Goal: Task Accomplishment & Management: Complete application form

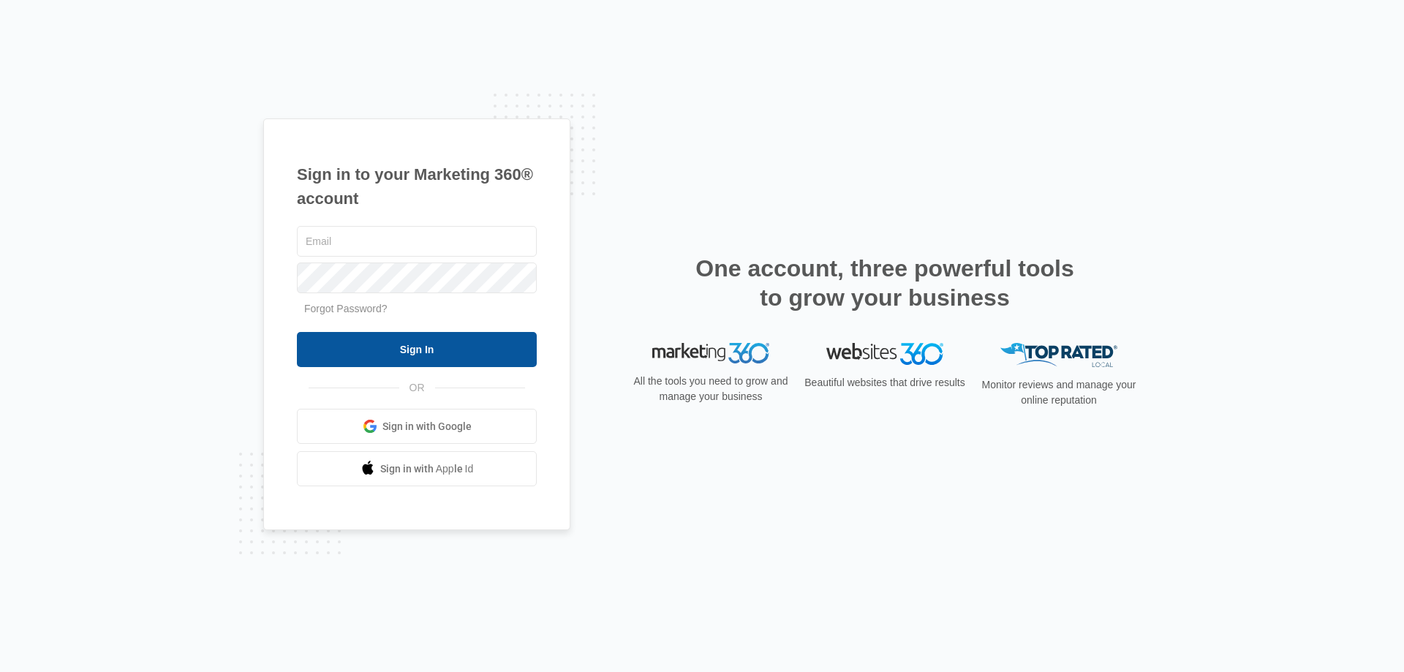
type input "[EMAIL_ADDRESS][DOMAIN_NAME]"
click at [439, 347] on input "Sign In" at bounding box center [417, 349] width 240 height 35
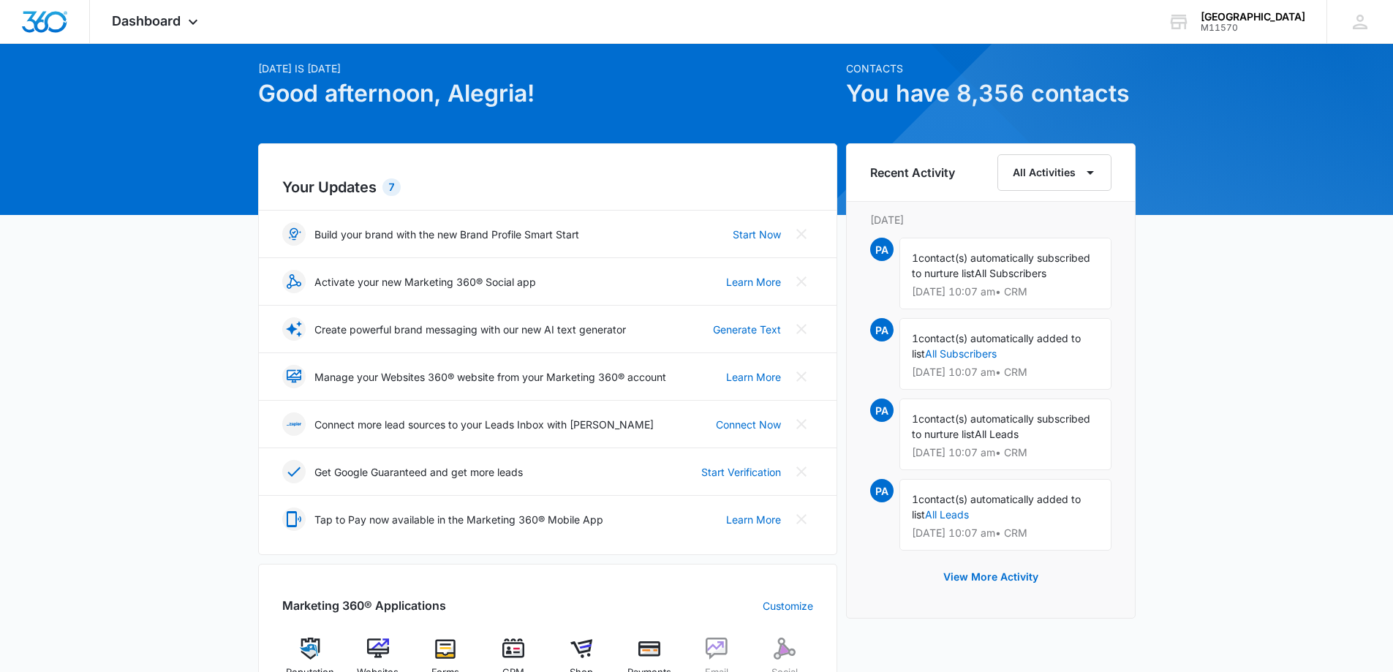
scroll to position [73, 0]
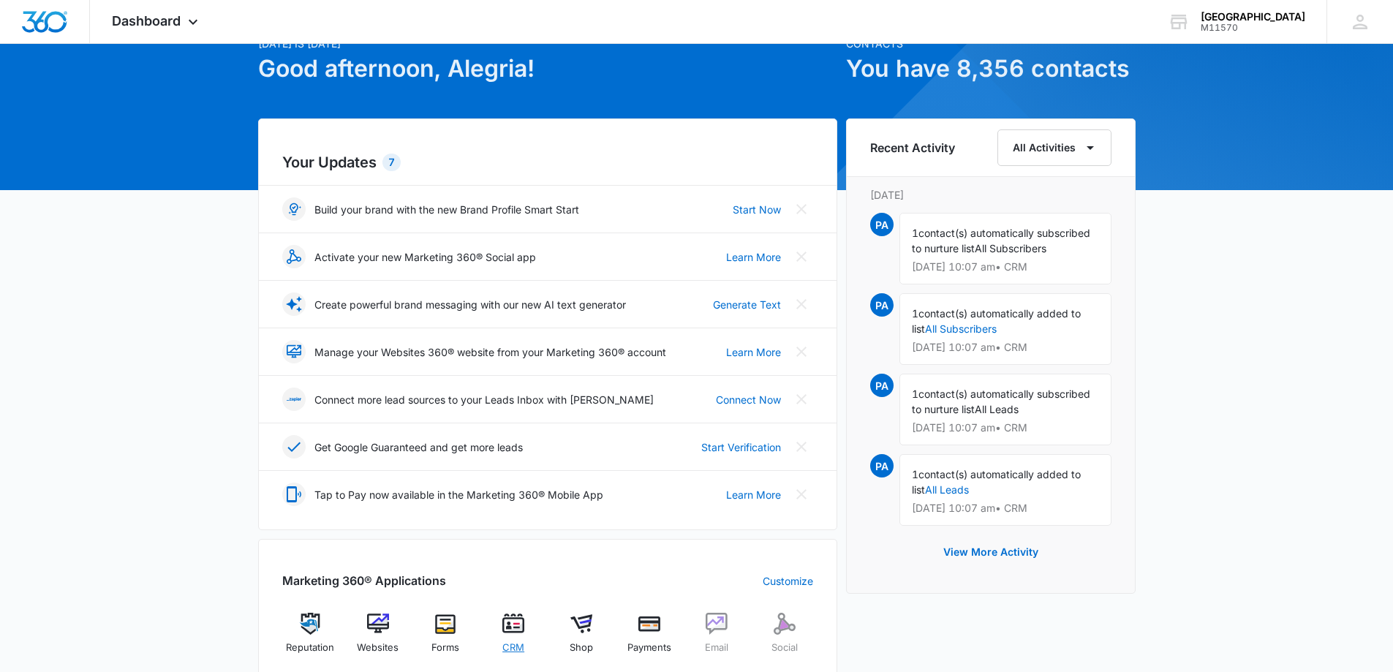
click at [517, 645] on span "CRM" at bounding box center [513, 648] width 22 height 15
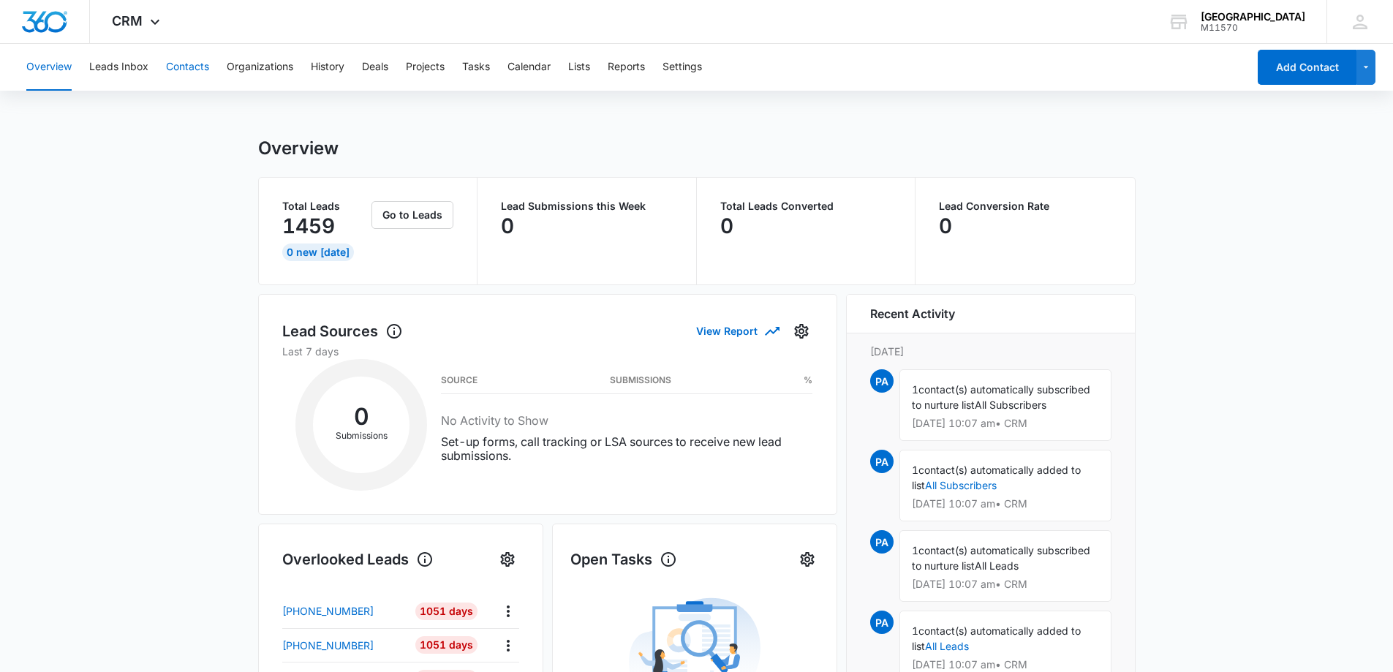
click at [194, 70] on button "Contacts" at bounding box center [187, 67] width 43 height 47
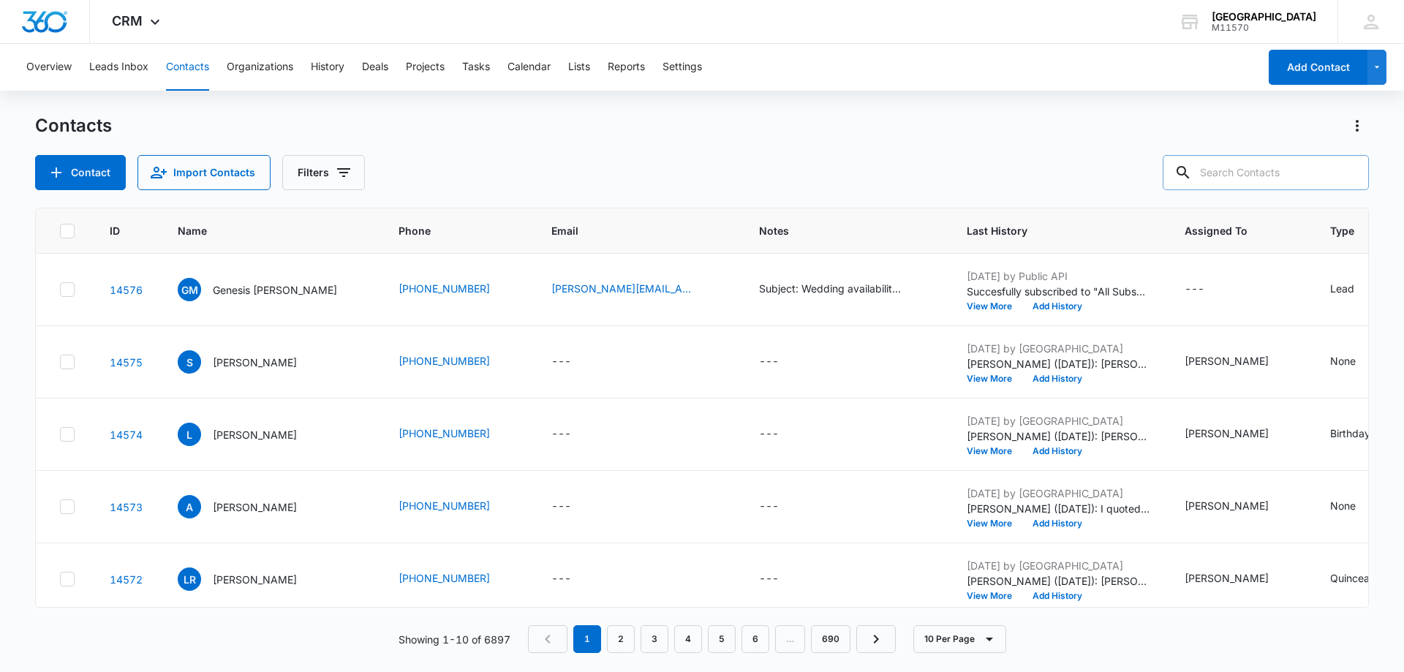
click at [1242, 164] on input "text" at bounding box center [1266, 172] width 206 height 35
type input "Ava"
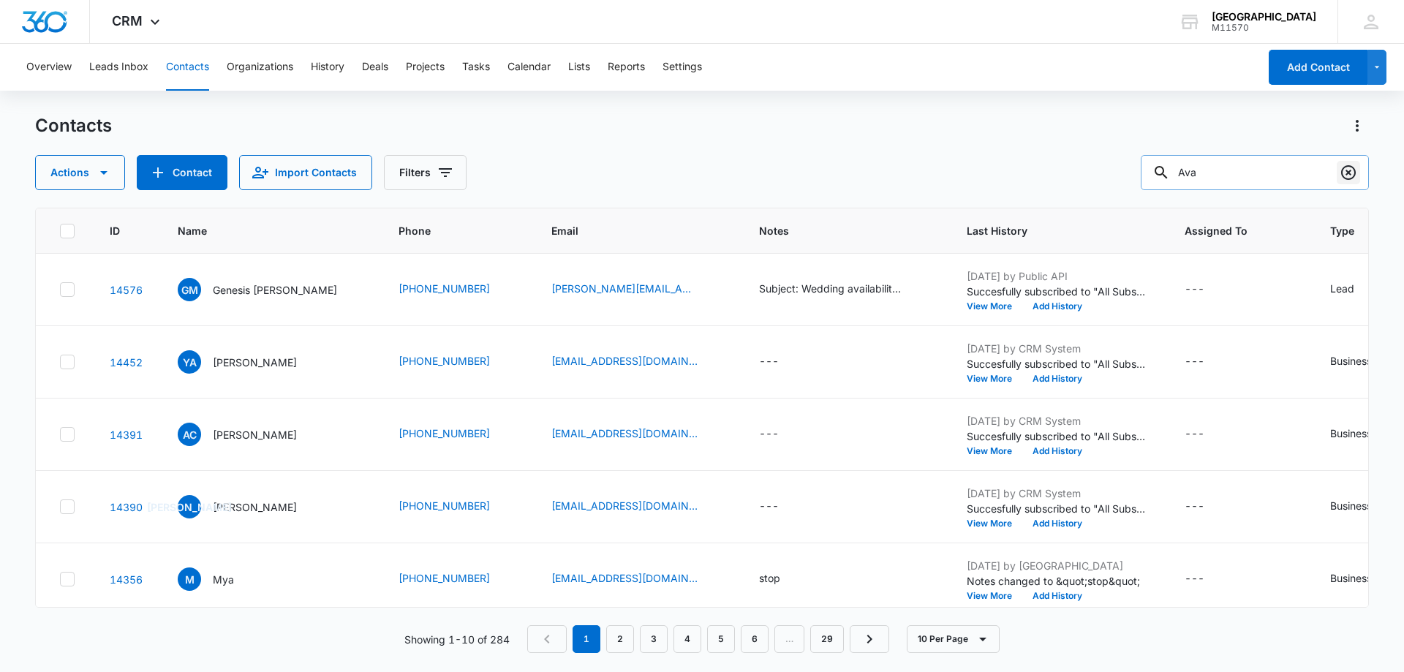
click at [1350, 172] on icon "Clear" at bounding box center [1348, 172] width 15 height 15
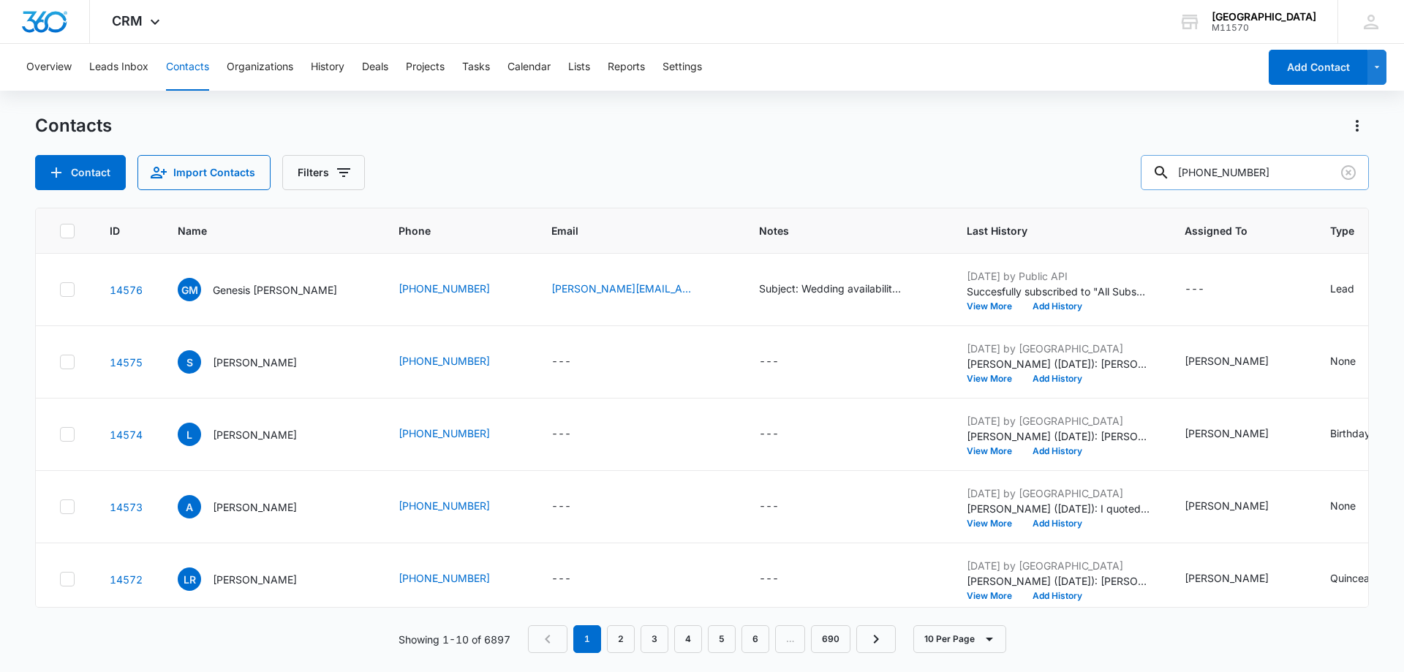
type input "832-815-4884"
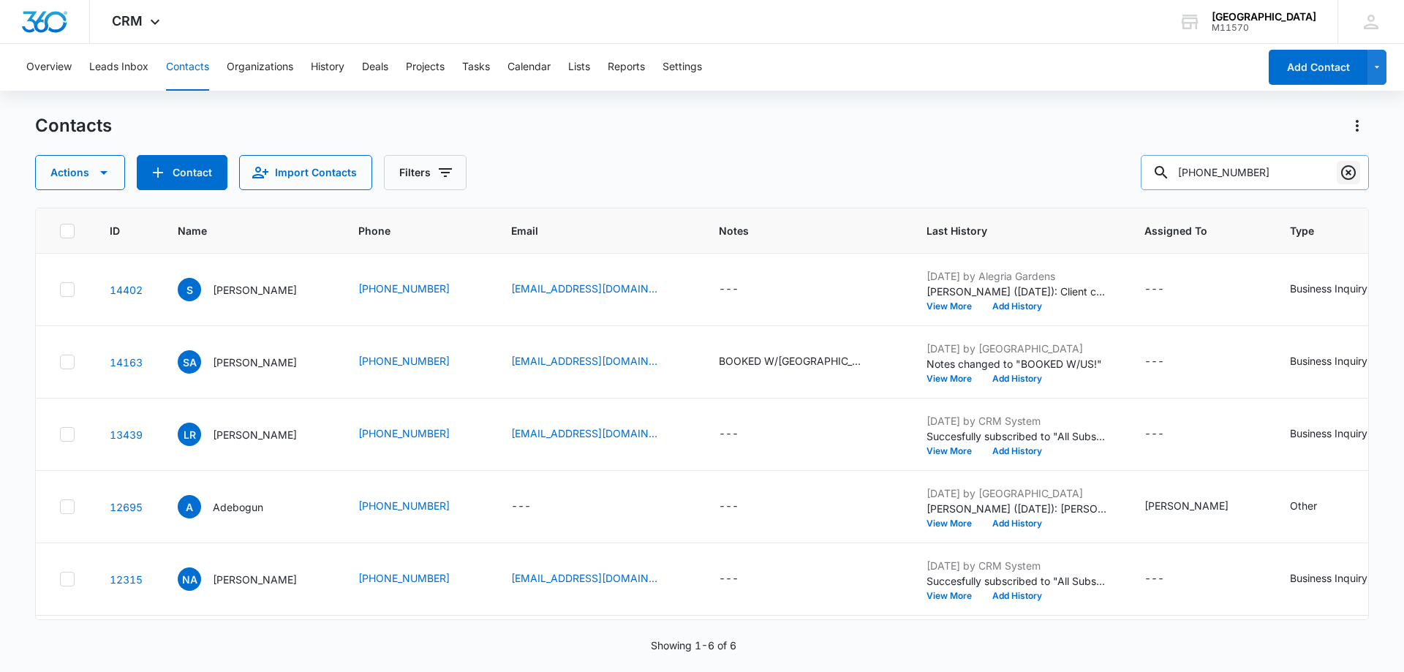
click at [1348, 171] on icon "Clear" at bounding box center [1349, 173] width 18 height 18
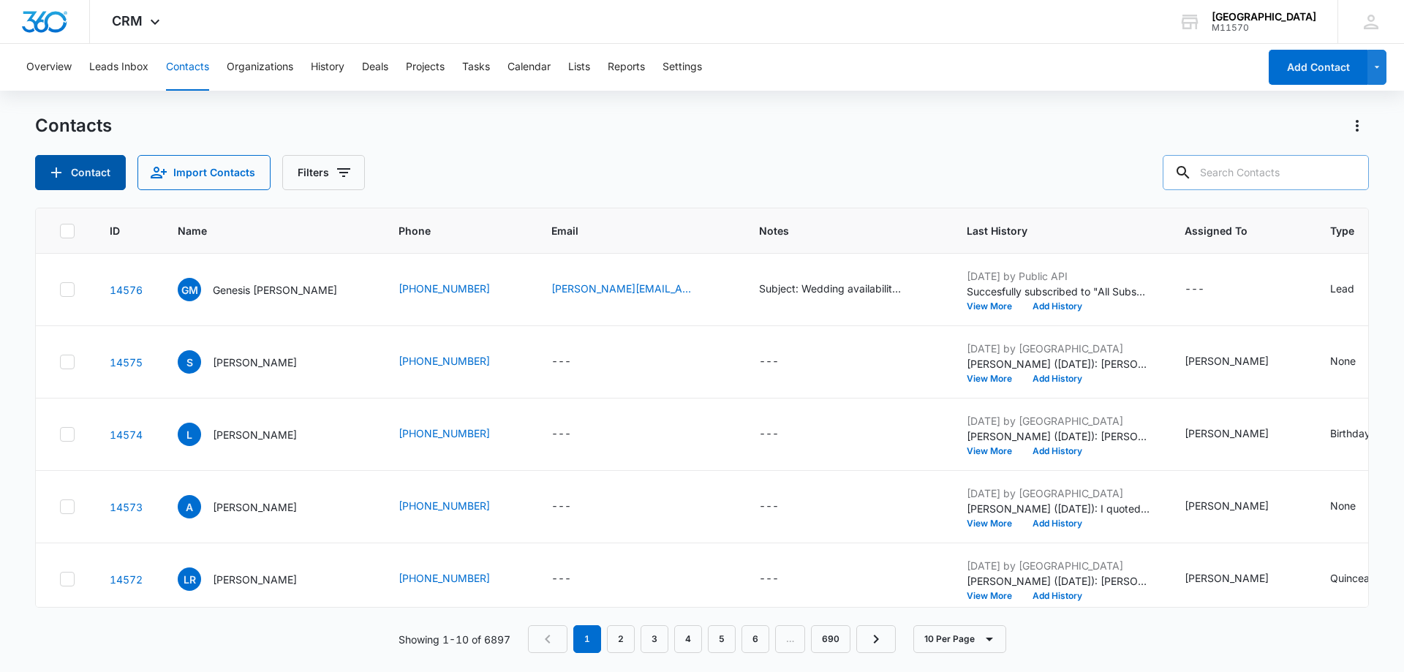
click at [116, 167] on button "Contact" at bounding box center [80, 172] width 91 height 35
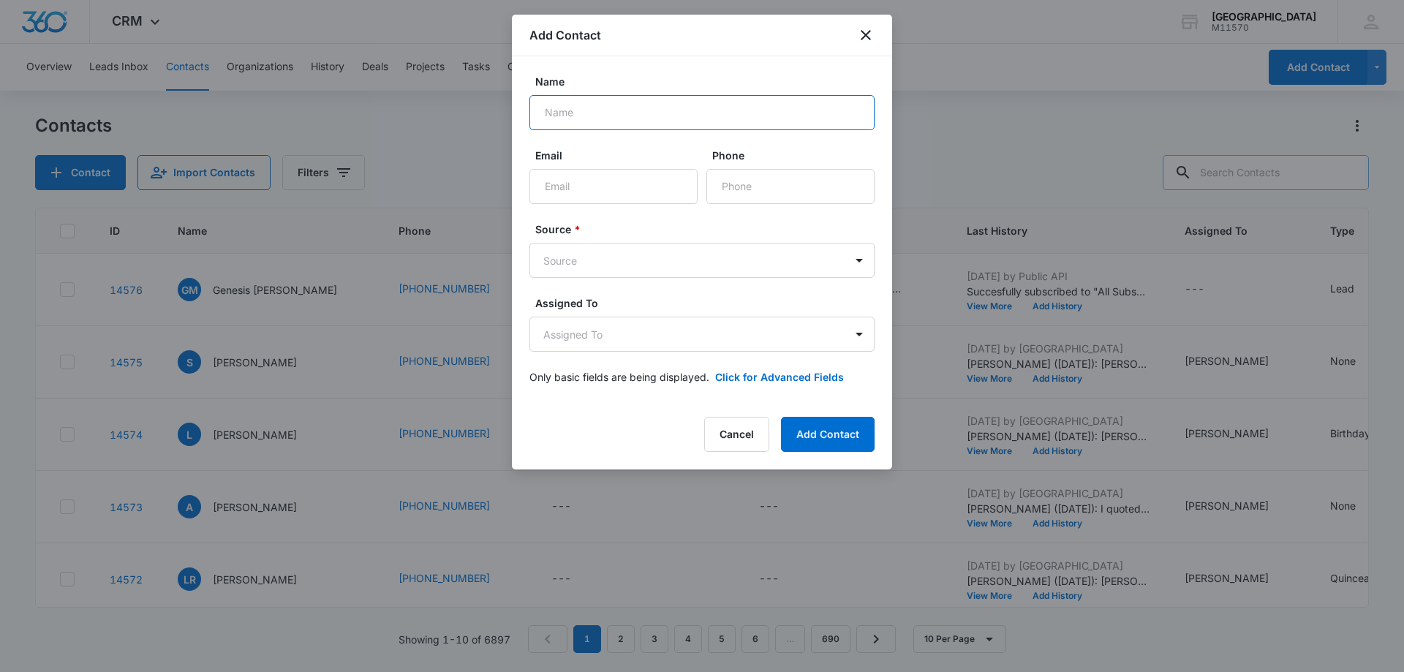
click at [562, 118] on input "Name" at bounding box center [701, 112] width 345 height 35
type input "Ava Boone"
click at [758, 190] on input "Phone" at bounding box center [790, 186] width 168 height 35
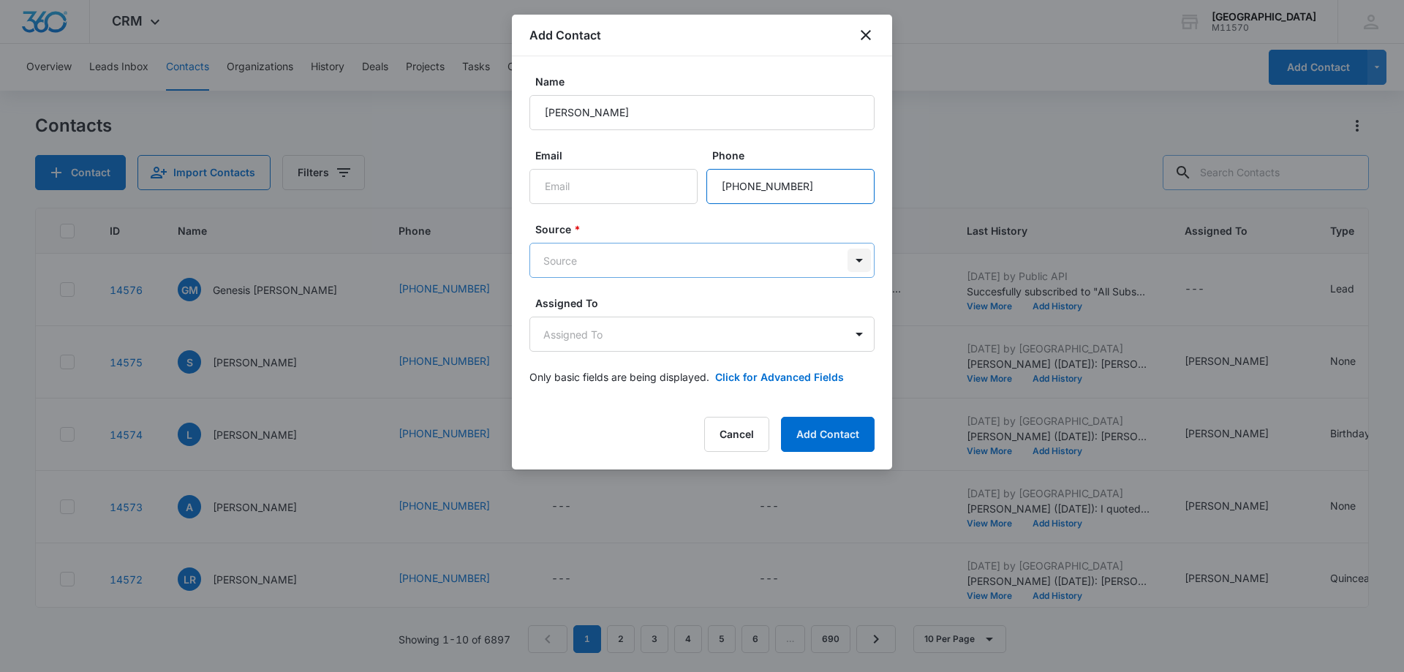
type input "(832) 815-4884"
click at [863, 260] on body "CRM Apps Reputation Websites Forms CRM Email Social Shop Payments POS Content A…" at bounding box center [702, 336] width 1404 height 672
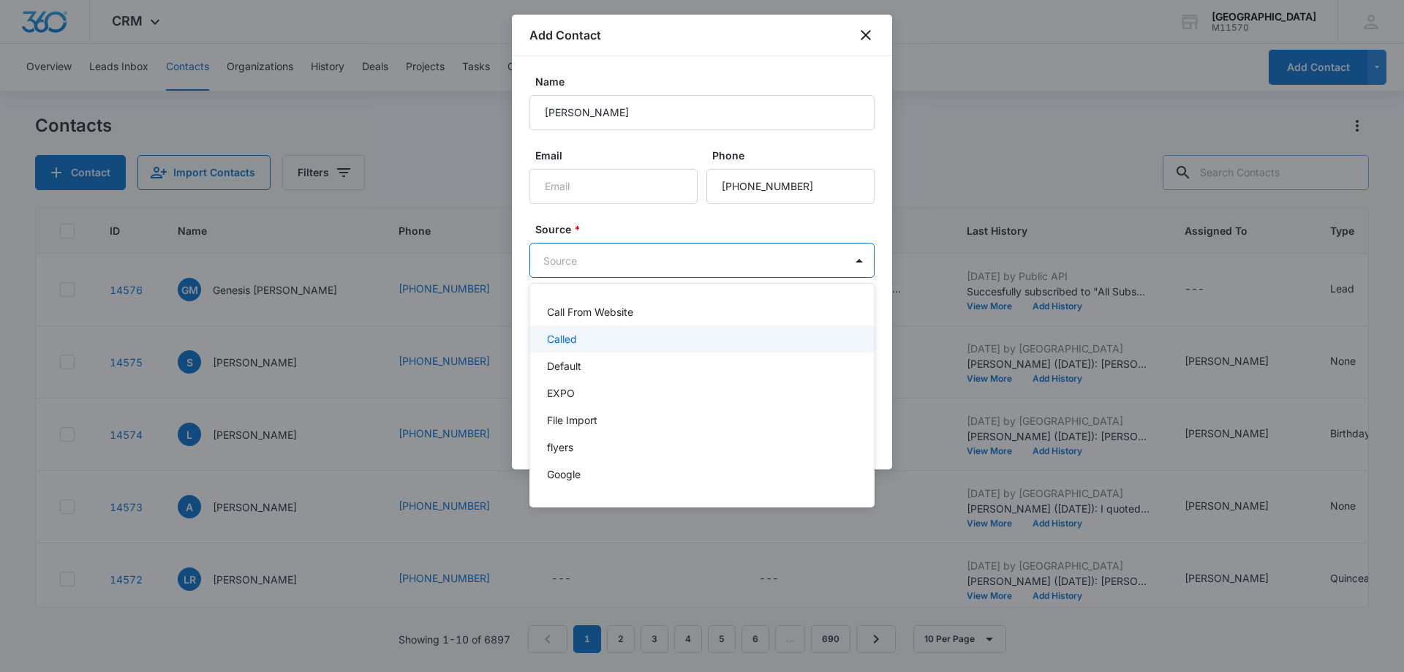
click at [578, 339] on div "Called" at bounding box center [700, 338] width 307 height 15
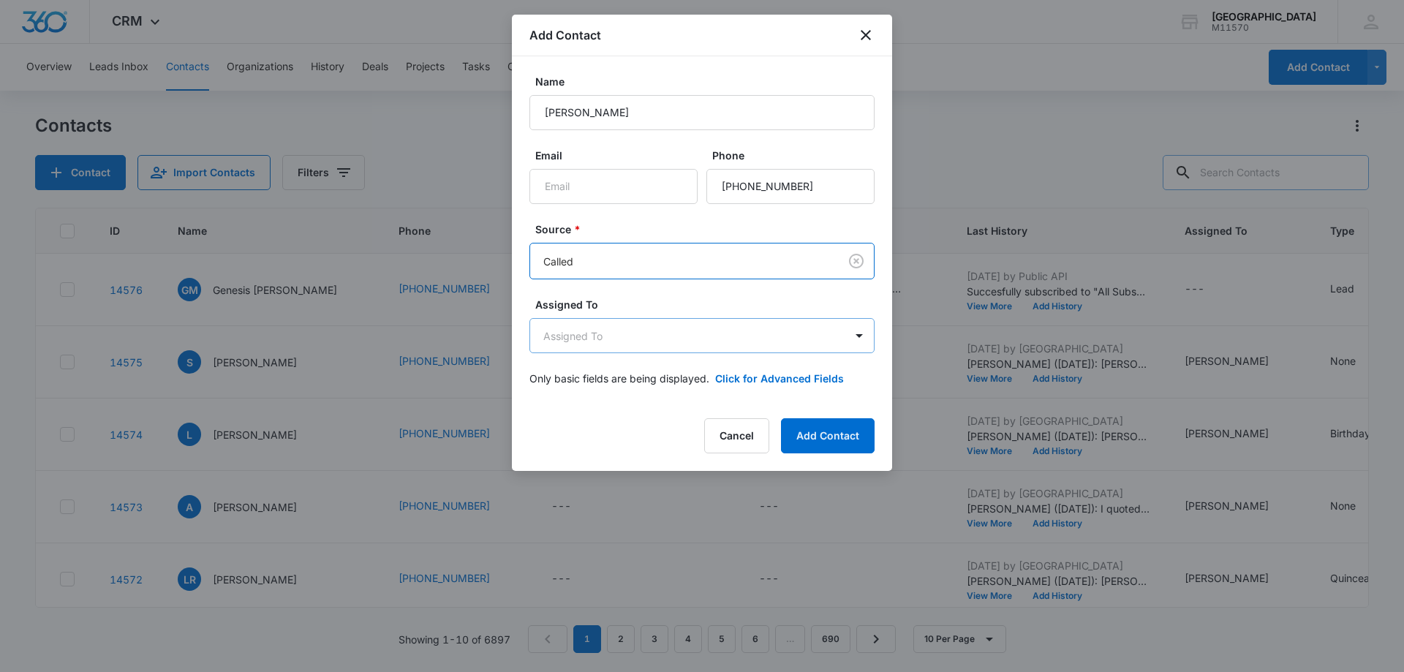
click at [581, 334] on body "CRM Apps Reputation Websites Forms CRM Email Social Shop Payments POS Content A…" at bounding box center [702, 336] width 1404 height 672
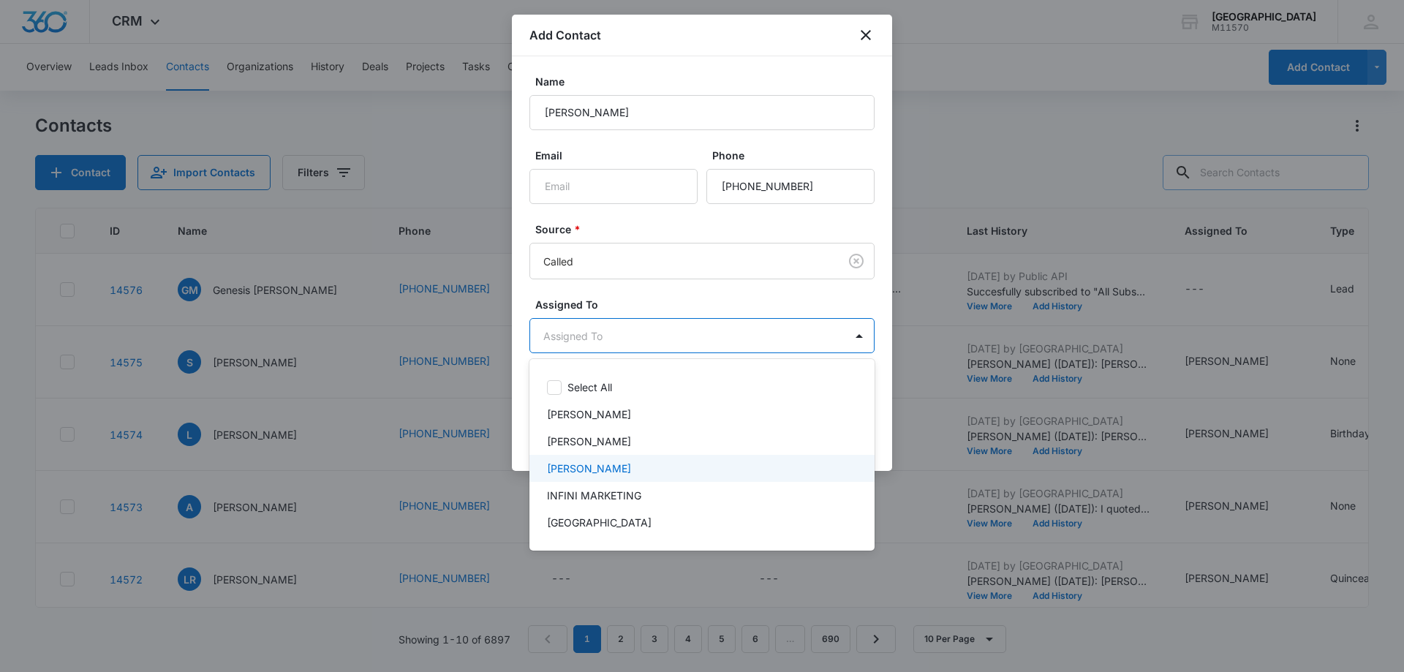
click at [600, 461] on p "Cynthia Peraza" at bounding box center [589, 468] width 84 height 15
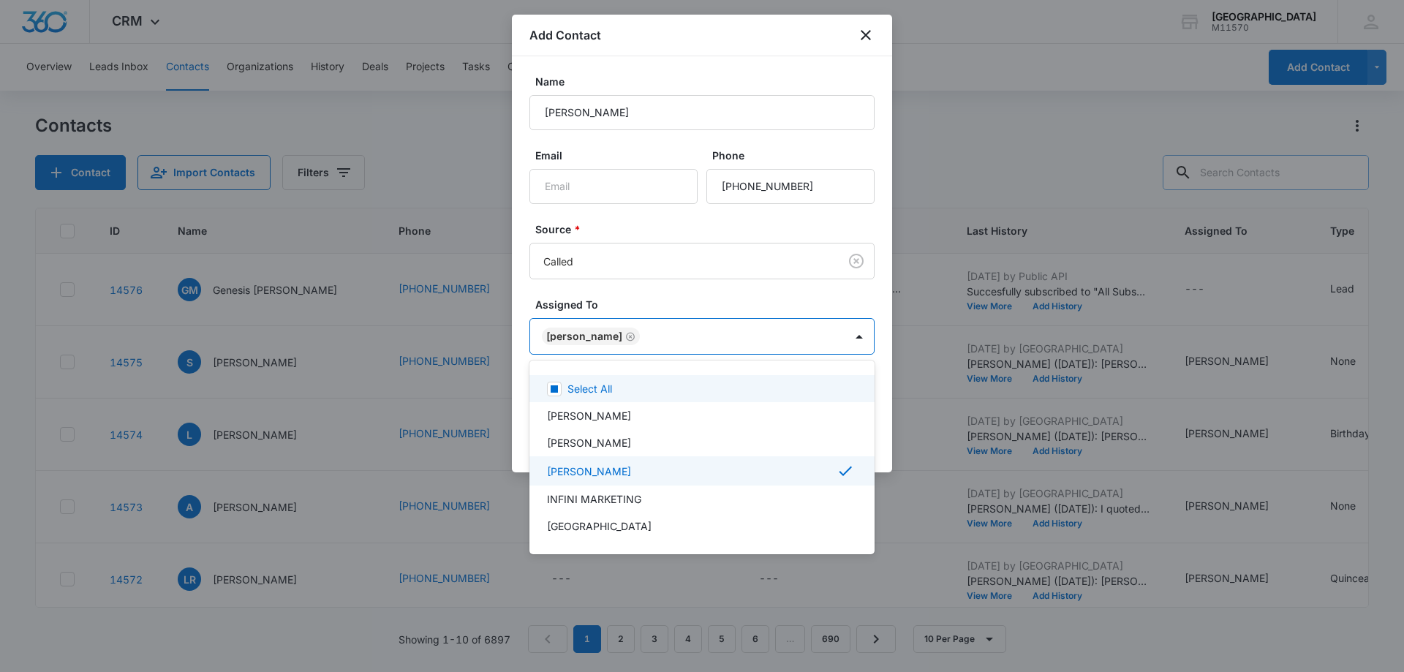
click at [603, 337] on div at bounding box center [702, 336] width 1404 height 672
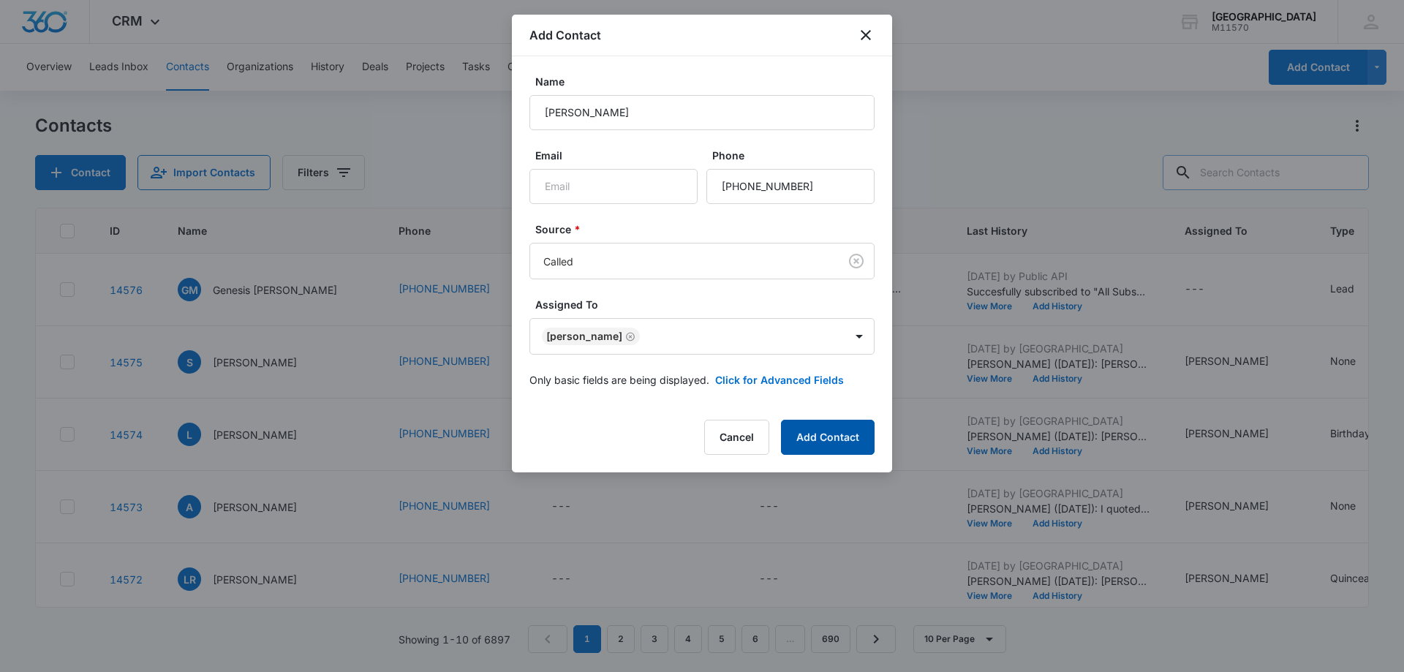
click at [833, 433] on button "Add Contact" at bounding box center [828, 437] width 94 height 35
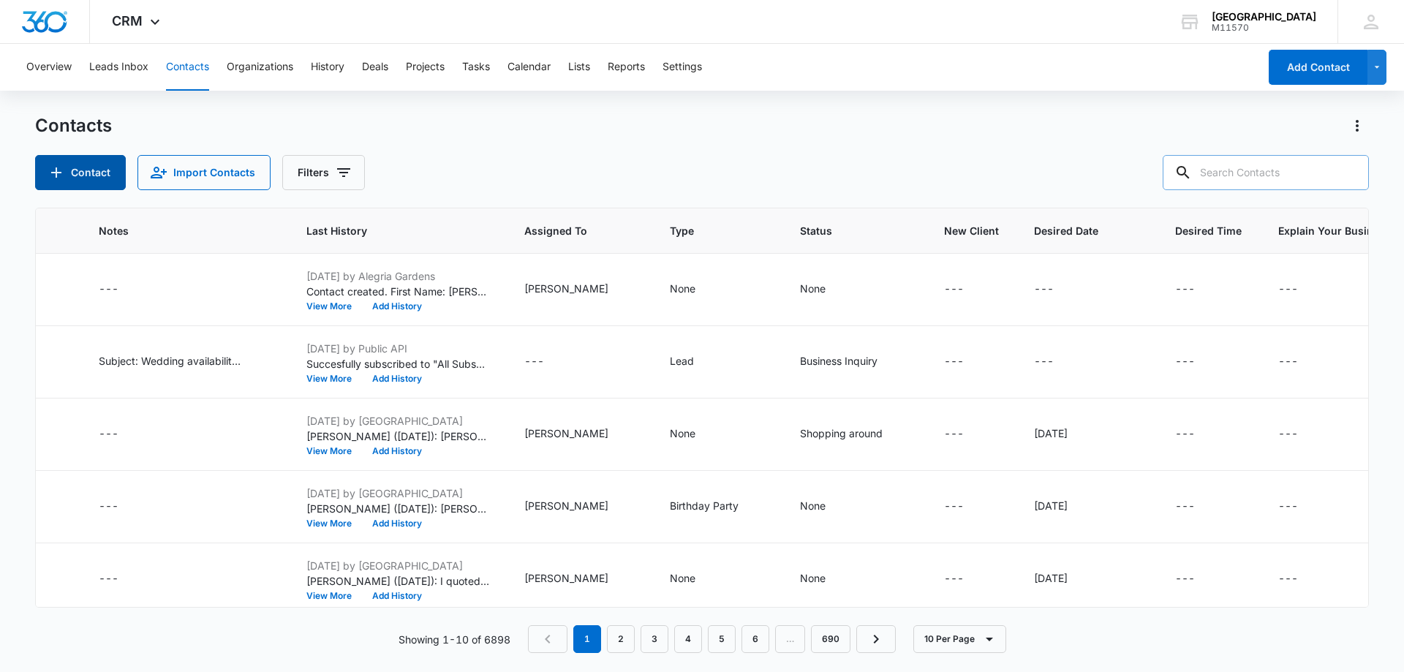
scroll to position [0, 794]
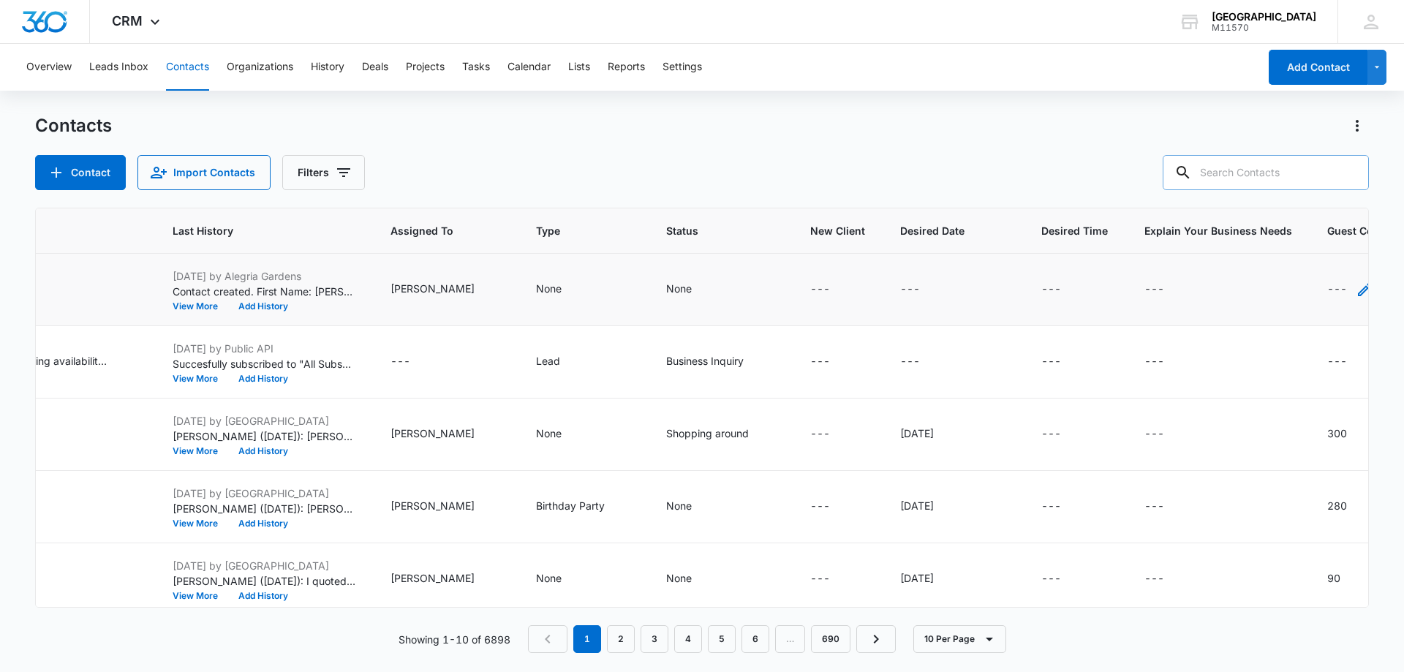
click at [1356, 293] on icon "Guest Count - - Select to Edit Field" at bounding box center [1365, 290] width 18 height 18
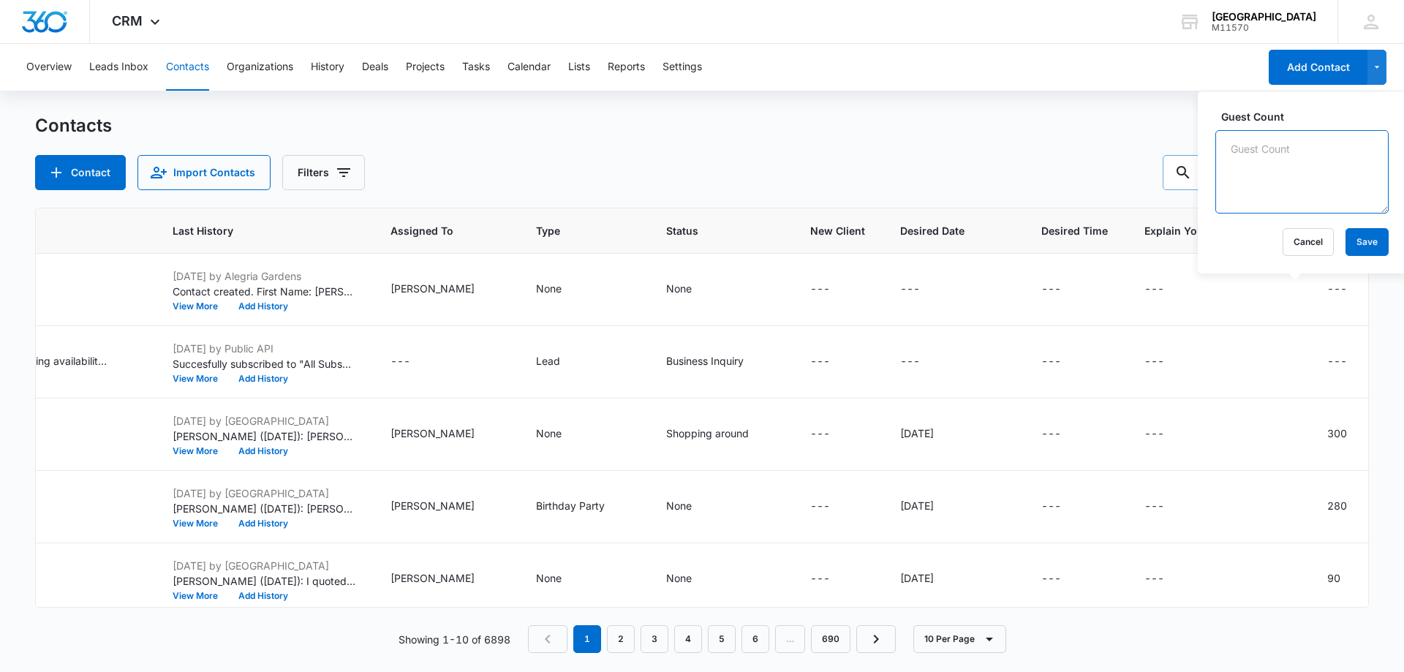
click at [1254, 189] on textarea "Guest Count" at bounding box center [1301, 171] width 173 height 83
type textarea "150"
click at [1357, 236] on button "Save" at bounding box center [1367, 242] width 43 height 28
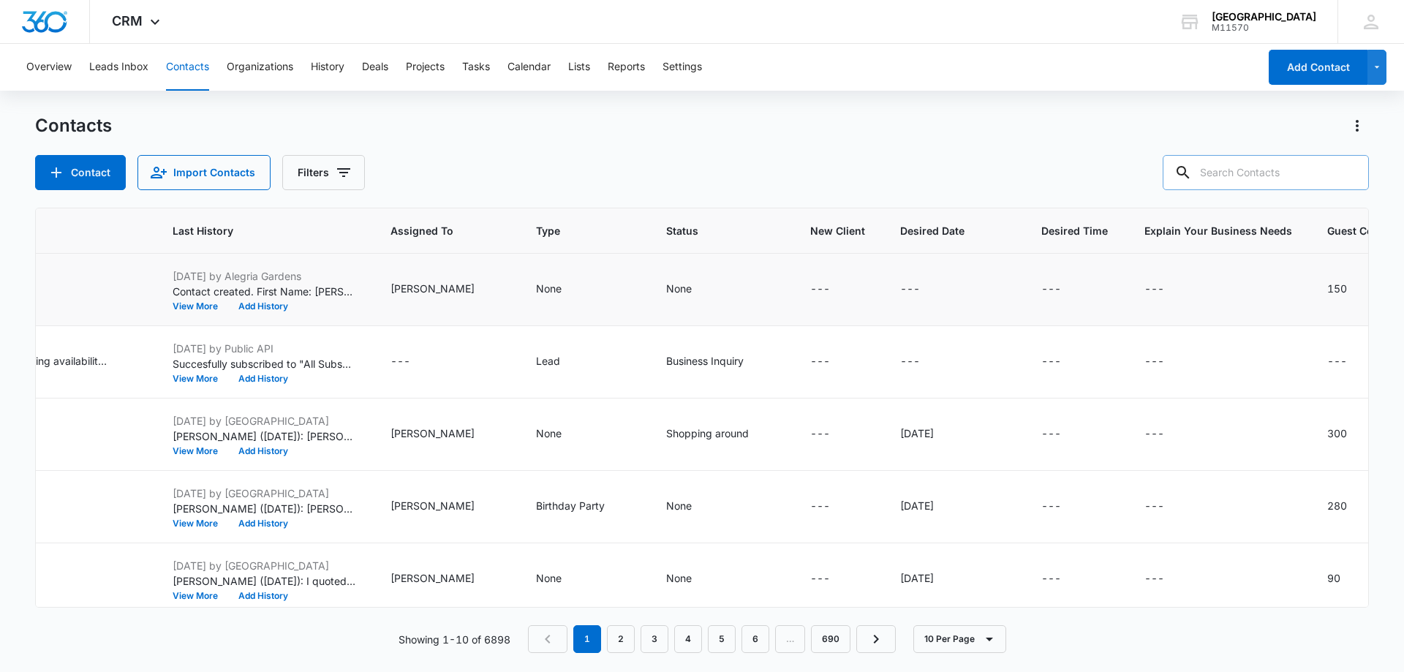
click at [929, 282] on icon "Desired Date - - Select to Edit Field" at bounding box center [938, 290] width 18 height 18
click at [795, 182] on input "Desired Date" at bounding box center [861, 195] width 184 height 35
type input "05/2026"
click at [918, 235] on button "Save" at bounding box center [931, 242] width 43 height 28
click at [570, 287] on icon "Type - None - Select to Edit Field" at bounding box center [579, 290] width 18 height 18
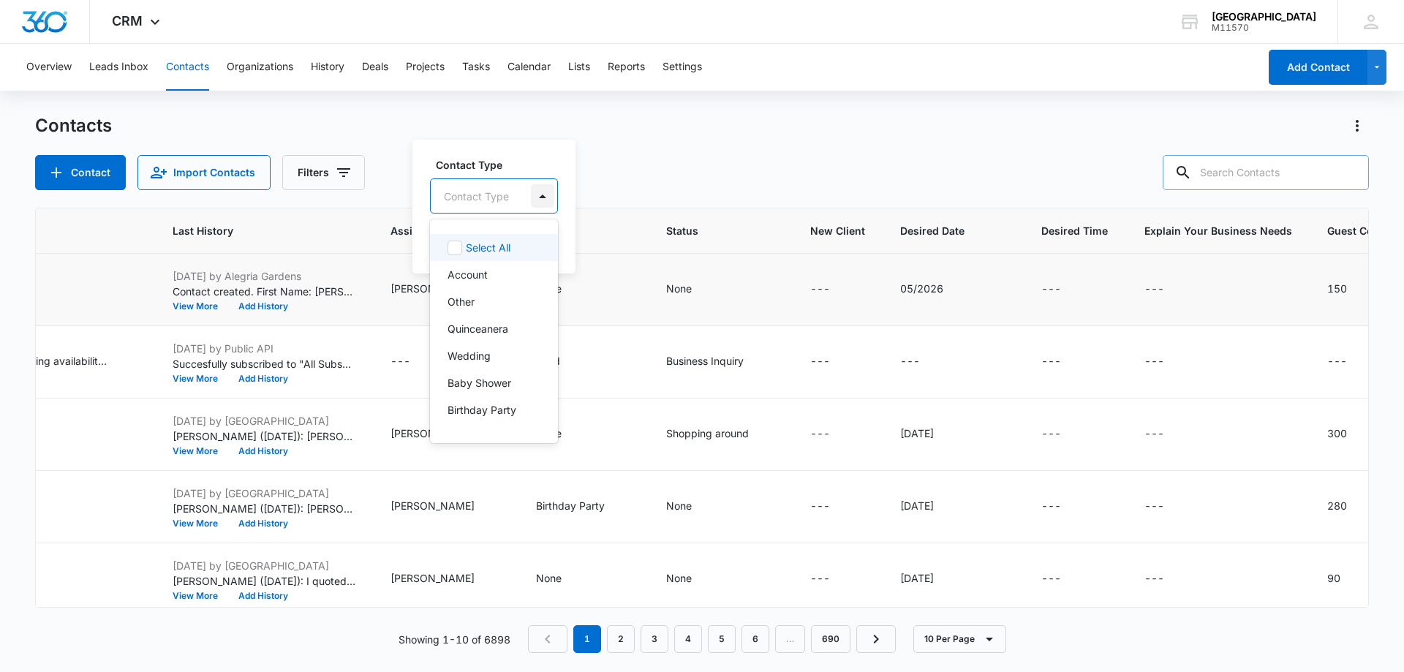
click at [541, 195] on div at bounding box center [542, 195] width 23 height 23
click at [468, 331] on p "Graduations" at bounding box center [477, 337] width 58 height 15
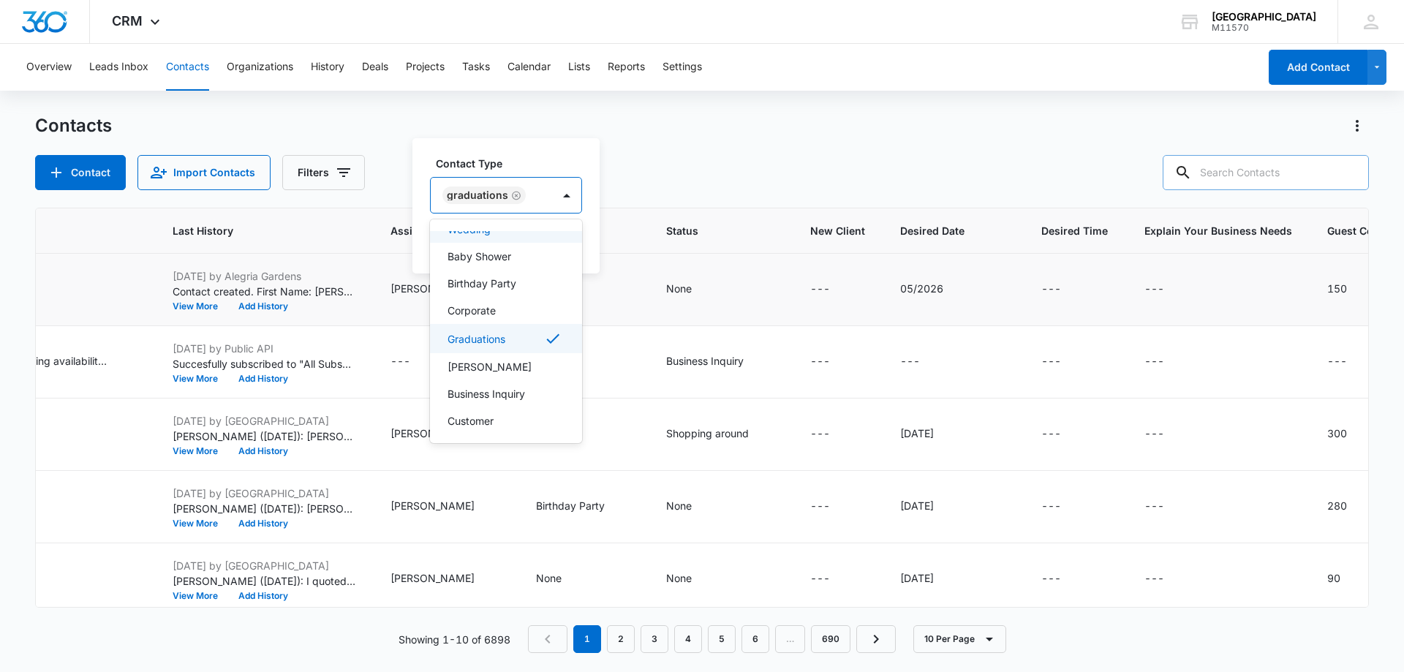
click at [480, 199] on div "Graduations" at bounding box center [477, 195] width 61 height 10
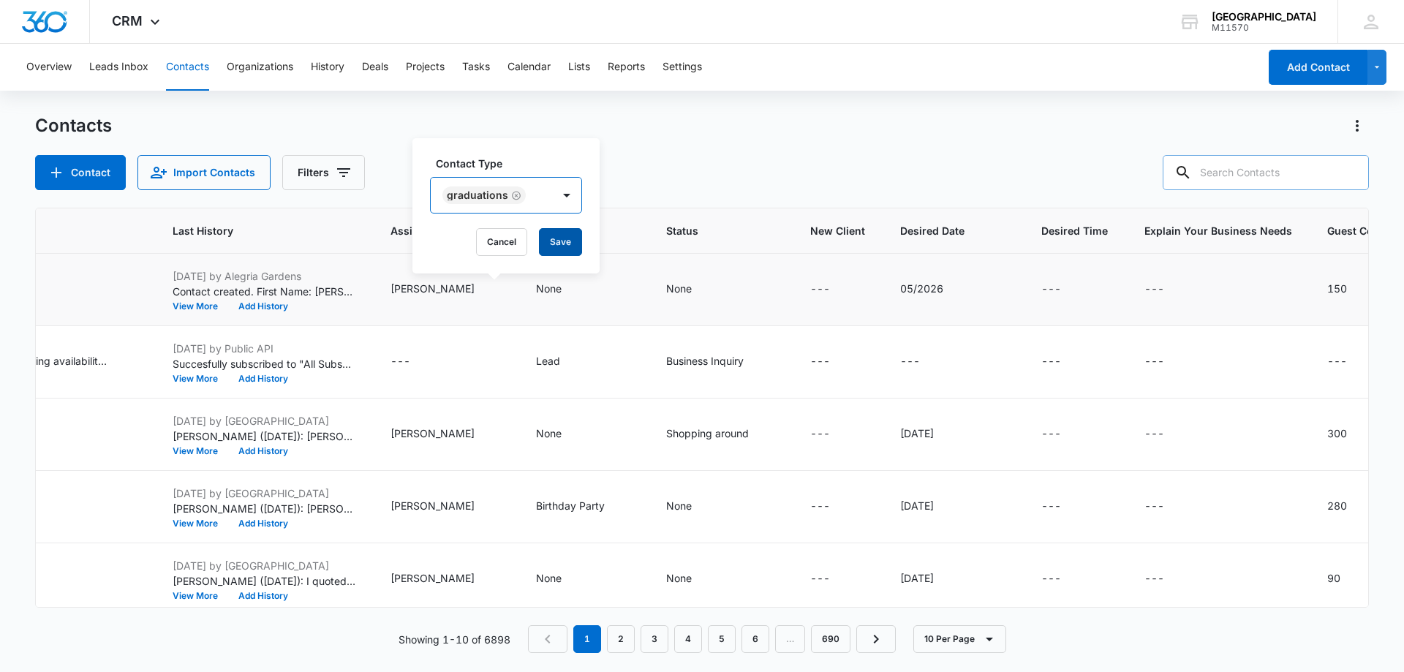
click at [566, 241] on button "Save" at bounding box center [560, 242] width 43 height 28
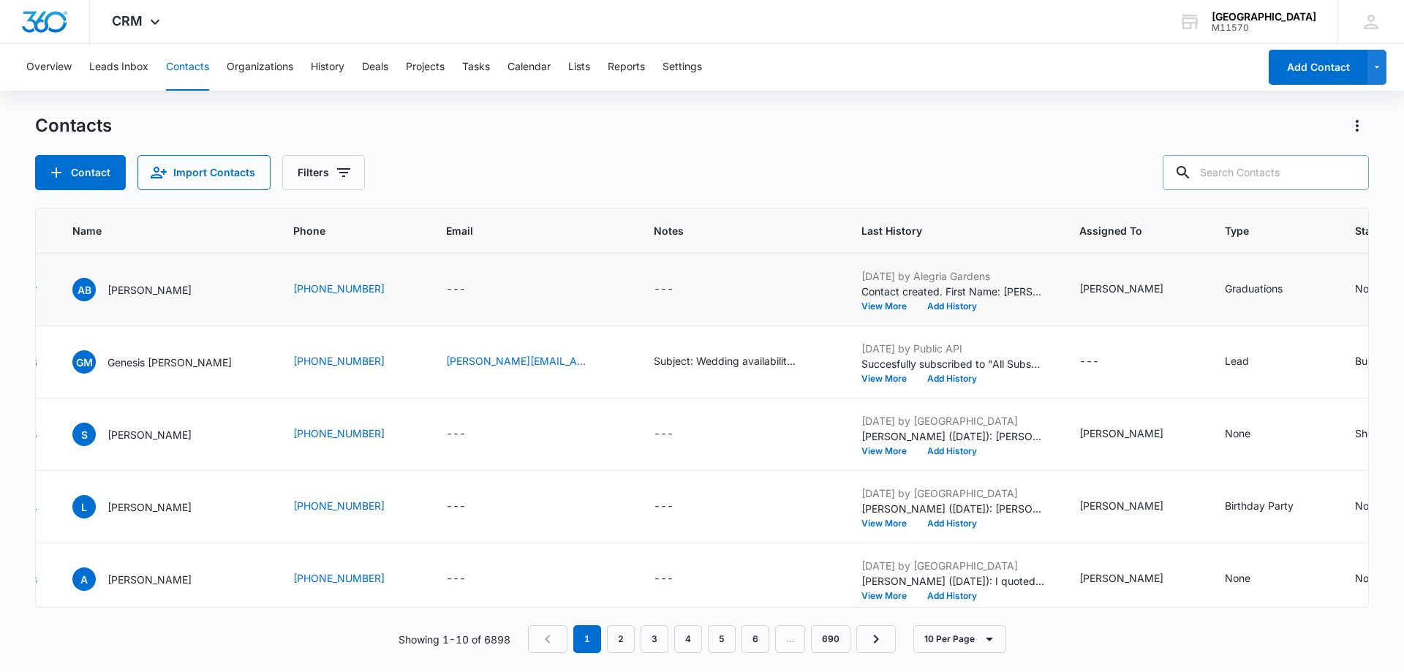
scroll to position [0, 67]
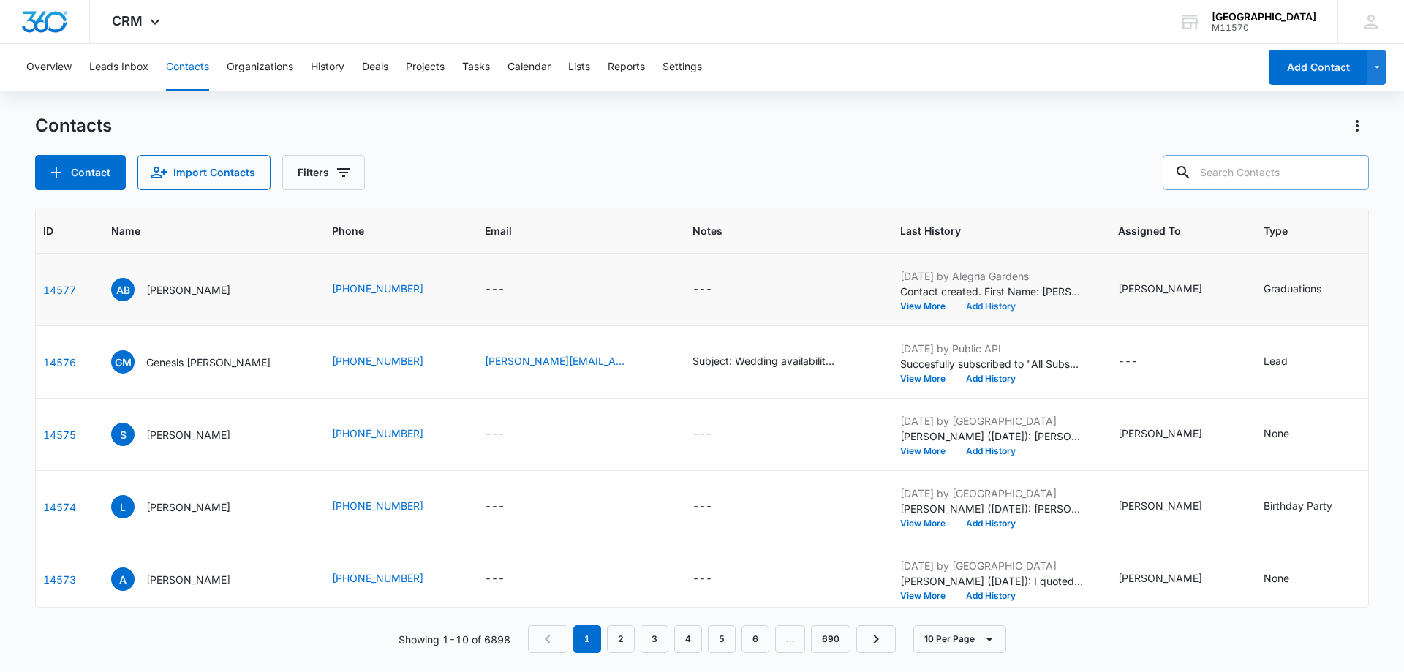
click at [956, 305] on button "Add History" at bounding box center [991, 306] width 70 height 9
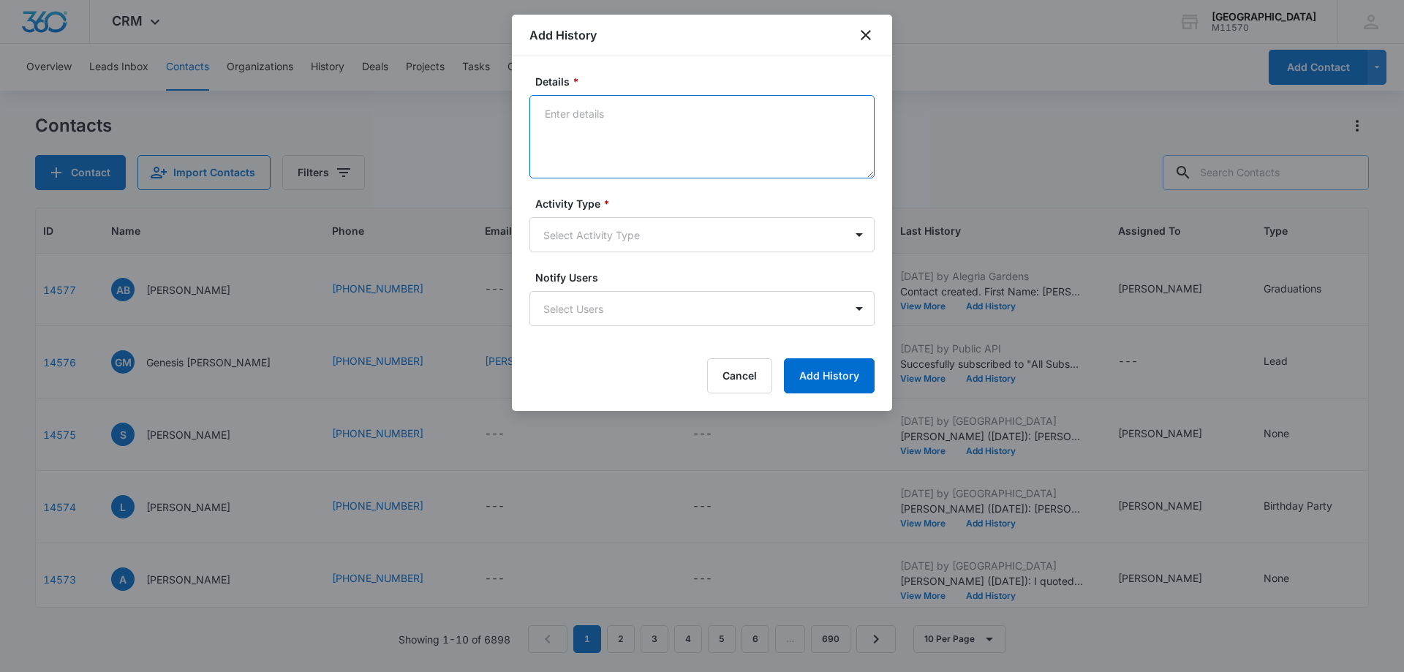
click at [550, 127] on textarea "Details *" at bounding box center [701, 136] width 345 height 83
type textarea "Cynthia (9/10/2025): Martha quoted the client on 09/05/2025"
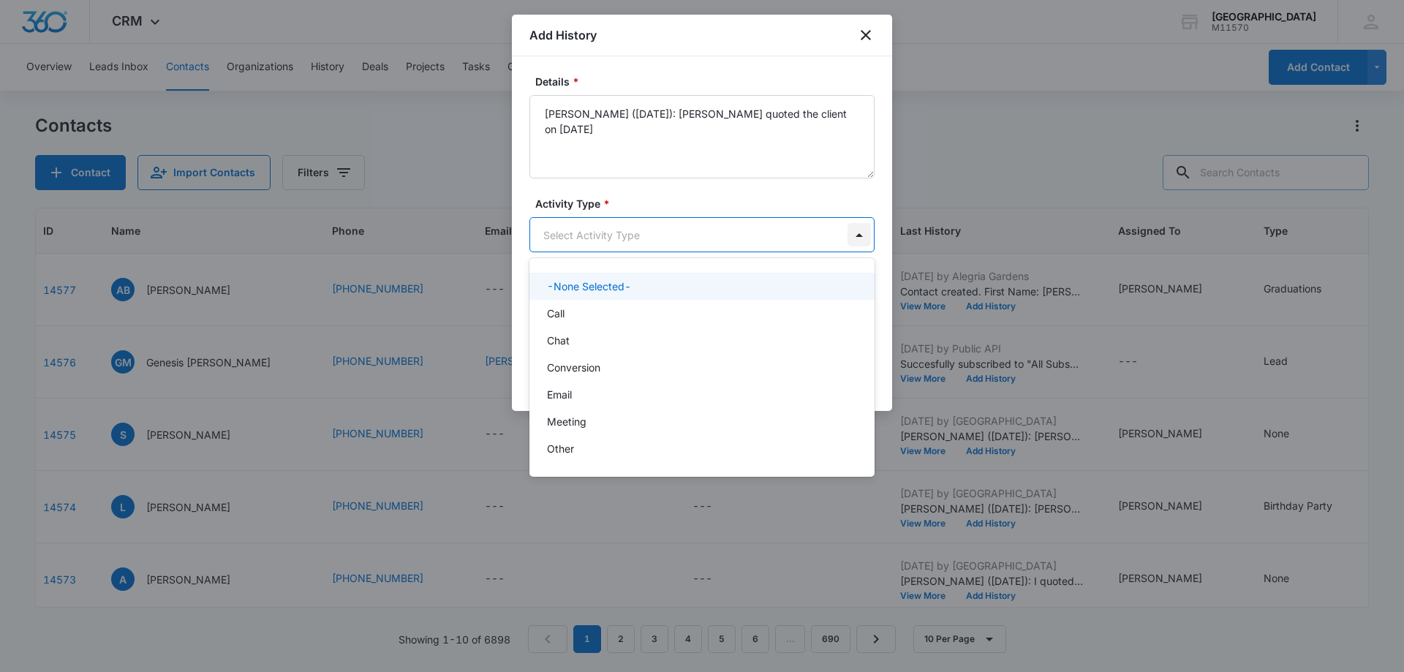
click at [859, 237] on body "CRM Apps Reputation Websites Forms CRM Email Social Shop Payments POS Content A…" at bounding box center [702, 336] width 1404 height 672
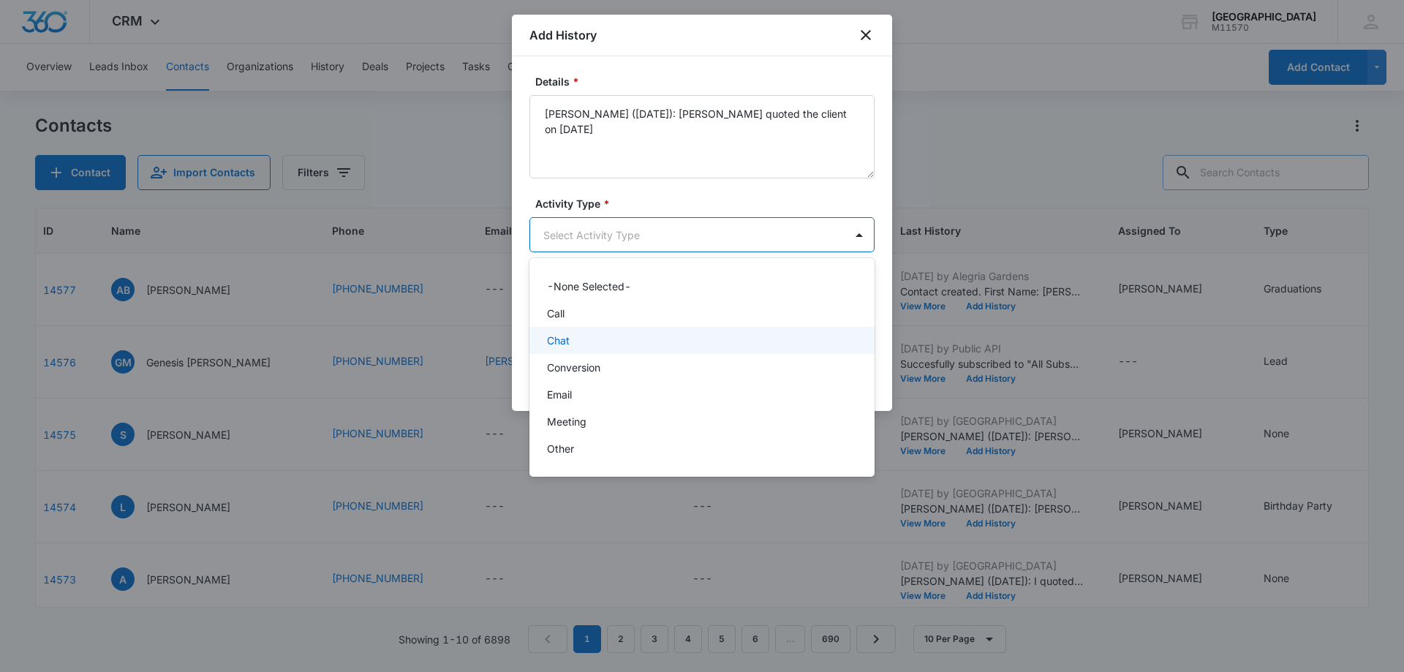
click at [580, 341] on div "Chat" at bounding box center [700, 340] width 307 height 15
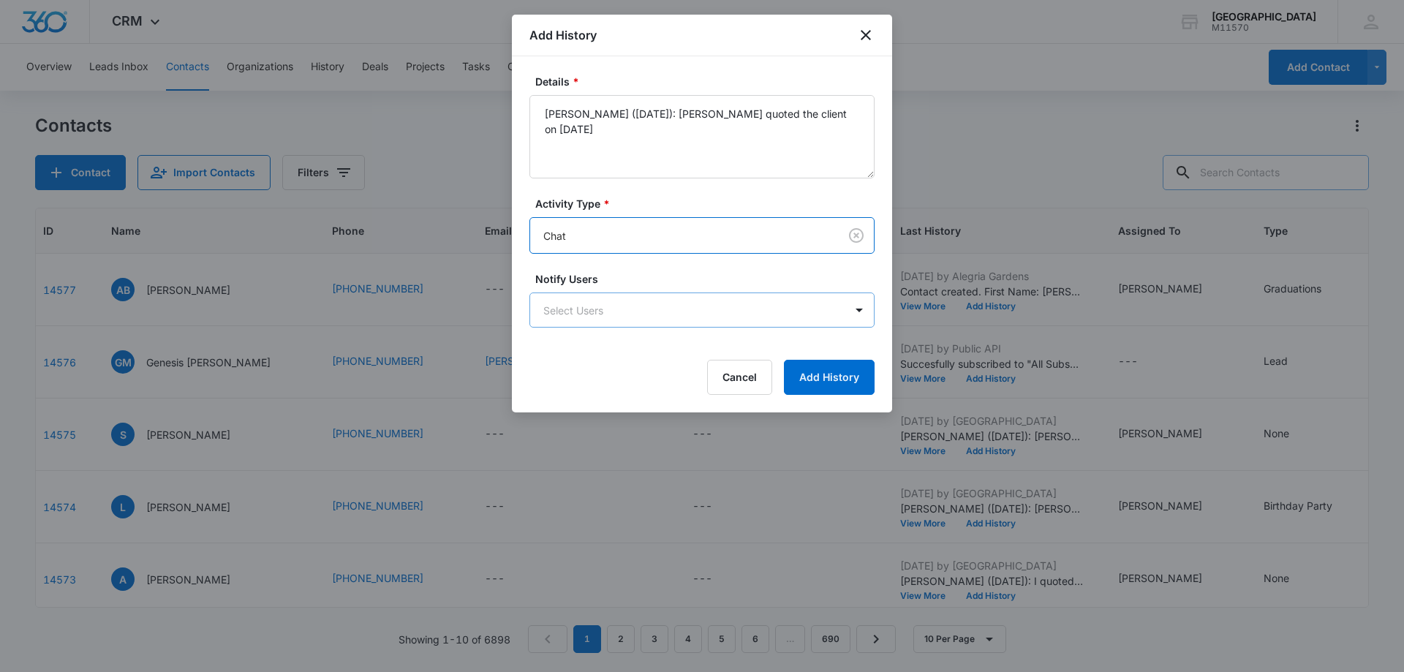
click at [571, 312] on body "CRM Apps Reputation Websites Forms CRM Email Social Shop Payments POS Content A…" at bounding box center [702, 336] width 1404 height 672
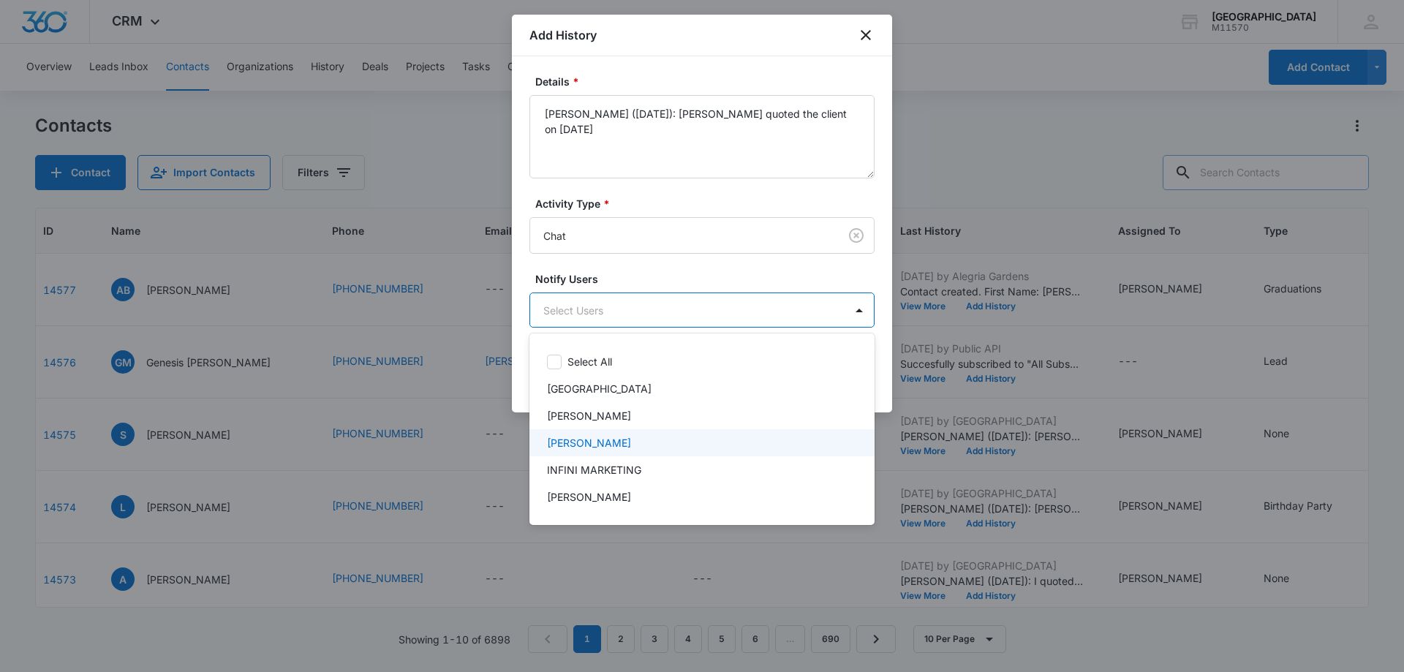
drag, startPoint x: 608, startPoint y: 437, endPoint x: 598, endPoint y: 396, distance: 41.5
click at [607, 435] on p "Cynthia Peraza" at bounding box center [589, 442] width 84 height 15
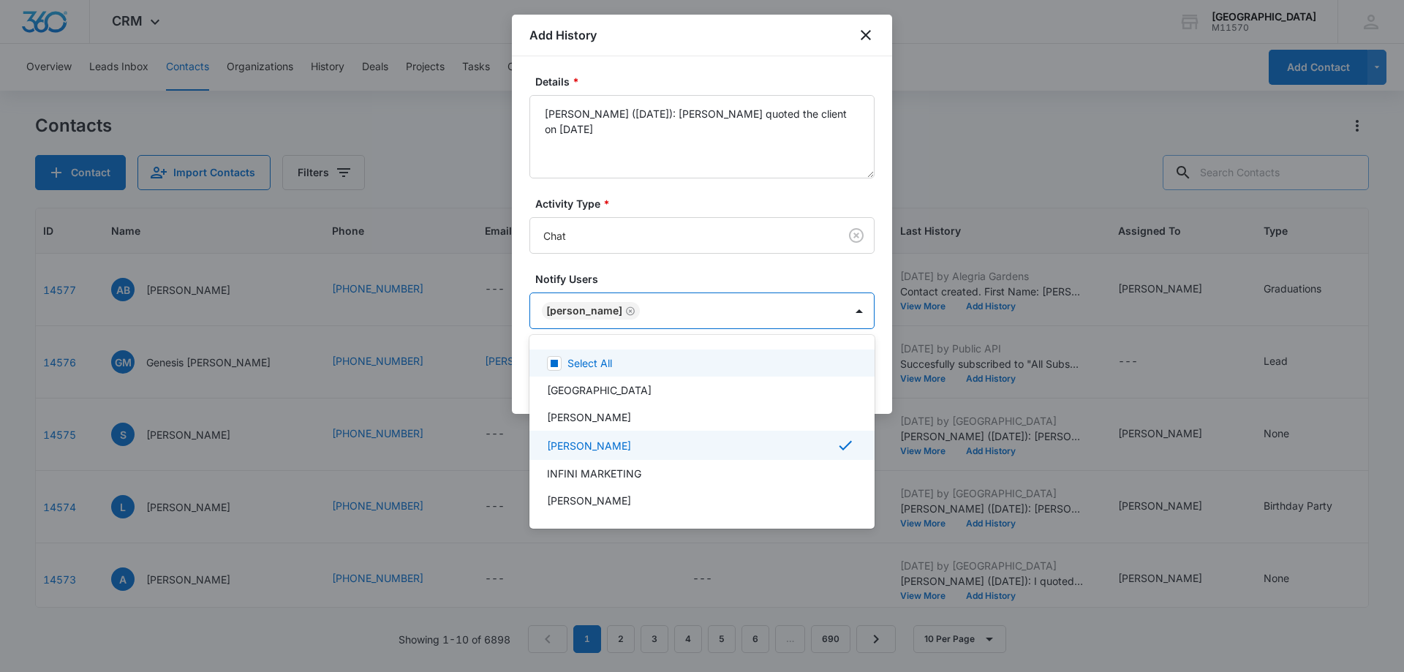
click at [600, 315] on div at bounding box center [702, 336] width 1404 height 672
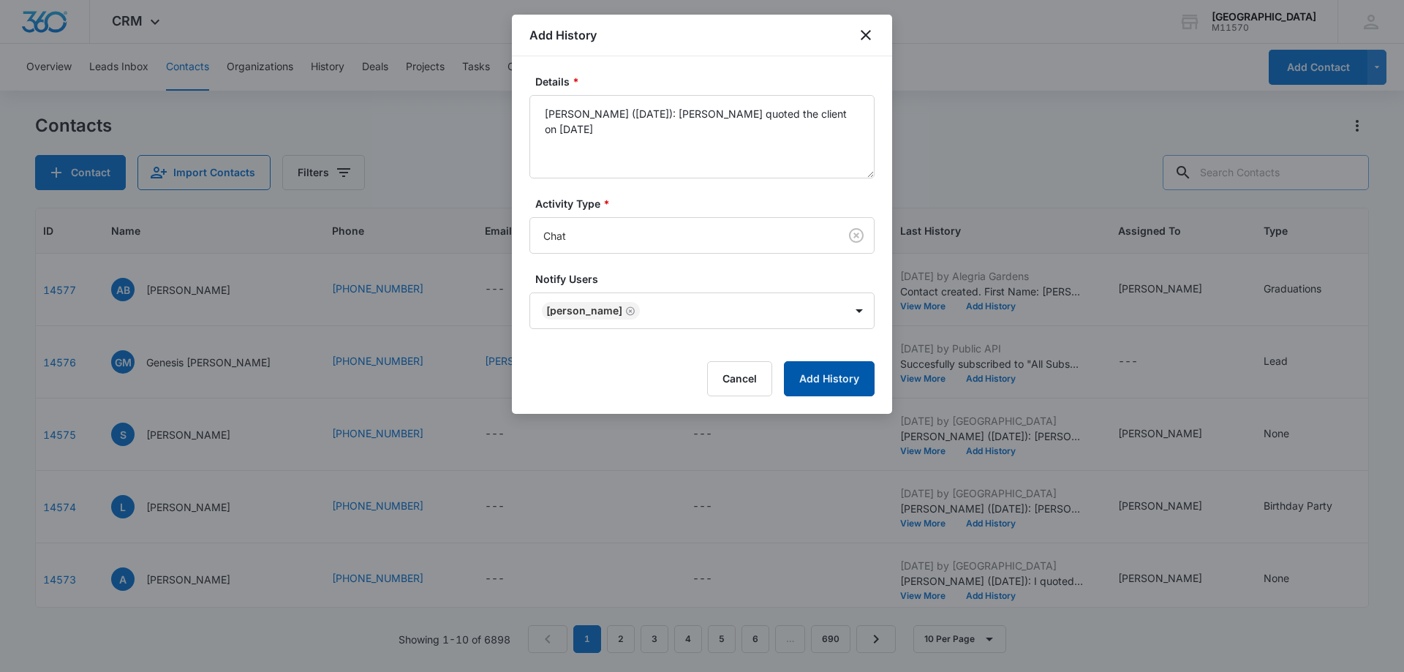
click at [829, 384] on button "Add History" at bounding box center [829, 378] width 91 height 35
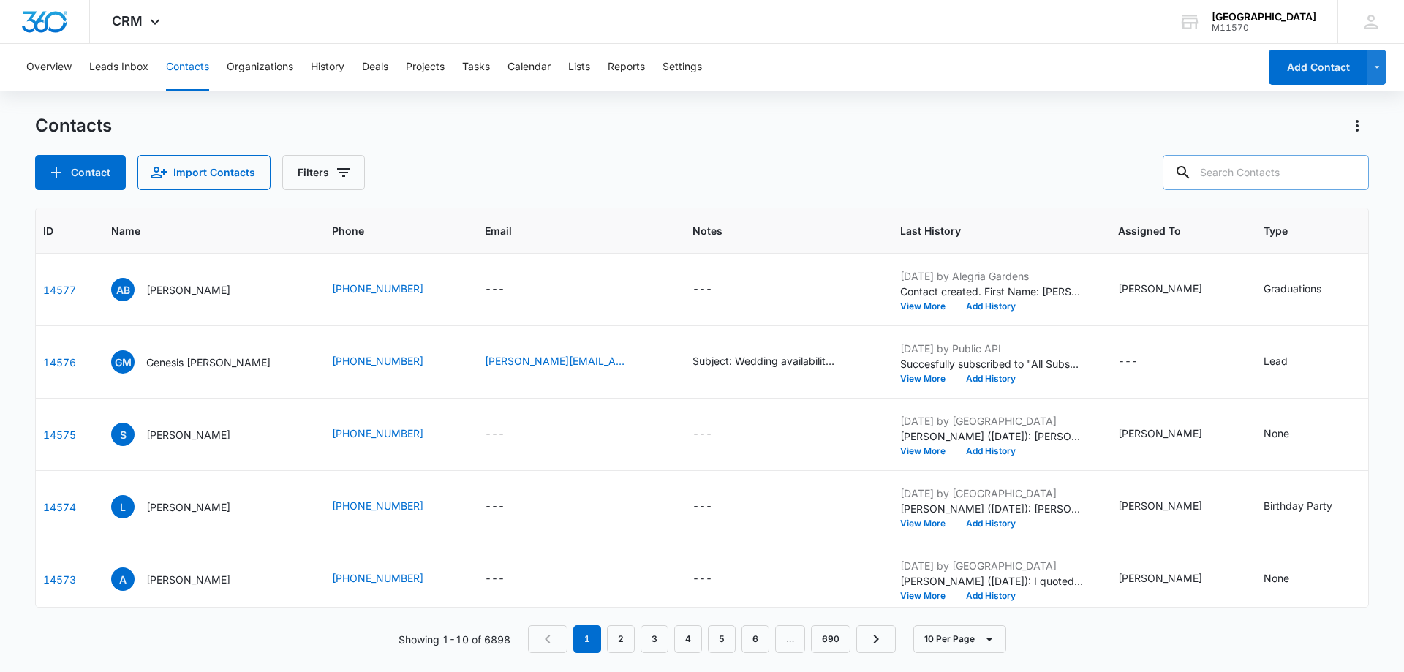
click at [1239, 176] on input "text" at bounding box center [1266, 172] width 206 height 35
type input "832-420-3458"
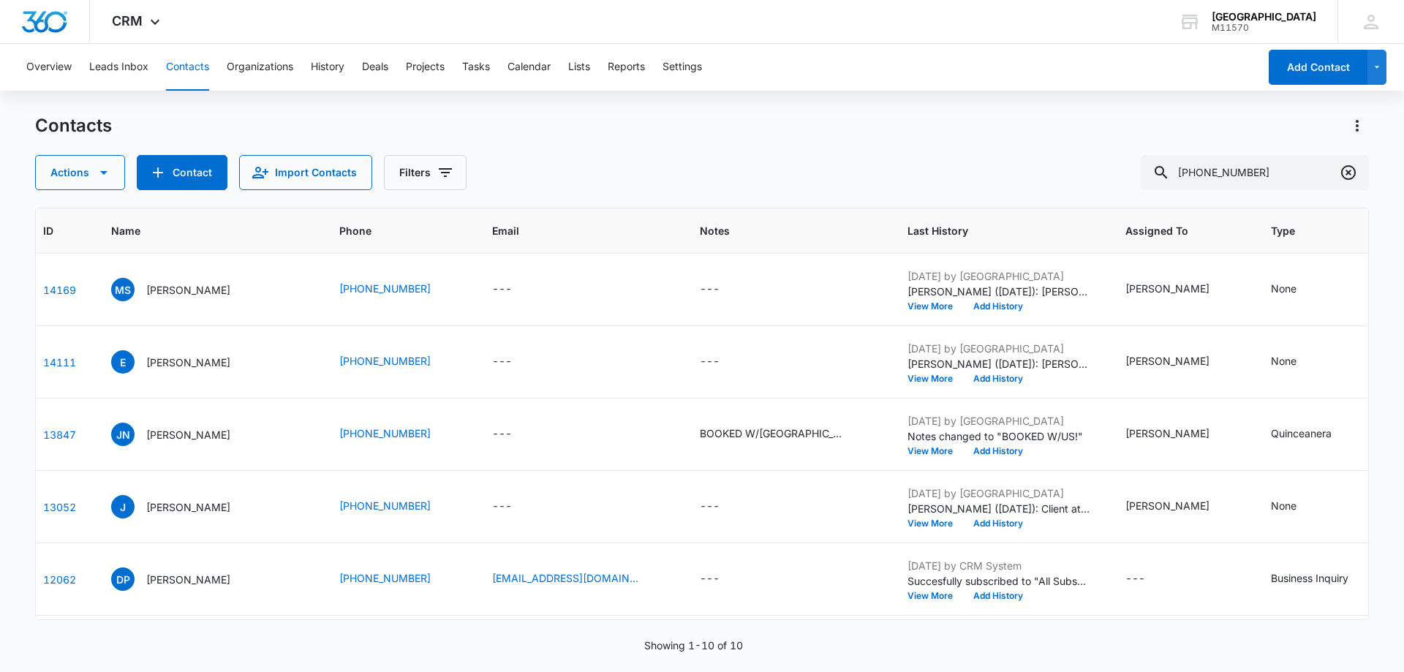
click at [1346, 170] on icon "Clear" at bounding box center [1349, 173] width 18 height 18
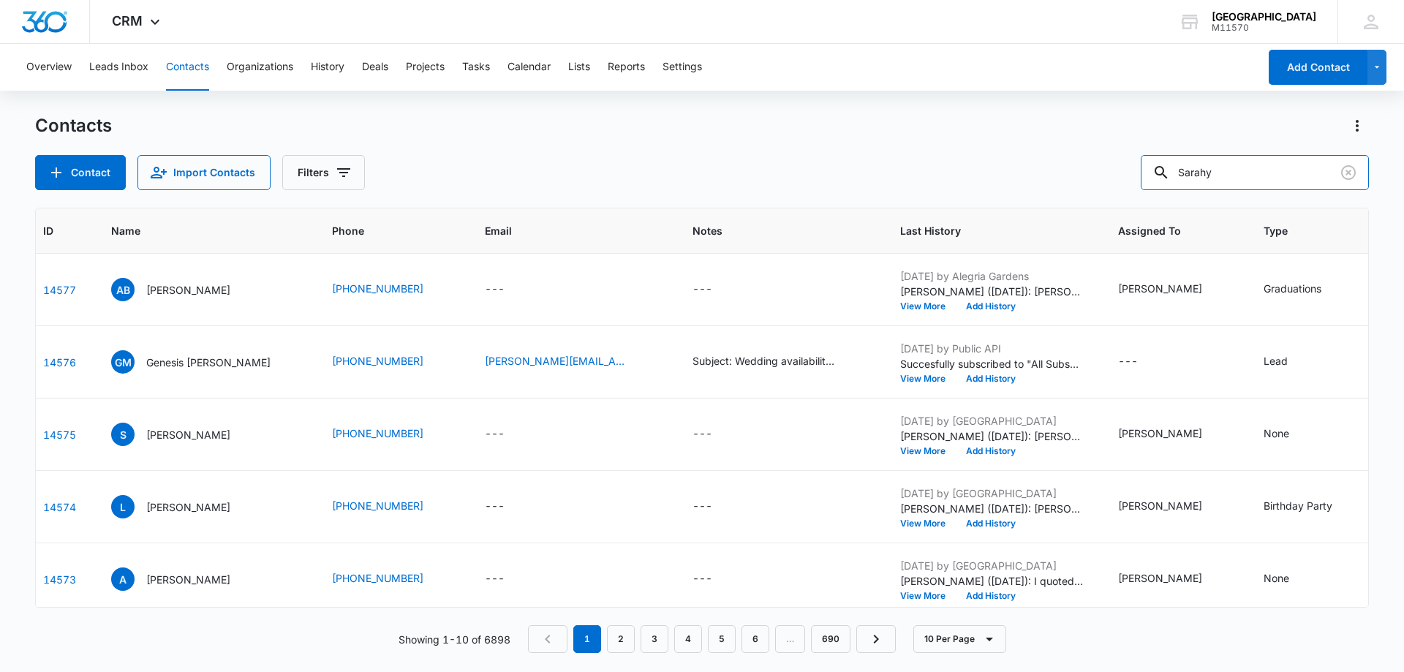
type input "Sarahy"
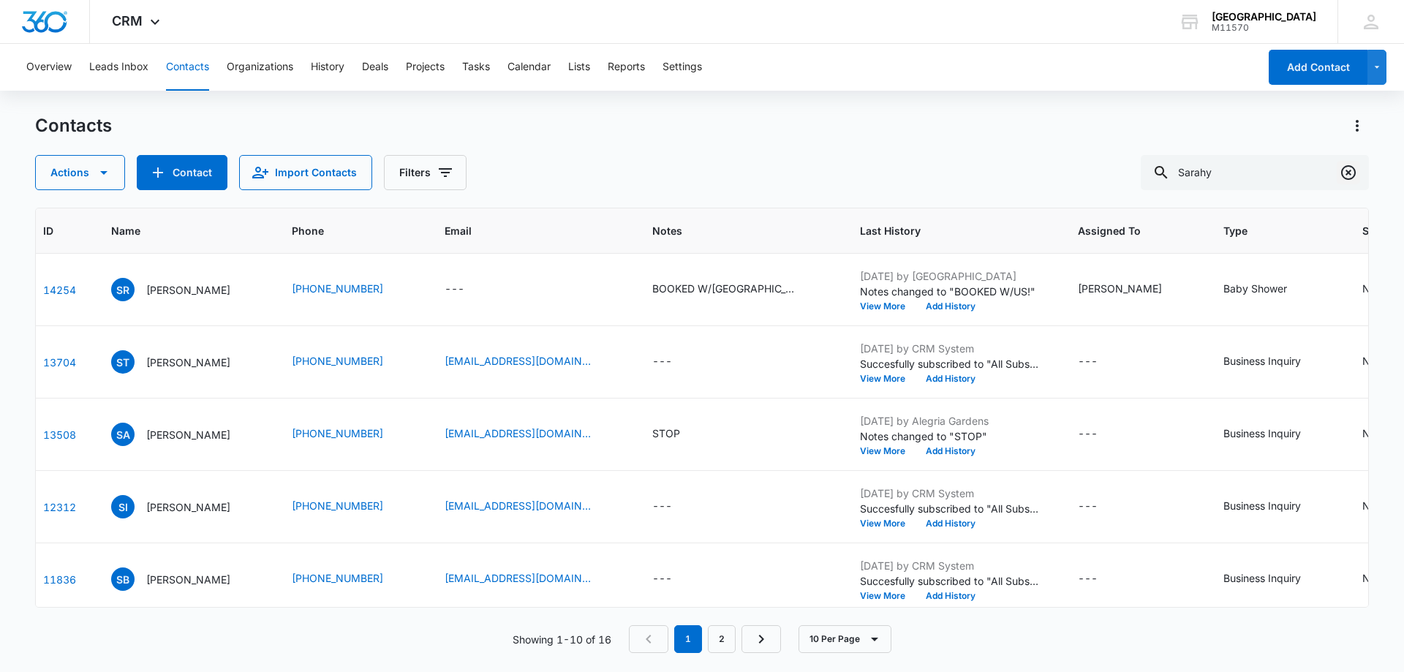
click at [1351, 175] on icon "Clear" at bounding box center [1349, 173] width 18 height 18
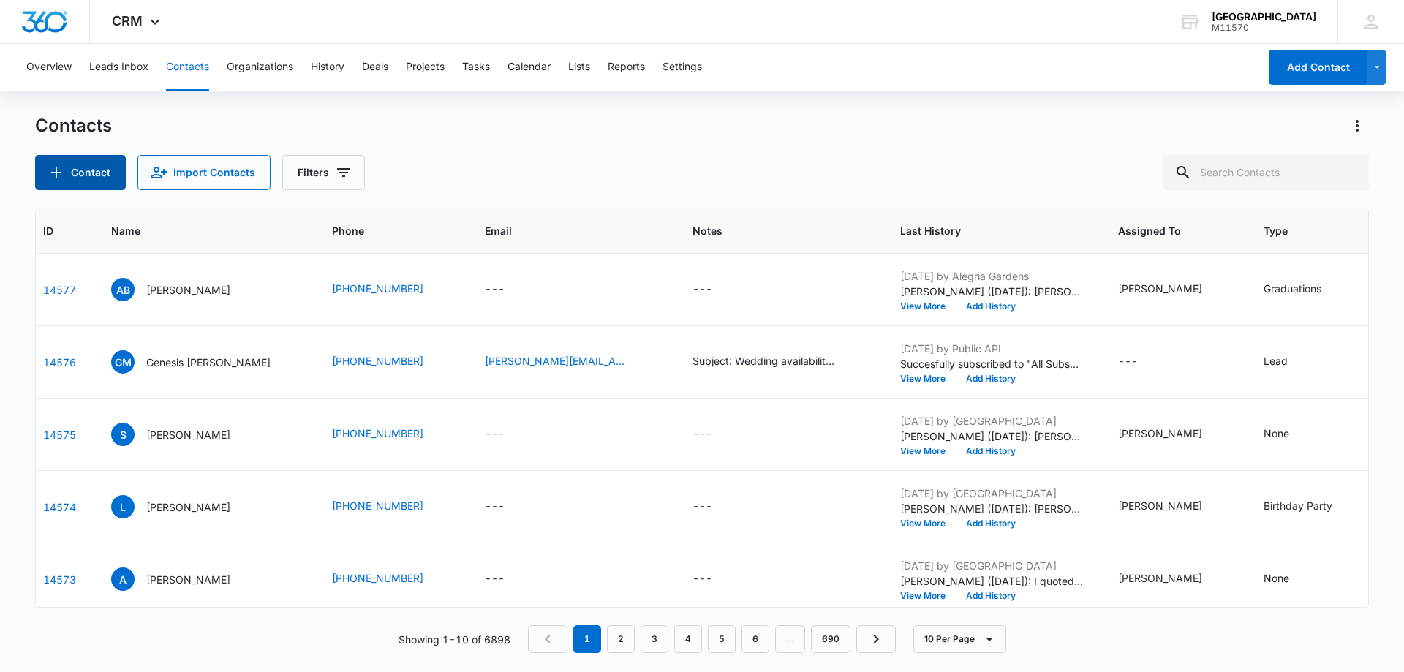
click at [67, 170] on button "Contact" at bounding box center [80, 172] width 91 height 35
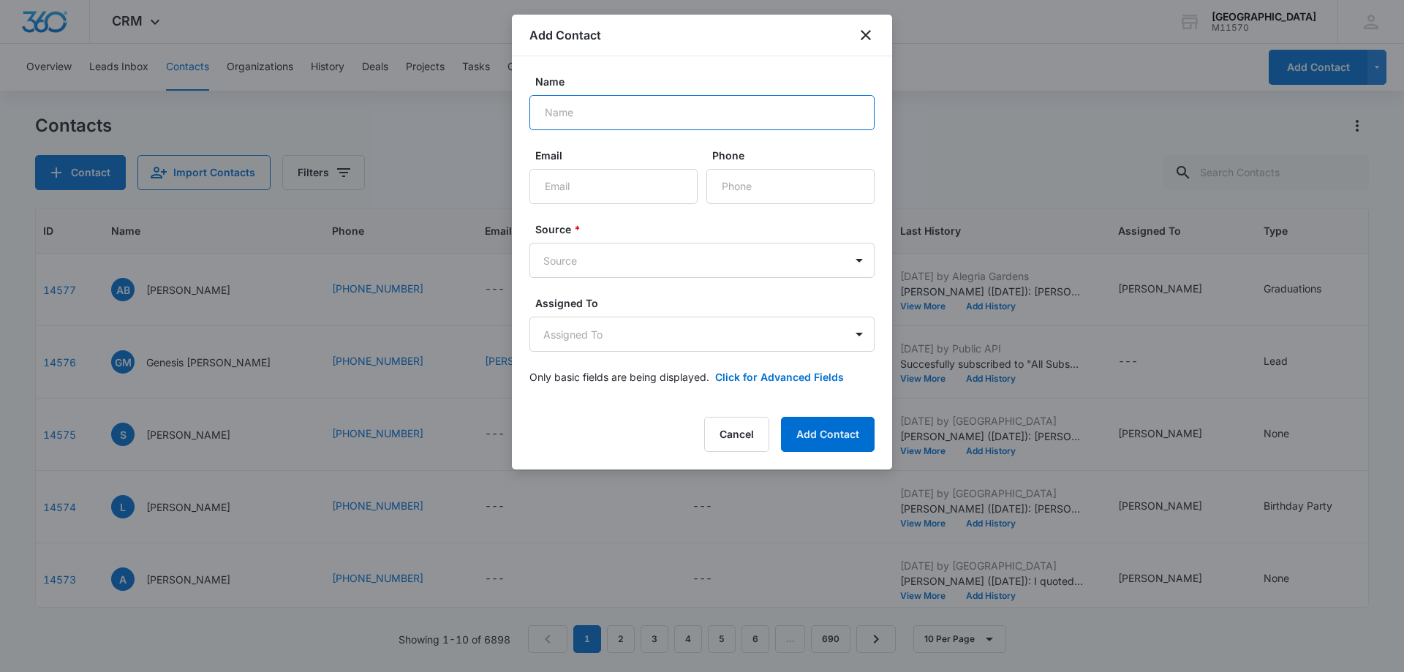
click at [561, 113] on input "Name" at bounding box center [701, 112] width 345 height 35
type input "Sarahy Arita"
click at [742, 192] on input "Phone" at bounding box center [790, 186] width 168 height 35
type input "(832) 420-3458"
click at [847, 261] on body "CRM Apps Reputation Websites Forms CRM Email Social Shop Payments POS Content A…" at bounding box center [702, 336] width 1404 height 672
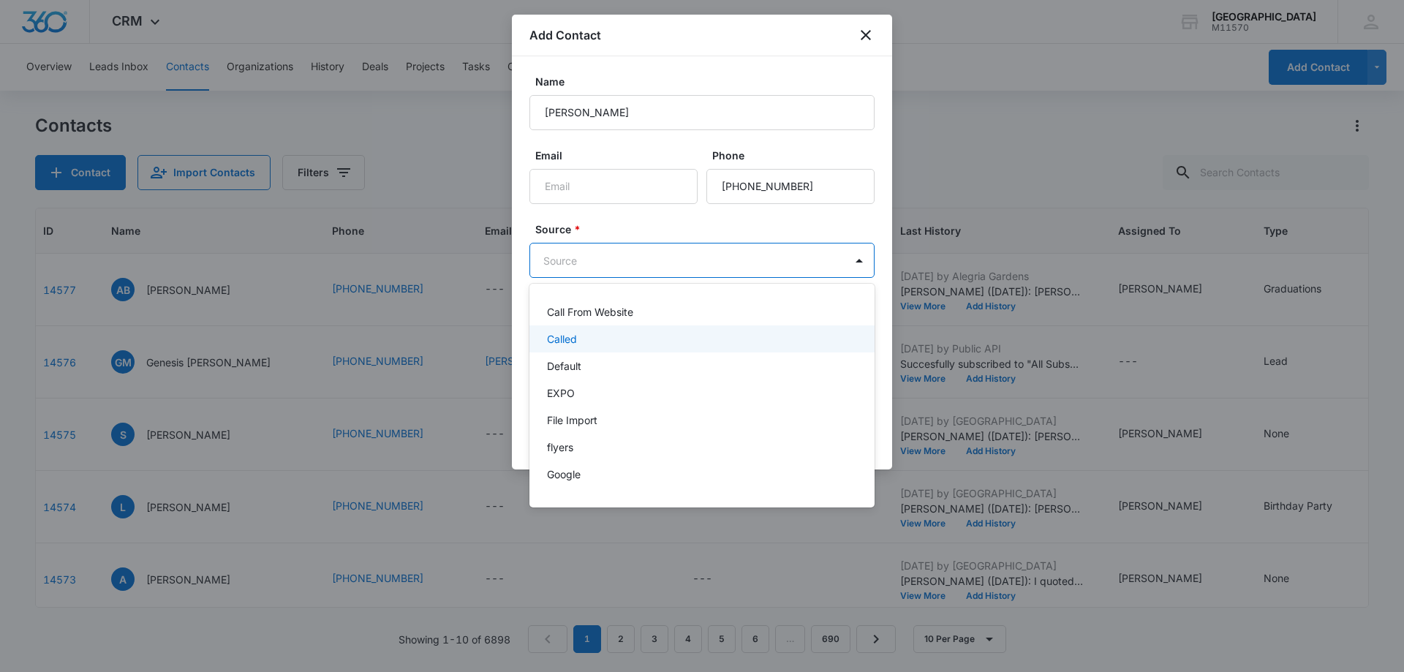
click at [578, 344] on div "Called" at bounding box center [700, 338] width 307 height 15
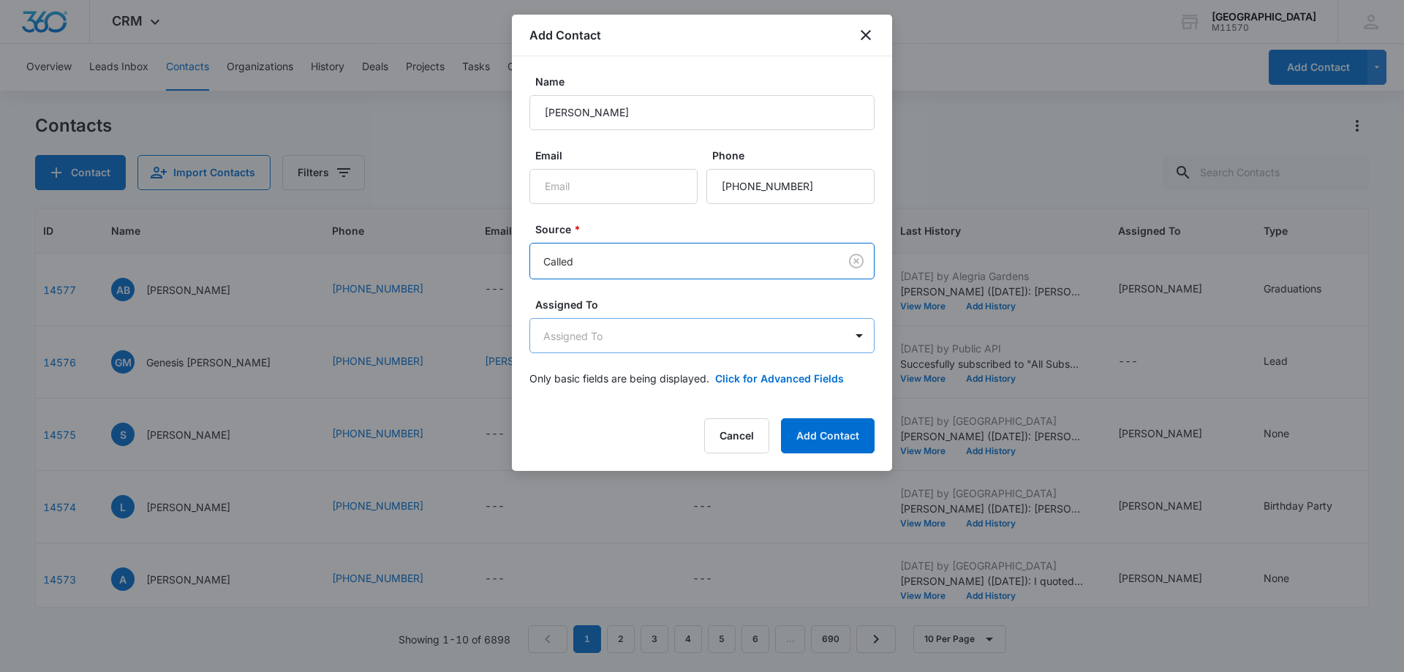
click at [578, 344] on body "CRM Apps Reputation Websites Forms CRM Email Social Shop Payments POS Content A…" at bounding box center [702, 336] width 1404 height 672
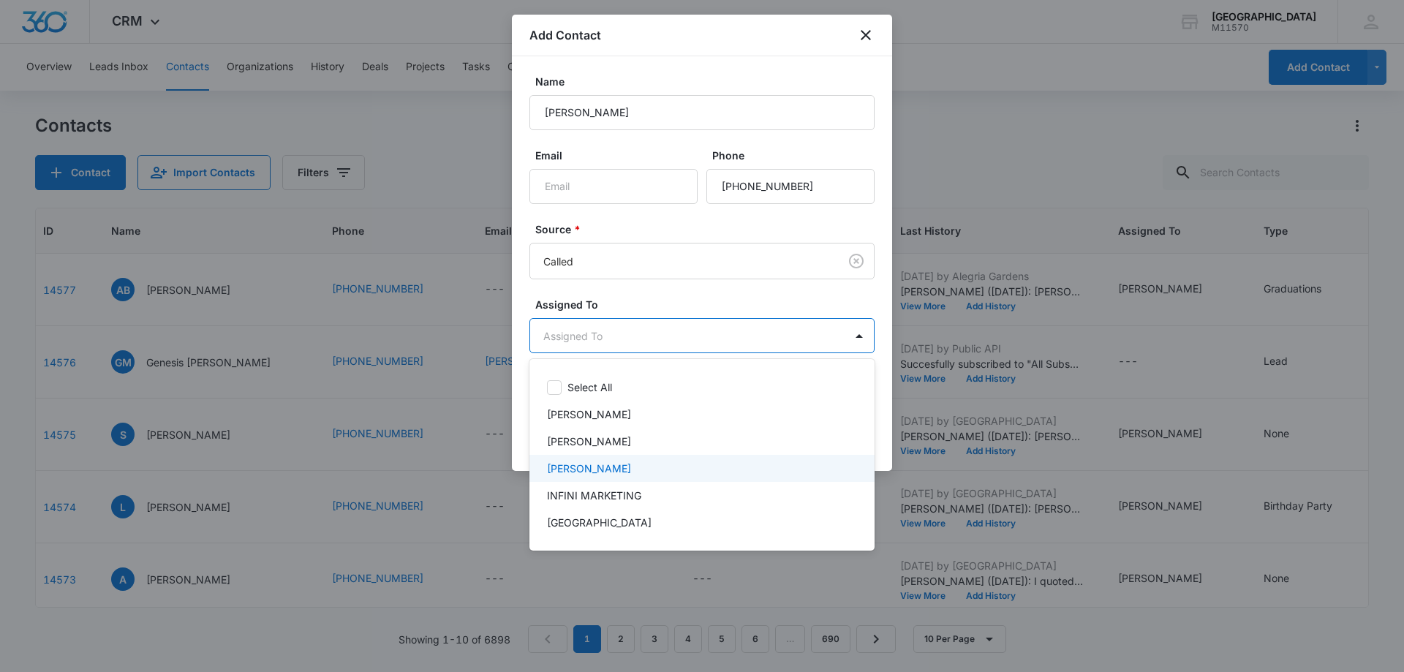
click at [582, 473] on p "Cynthia Peraza" at bounding box center [589, 468] width 84 height 15
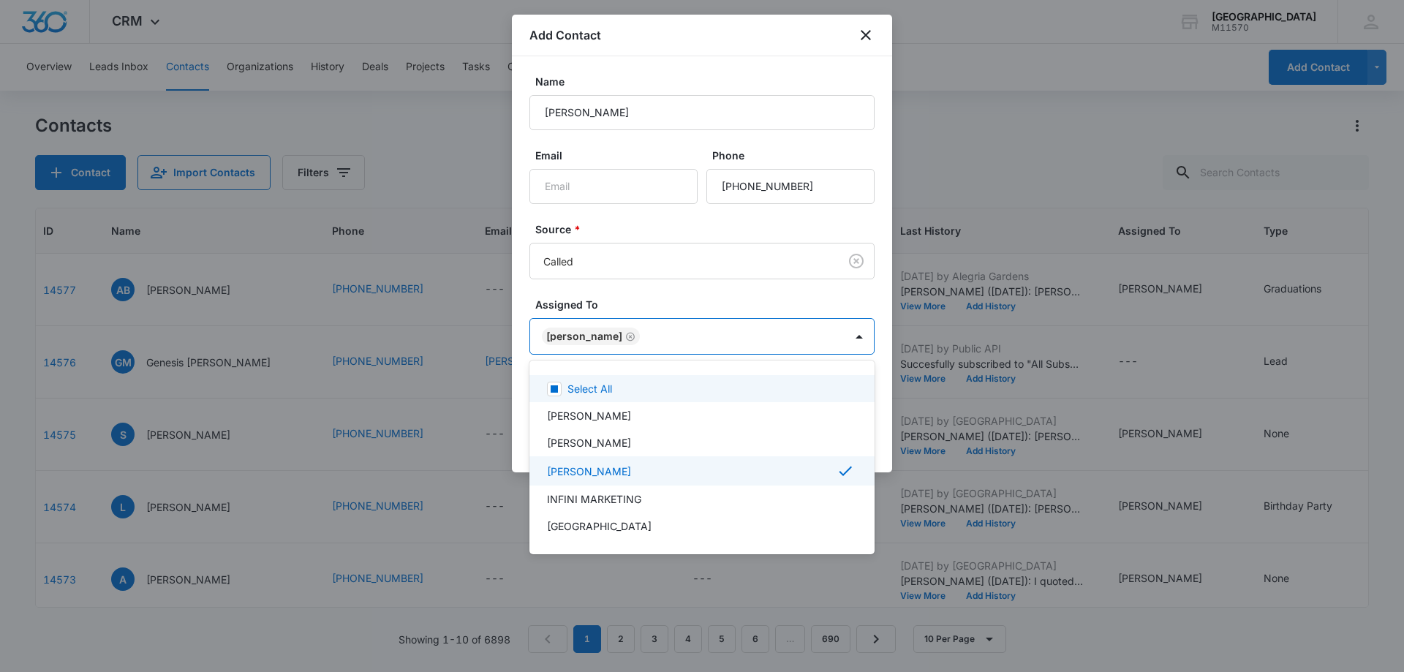
click at [562, 339] on div at bounding box center [702, 336] width 1404 height 672
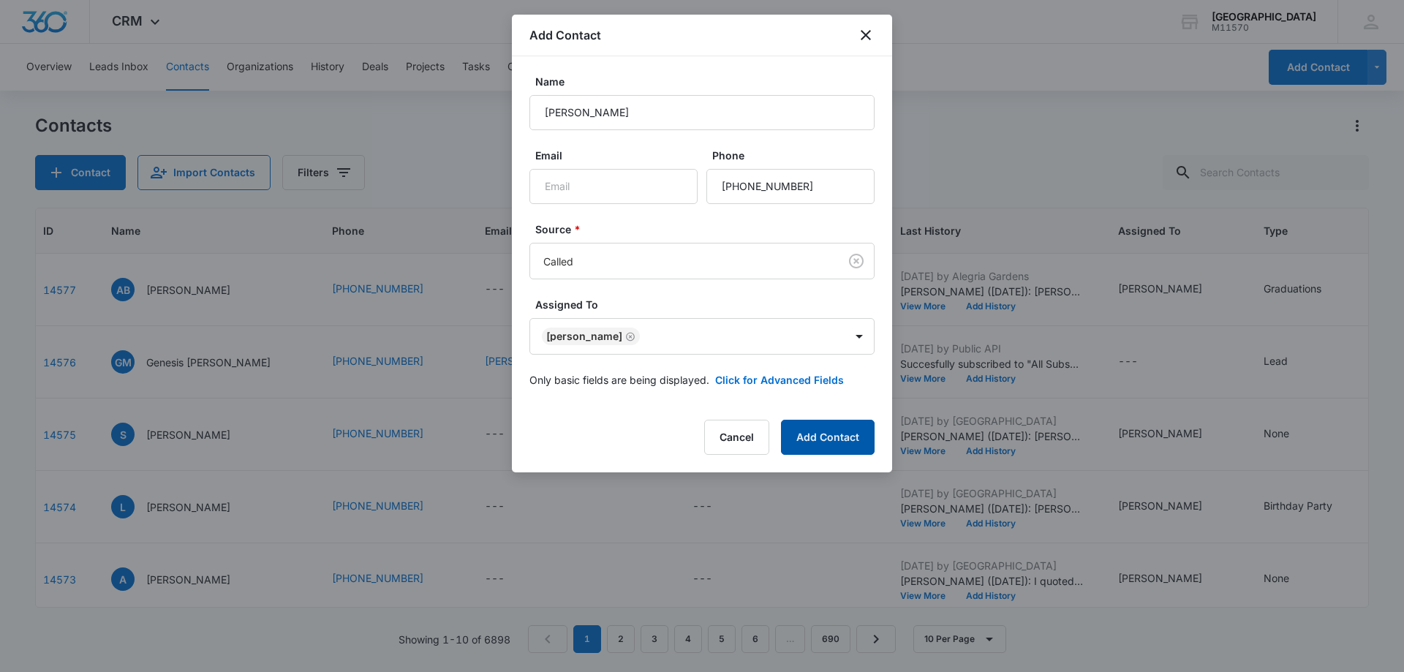
click at [814, 429] on button "Add Contact" at bounding box center [828, 437] width 94 height 35
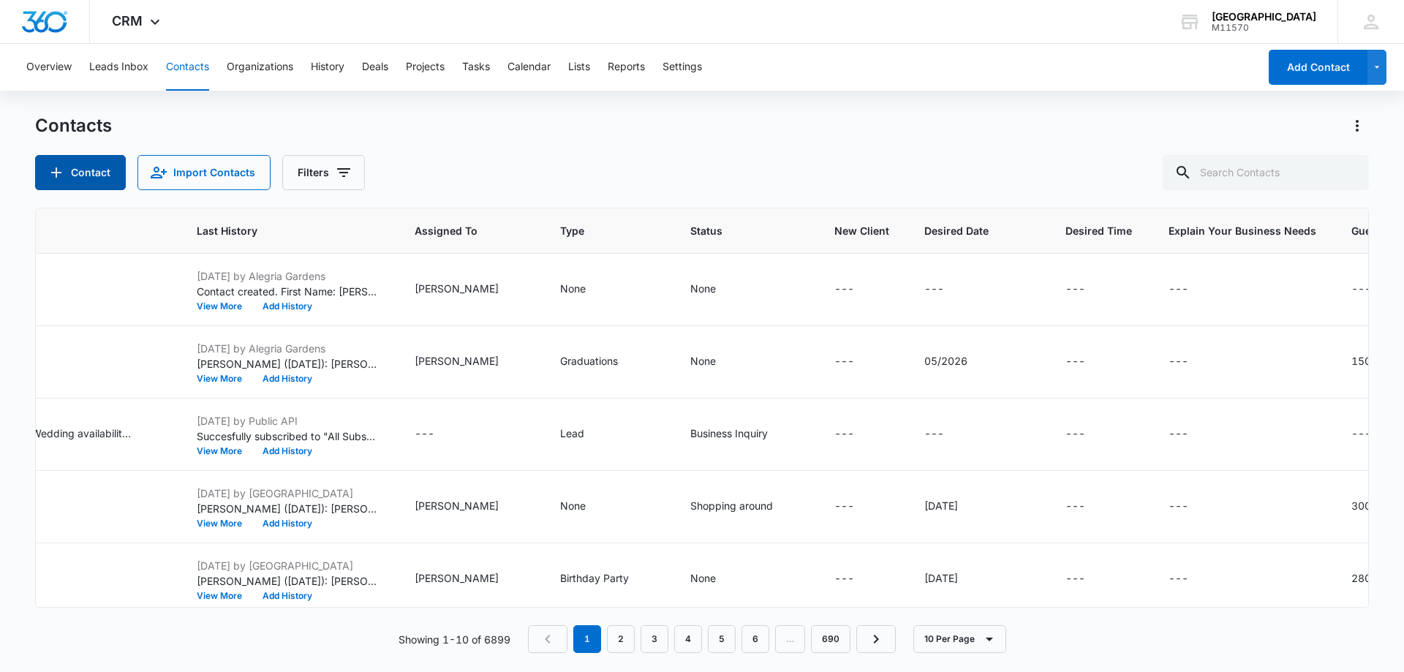
scroll to position [0, 771]
click at [923, 287] on div "---" at bounding box center [976, 290] width 106 height 18
click at [951, 286] on icon "Desired Date - - Select to Edit Field" at bounding box center [960, 290] width 18 height 18
click at [804, 194] on input "Desired Date" at bounding box center [861, 195] width 184 height 35
type input "10/12/2025"
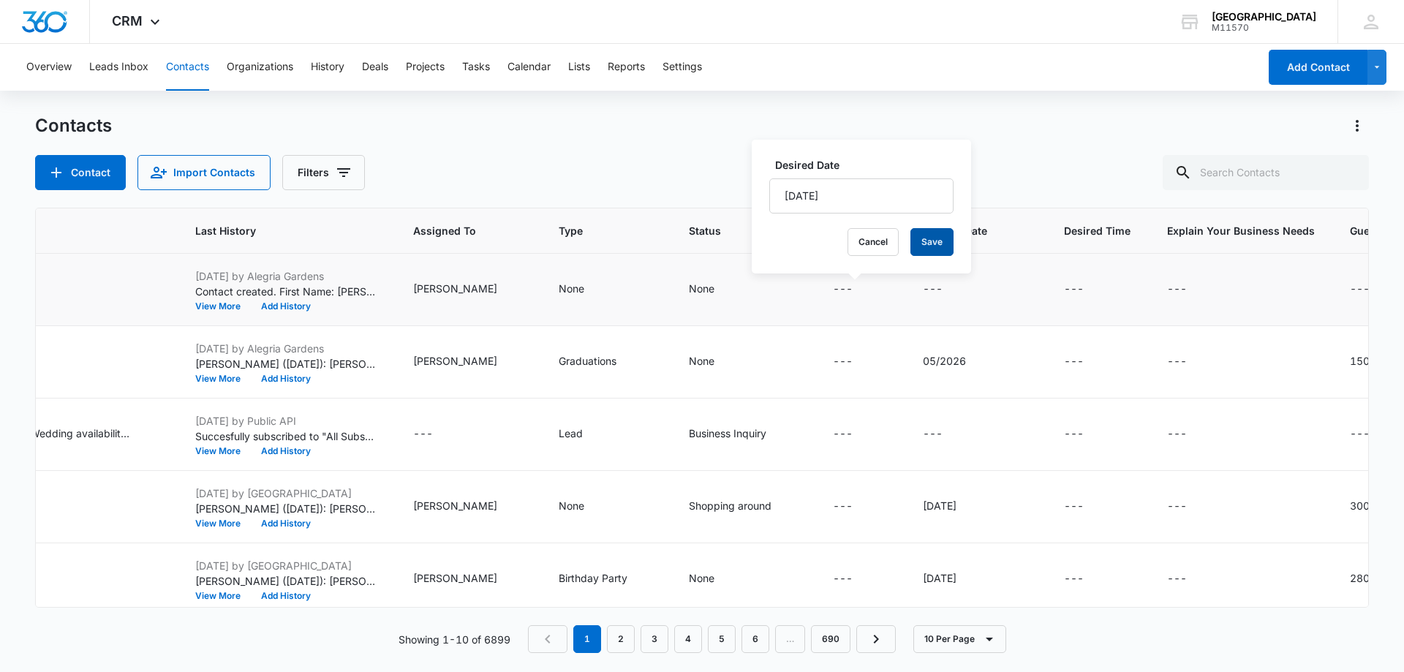
click at [921, 241] on button "Save" at bounding box center [931, 242] width 43 height 28
click at [1350, 294] on div "---" at bounding box center [1360, 290] width 20 height 18
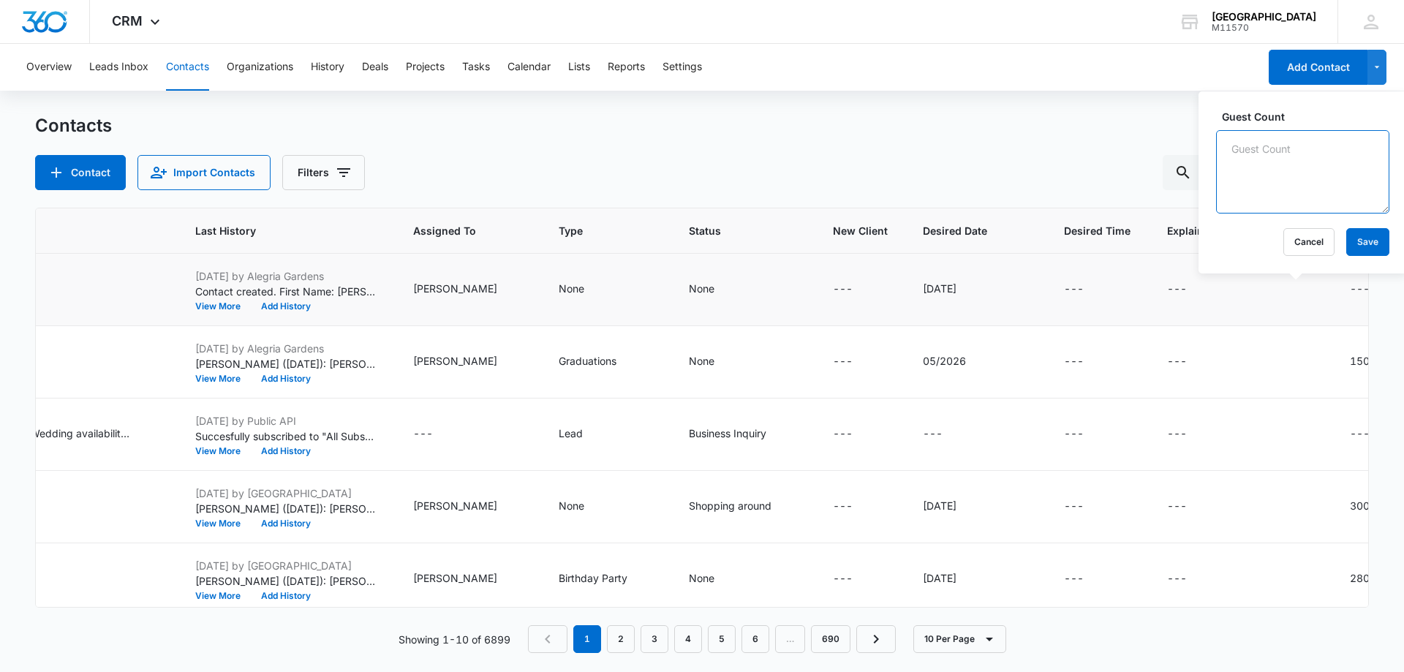
click at [1237, 165] on textarea "Guest Count" at bounding box center [1302, 171] width 173 height 83
type textarea "80"
click at [1356, 238] on button "Save" at bounding box center [1367, 242] width 43 height 28
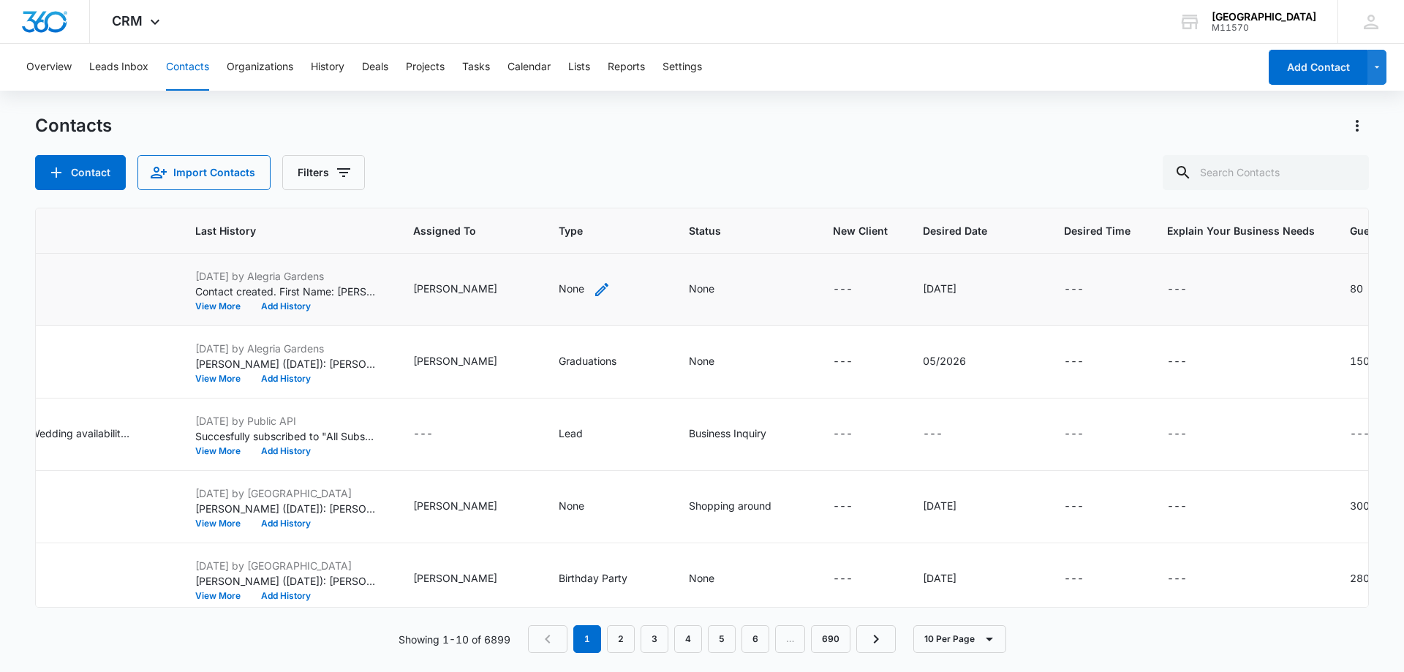
click at [593, 281] on icon "Type - None - Select to Edit Field" at bounding box center [602, 290] width 18 height 18
click at [540, 198] on div at bounding box center [543, 195] width 23 height 23
click at [497, 322] on p "Quinceanera" at bounding box center [478, 328] width 61 height 15
click at [478, 191] on div "Quinceanera" at bounding box center [479, 195] width 63 height 10
click at [562, 244] on button "Save" at bounding box center [562, 242] width 43 height 28
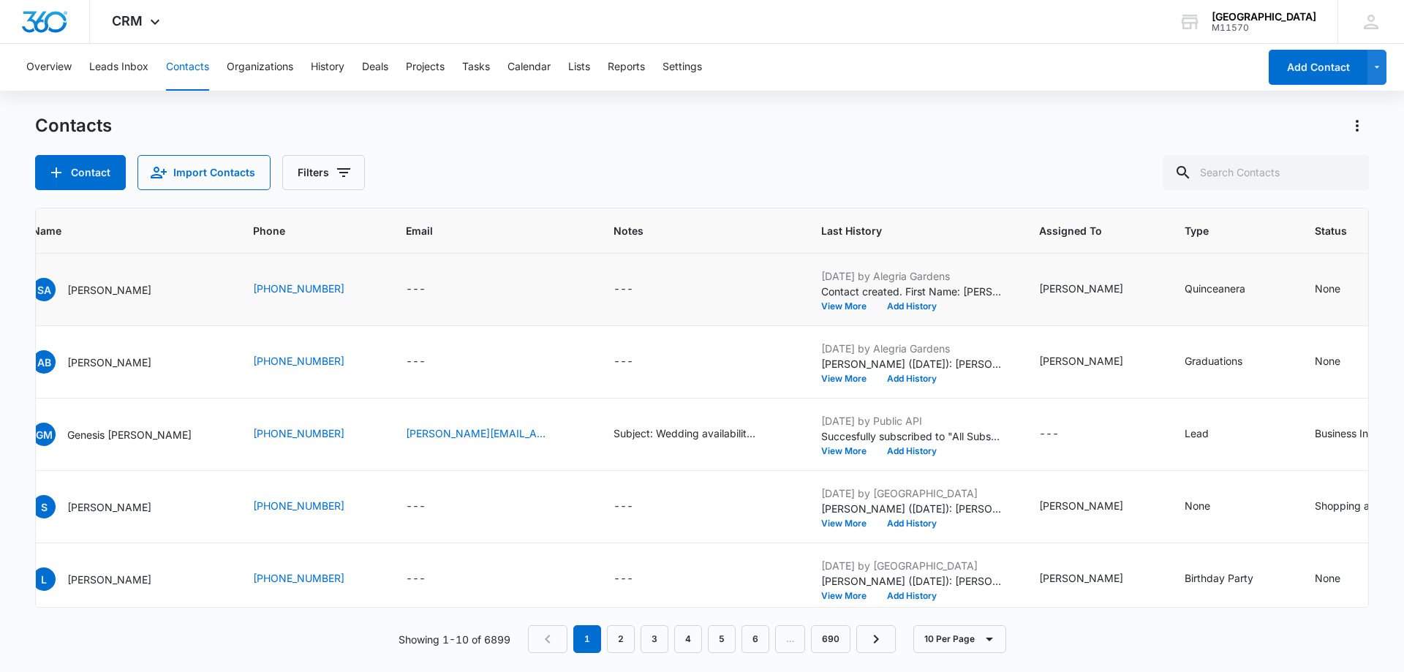
scroll to position [0, 0]
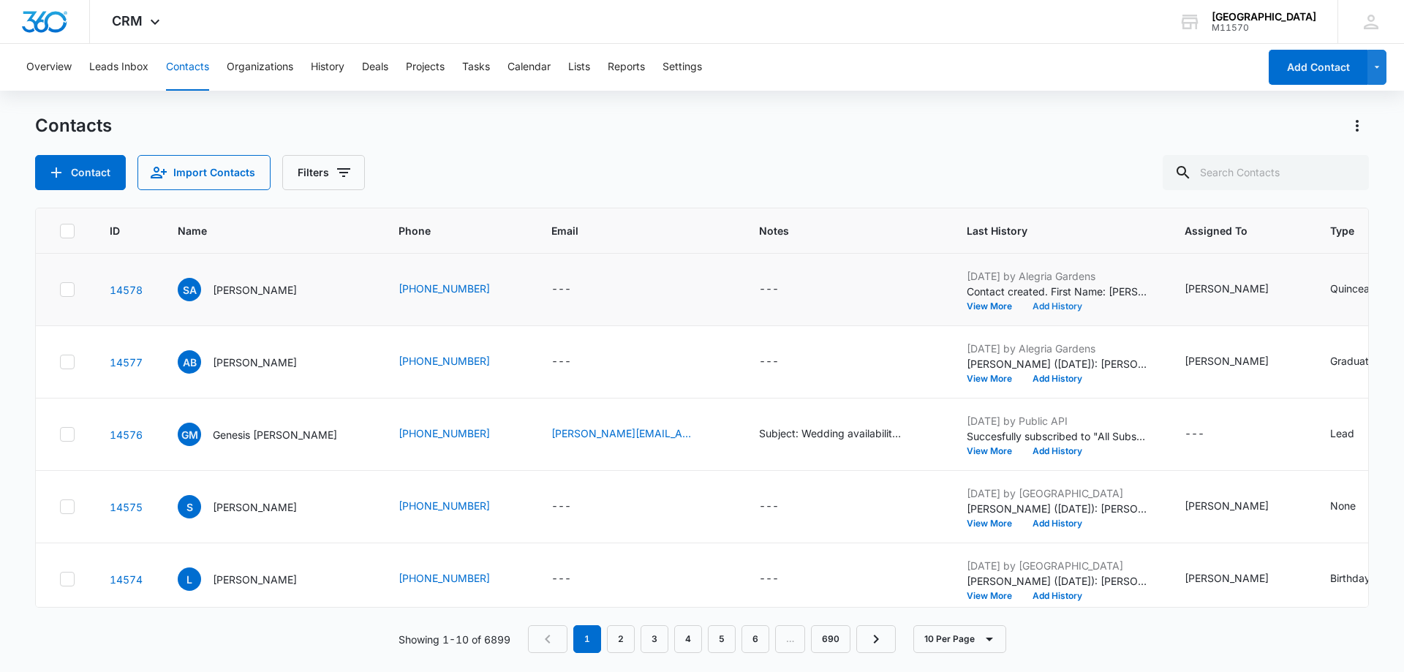
click at [1022, 304] on button "Add History" at bounding box center [1057, 306] width 70 height 9
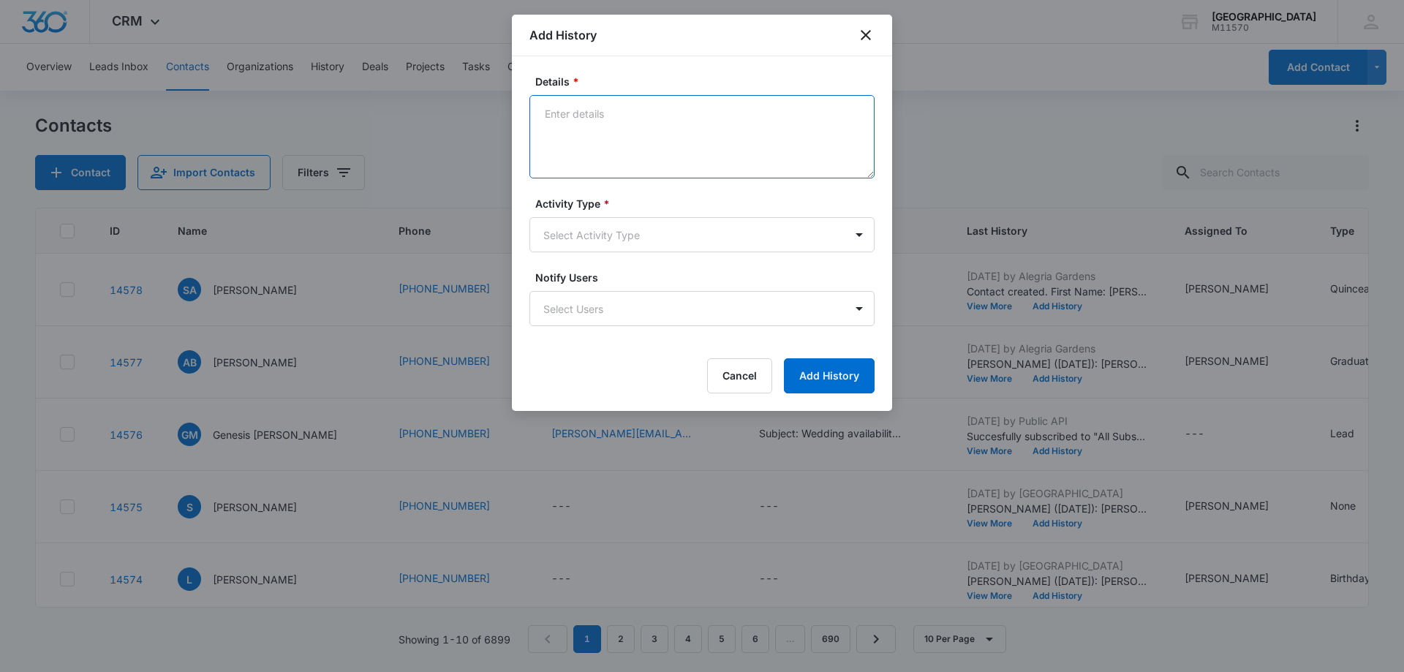
click at [584, 121] on textarea "Details *" at bounding box center [701, 136] width 345 height 83
type textarea "Cynthia (9/10/2025): Martha quoted the client on 9/4/2025"
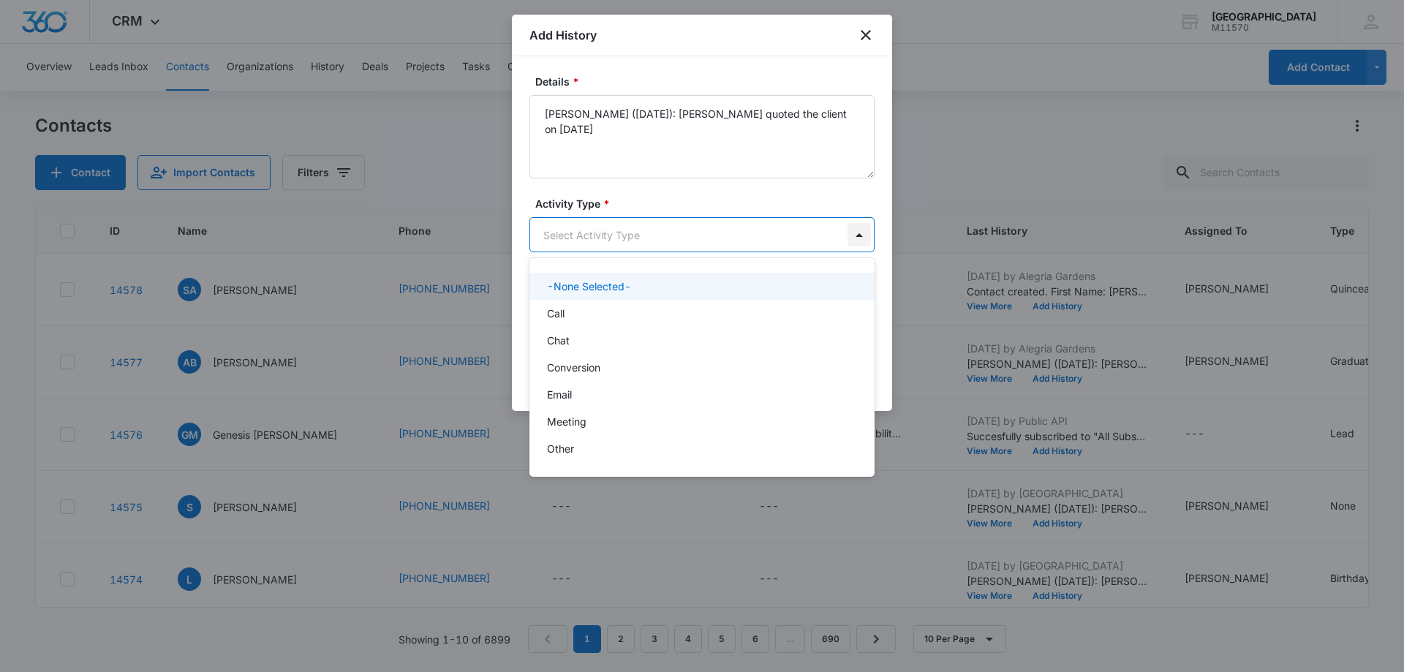
click at [866, 233] on body "CRM Apps Reputation Websites Forms CRM Email Social Shop Payments POS Content A…" at bounding box center [702, 336] width 1404 height 672
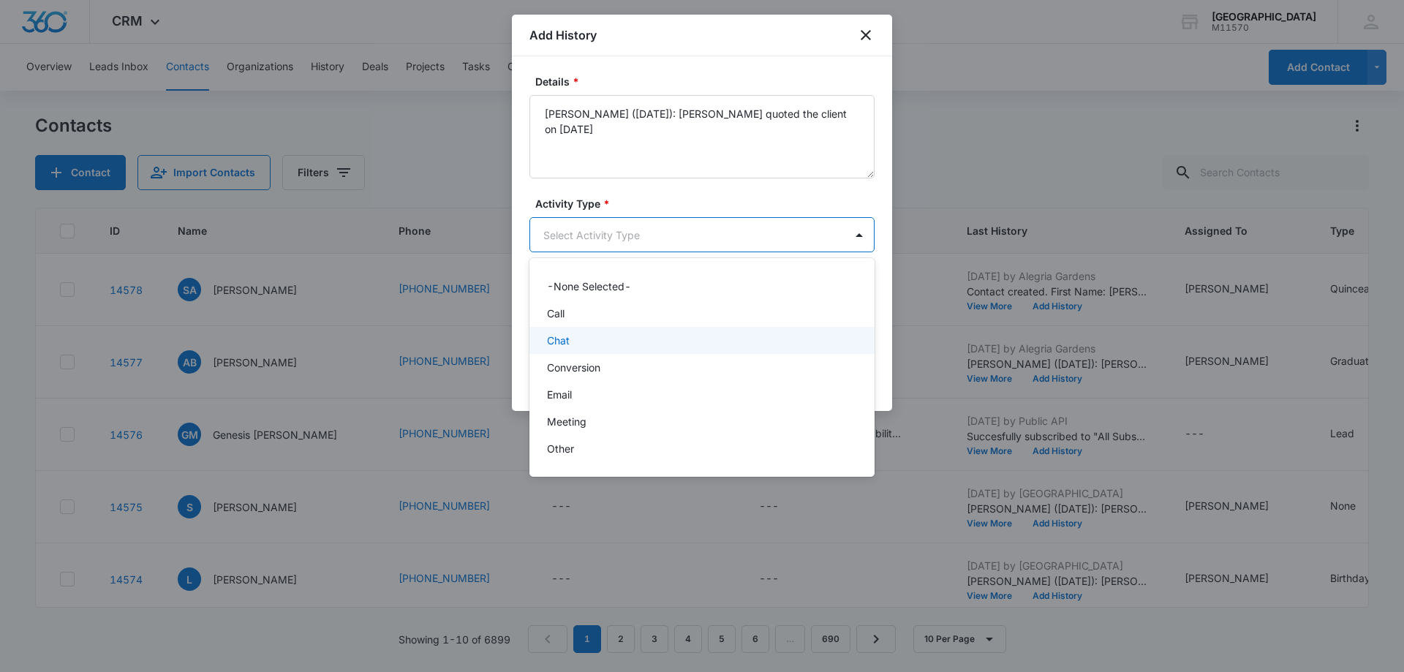
click at [570, 350] on div "Chat" at bounding box center [701, 340] width 345 height 27
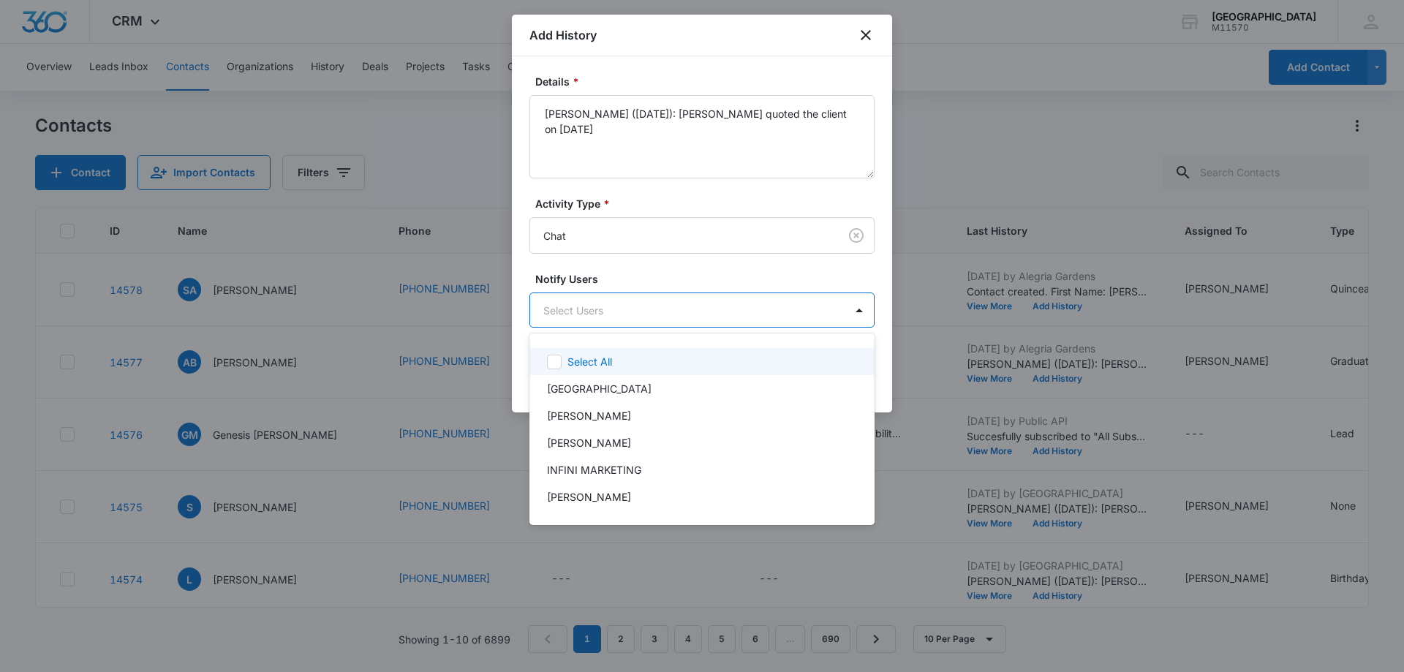
click at [561, 312] on body "CRM Apps Reputation Websites Forms CRM Email Social Shop Payments POS Content A…" at bounding box center [702, 336] width 1404 height 672
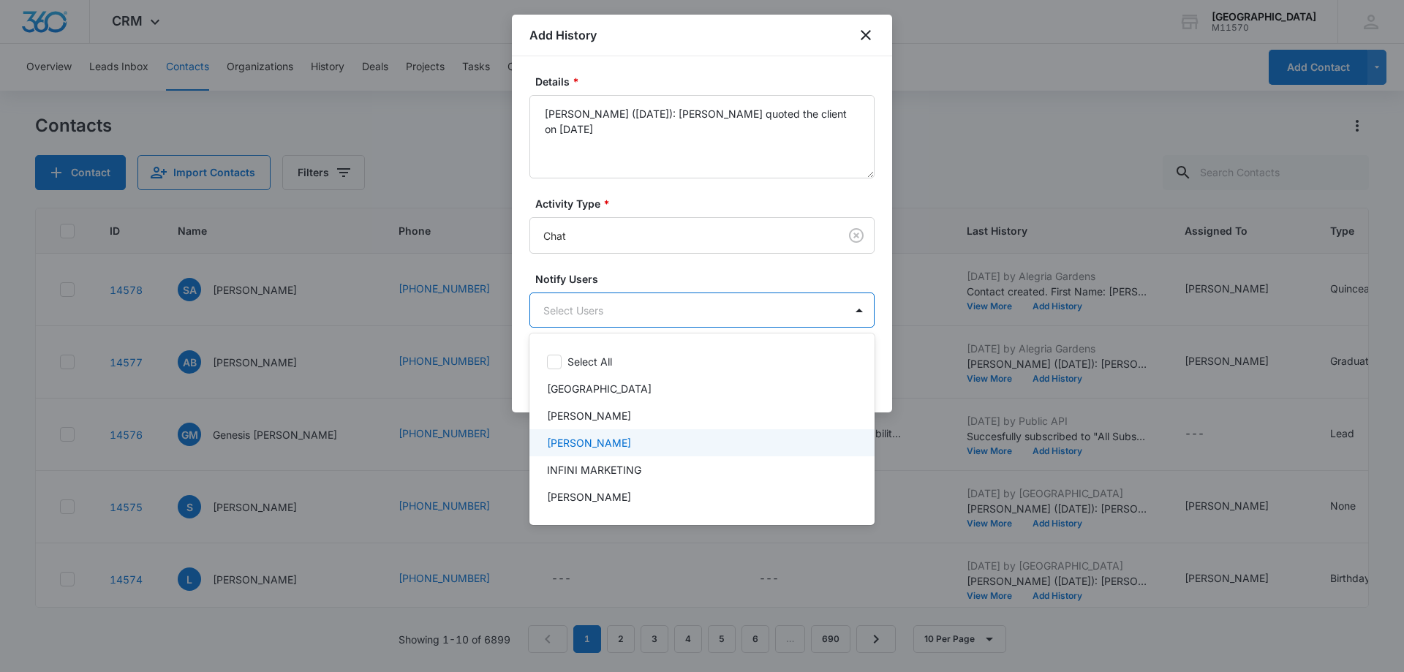
click at [605, 452] on div "Cynthia Peraza" at bounding box center [701, 442] width 345 height 27
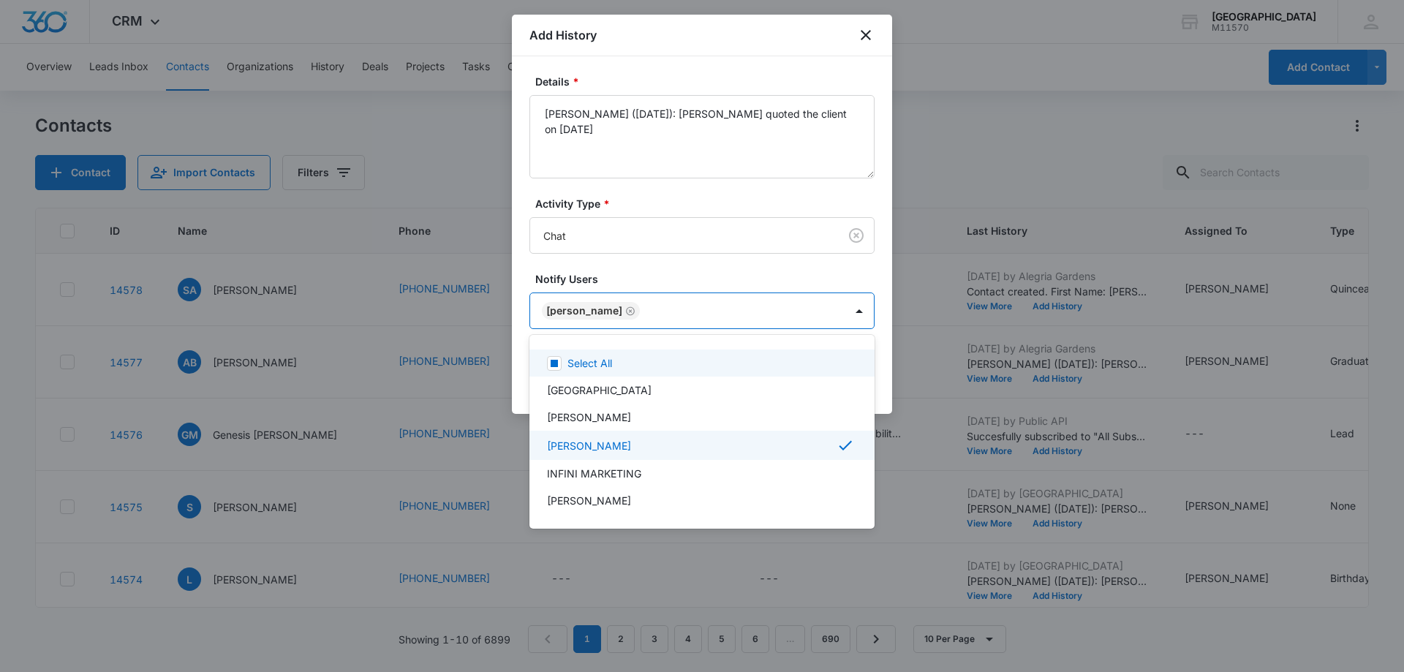
click at [597, 306] on div at bounding box center [702, 336] width 1404 height 672
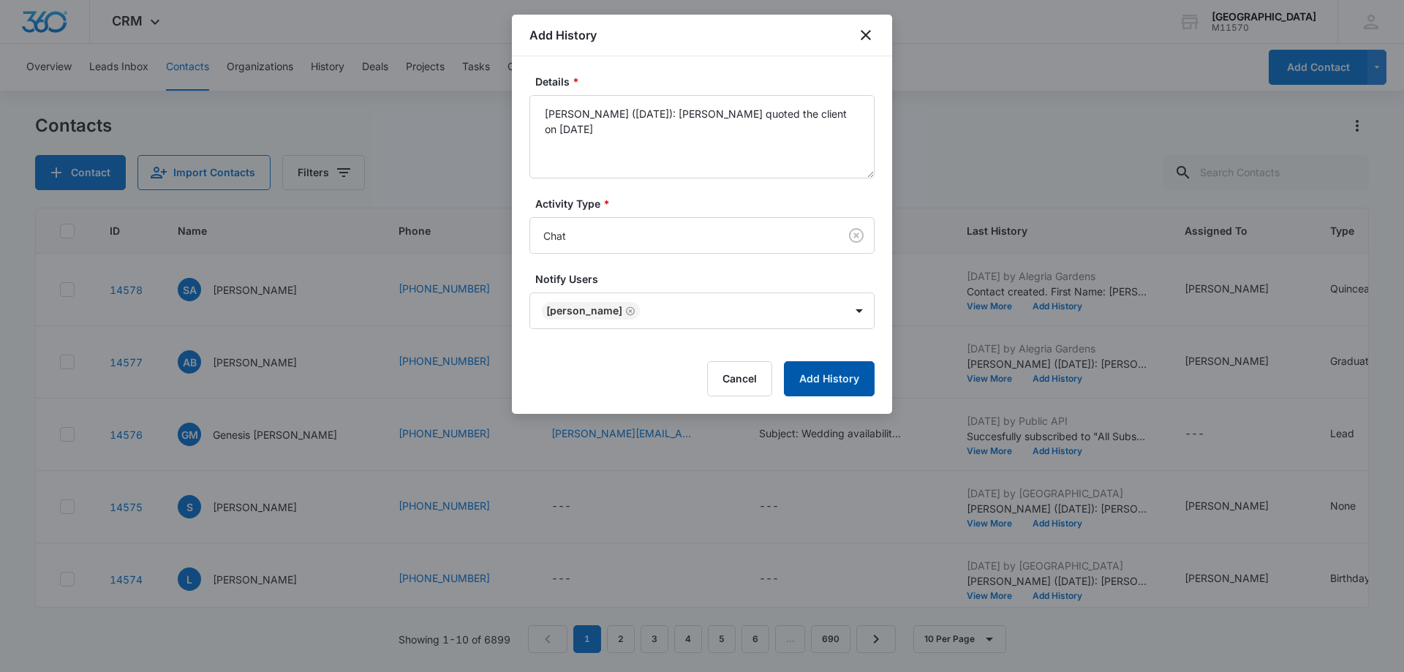
click at [837, 382] on button "Add History" at bounding box center [829, 378] width 91 height 35
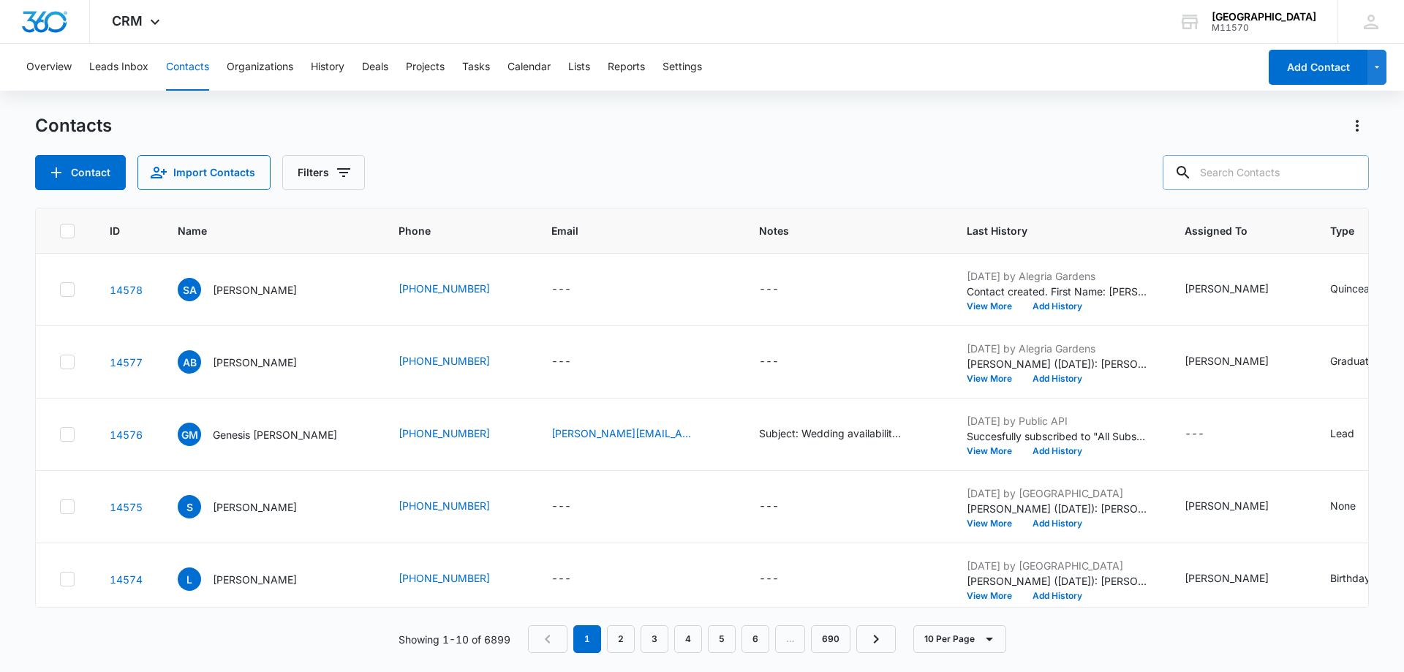
click at [1229, 180] on input "text" at bounding box center [1266, 172] width 206 height 35
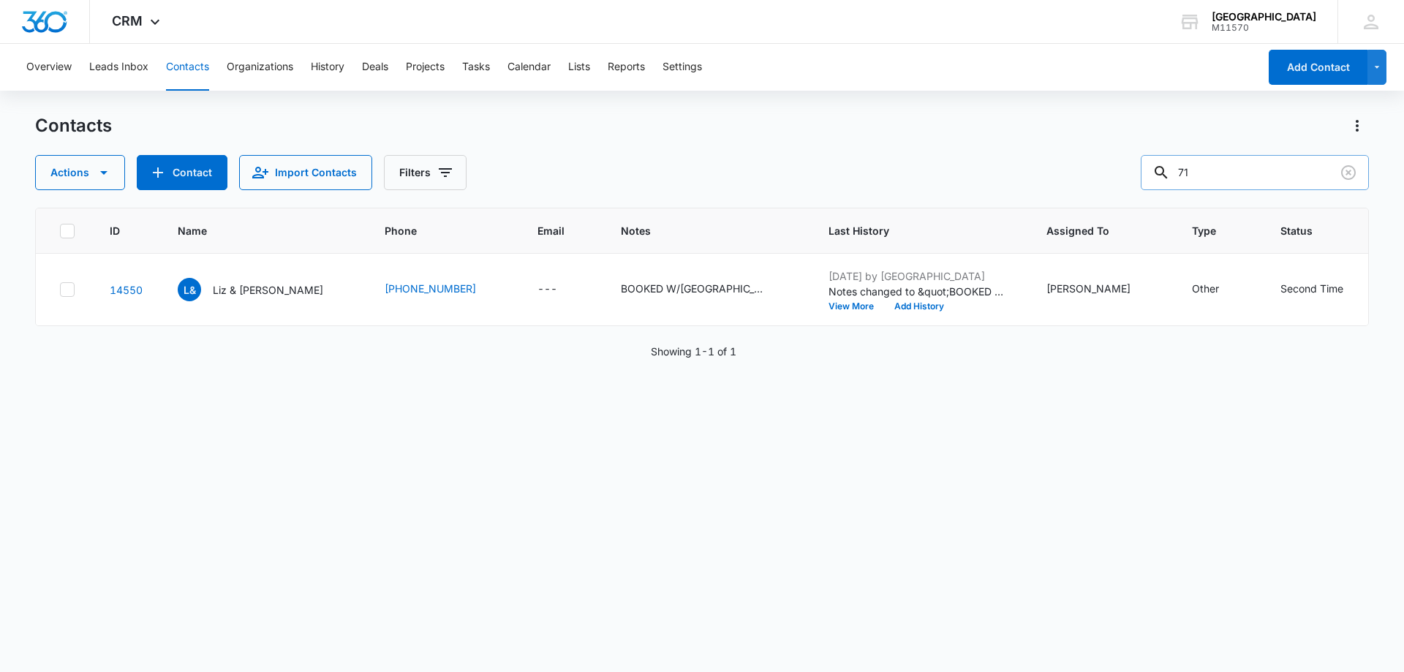
type input "7"
type input "832-955-3782"
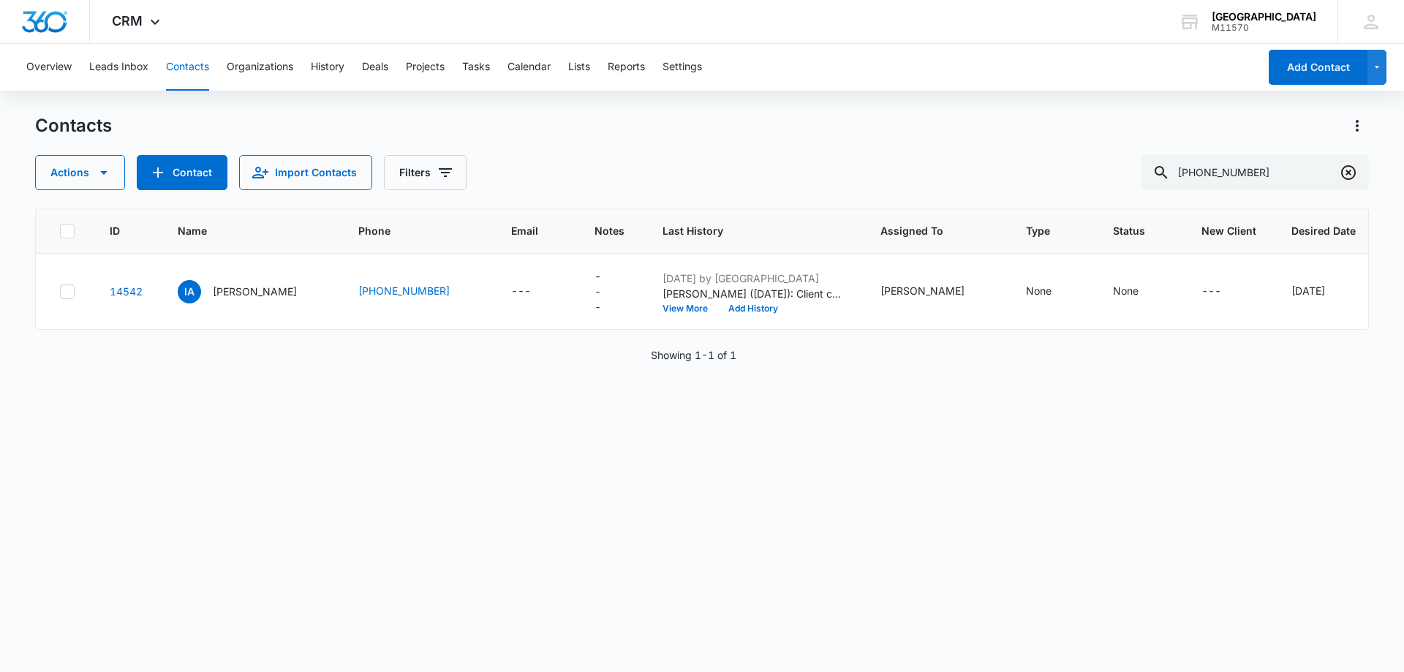
click at [1348, 175] on icon "Clear" at bounding box center [1349, 173] width 18 height 18
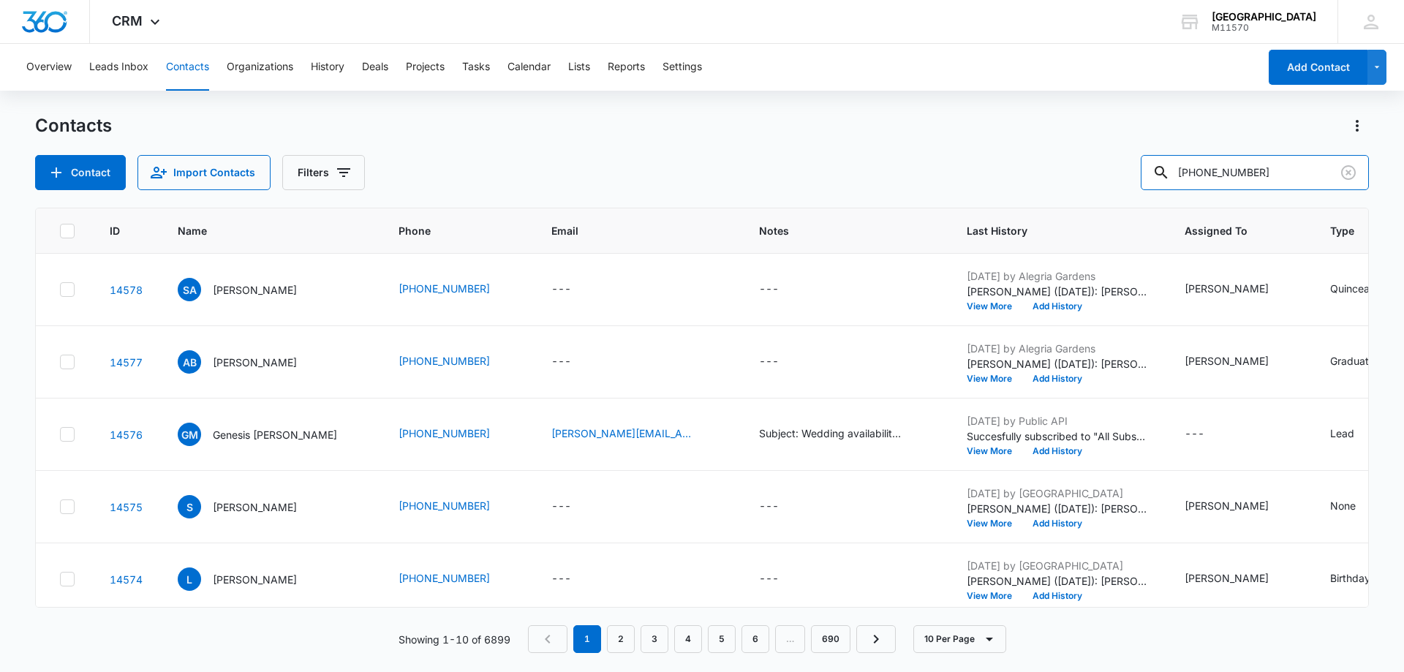
type input "832-544-3877"
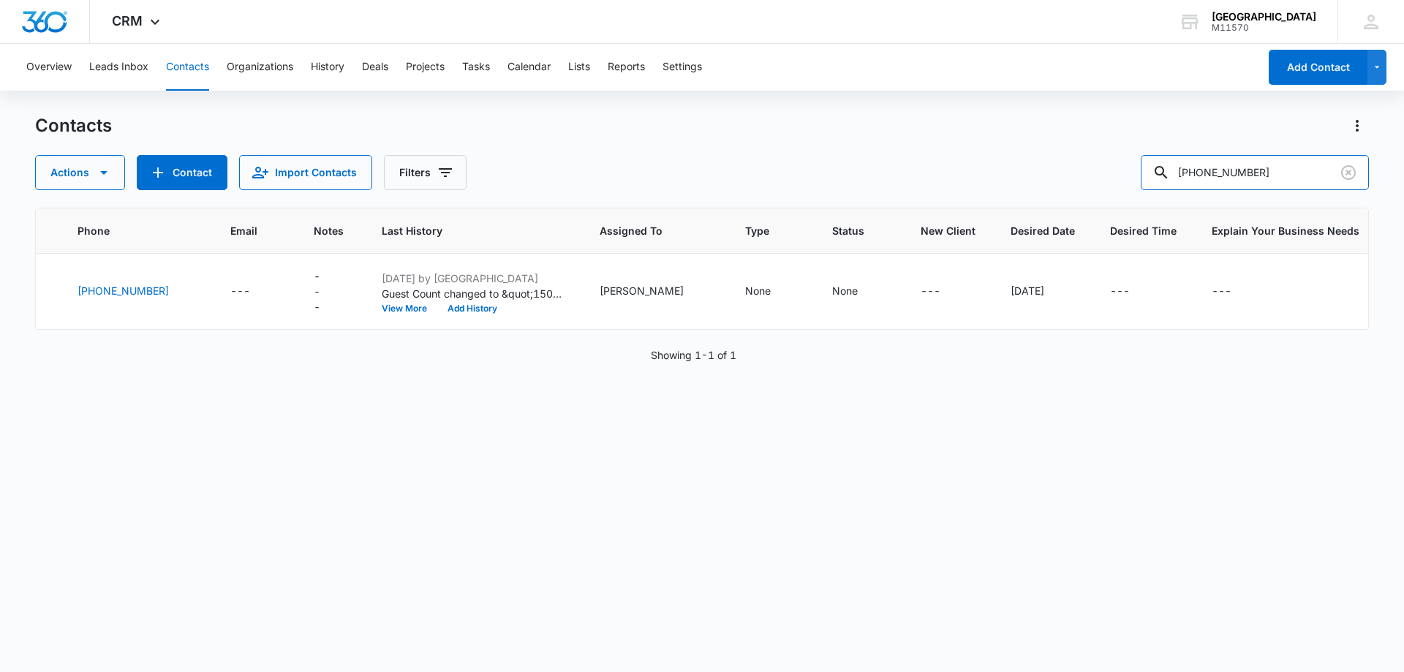
scroll to position [0, 382]
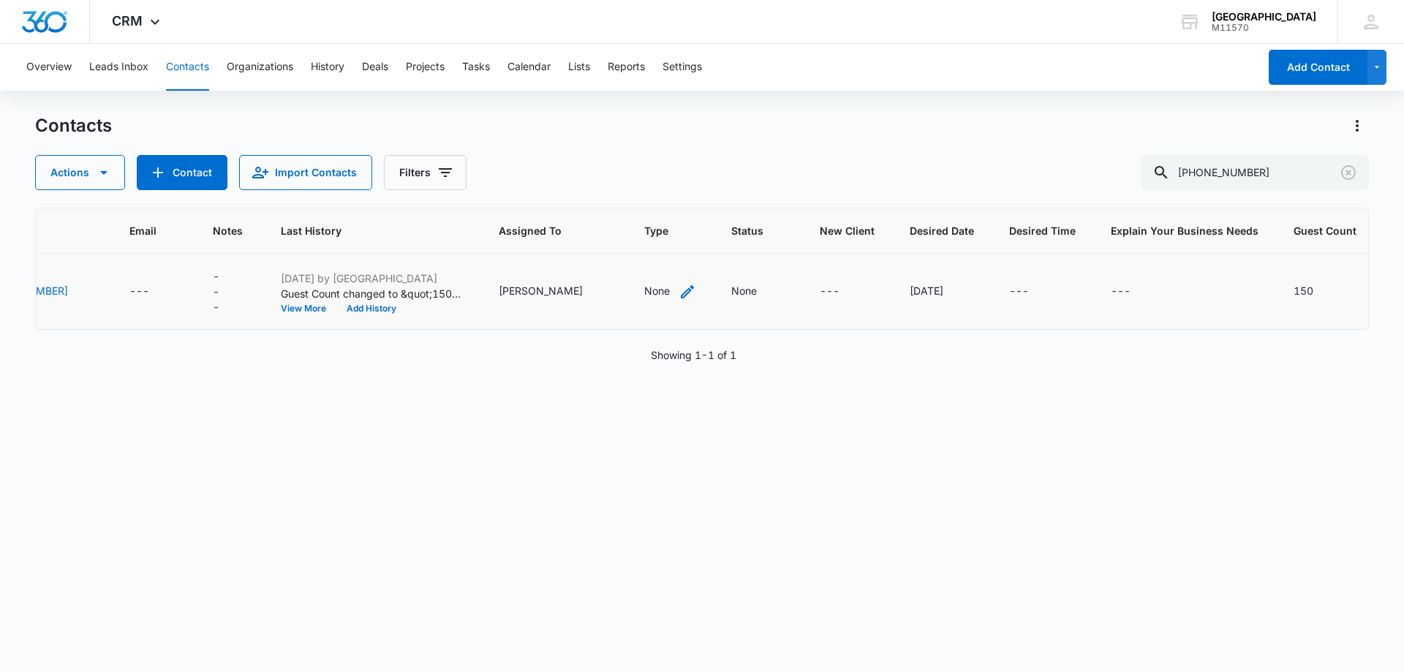
click at [679, 297] on icon "Type - None - Select to Edit Field" at bounding box center [688, 292] width 18 height 18
click at [691, 201] on div at bounding box center [687, 197] width 23 height 23
drag, startPoint x: 625, startPoint y: 328, endPoint x: 612, endPoint y: 306, distance: 25.6
click at [624, 328] on p "Quinceanera" at bounding box center [622, 330] width 61 height 15
click at [611, 194] on div "Quinceanera" at bounding box center [623, 197] width 63 height 10
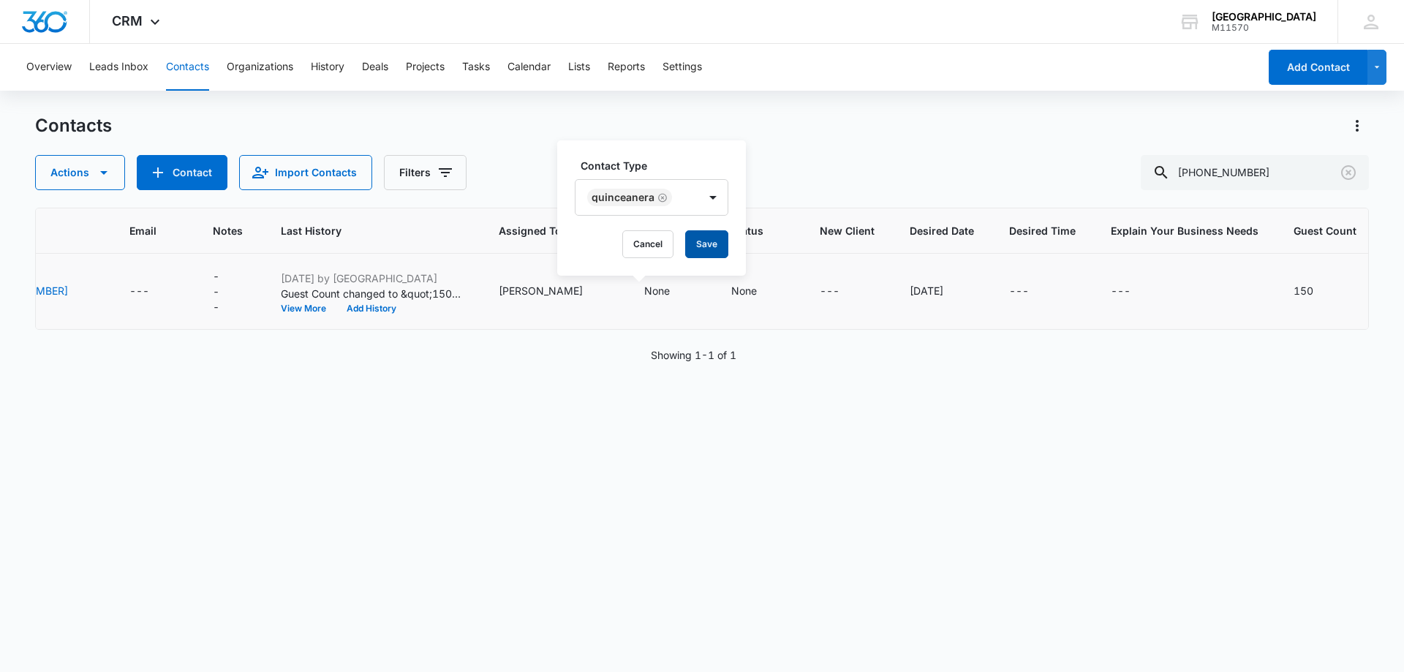
click at [725, 245] on button "Save" at bounding box center [706, 244] width 43 height 28
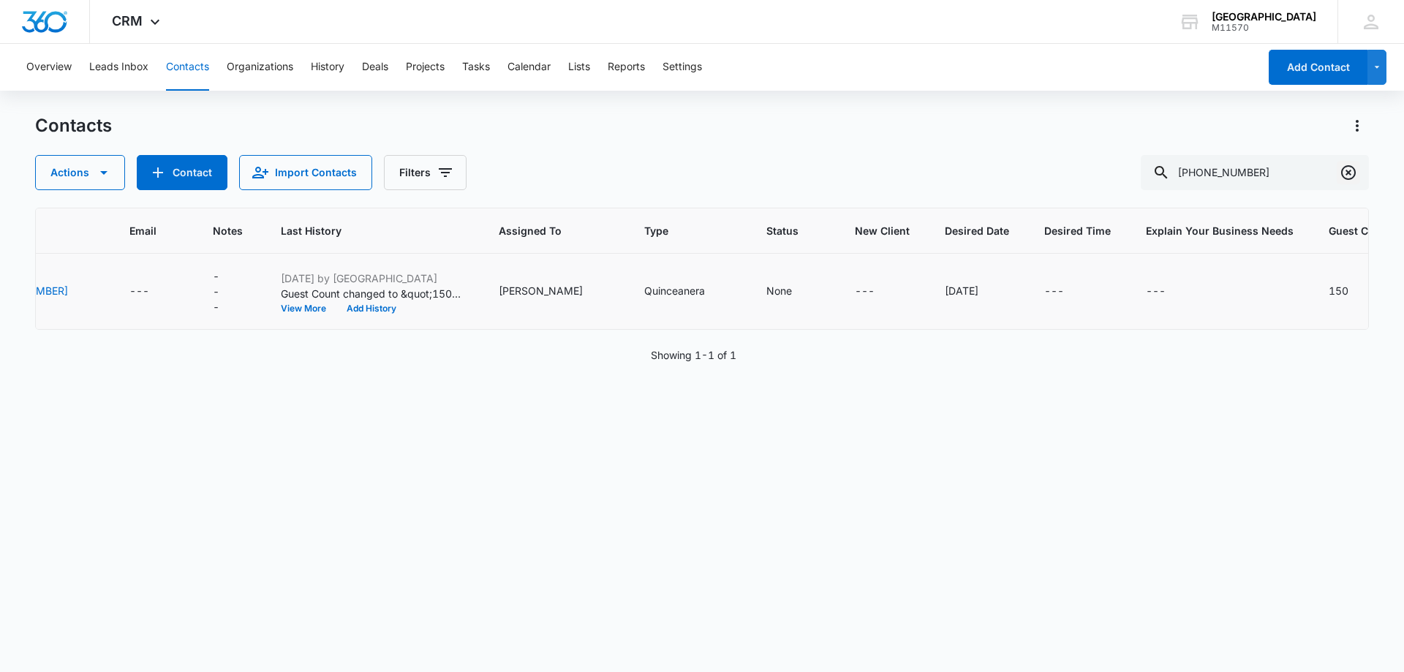
click at [1351, 178] on icon "Clear" at bounding box center [1349, 173] width 18 height 18
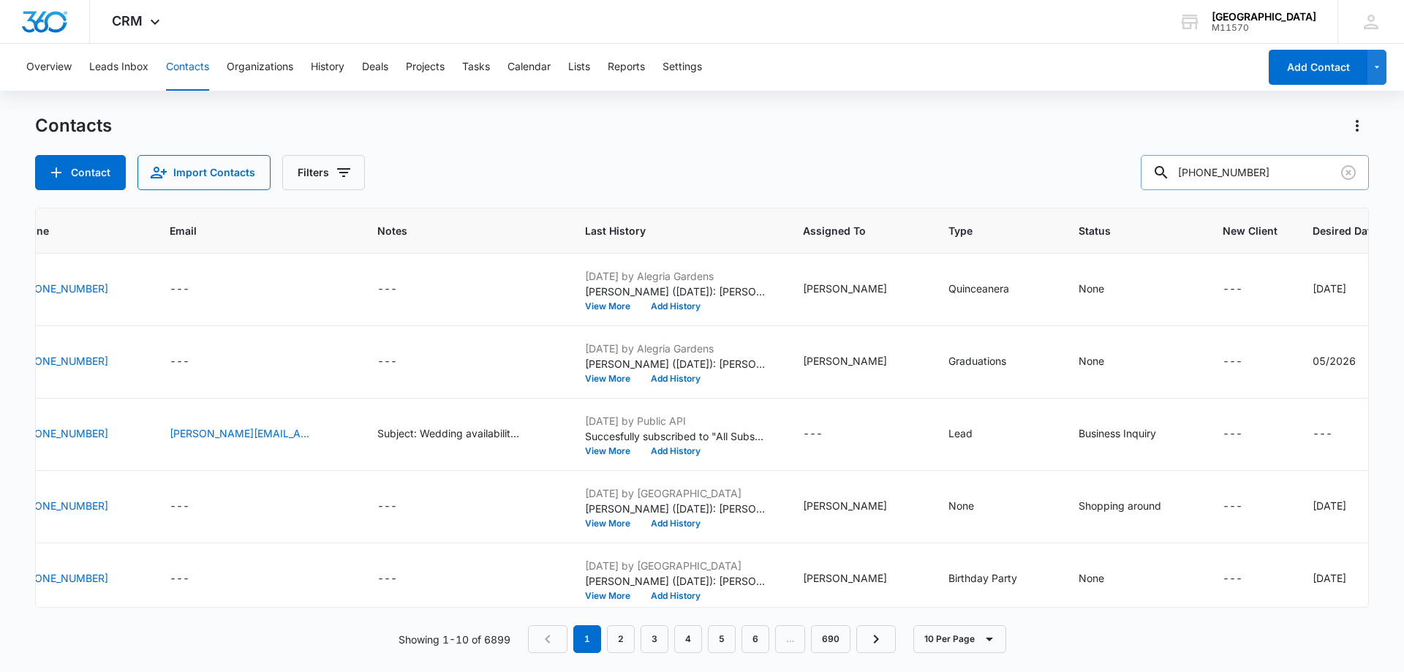
type input "832-877-9748"
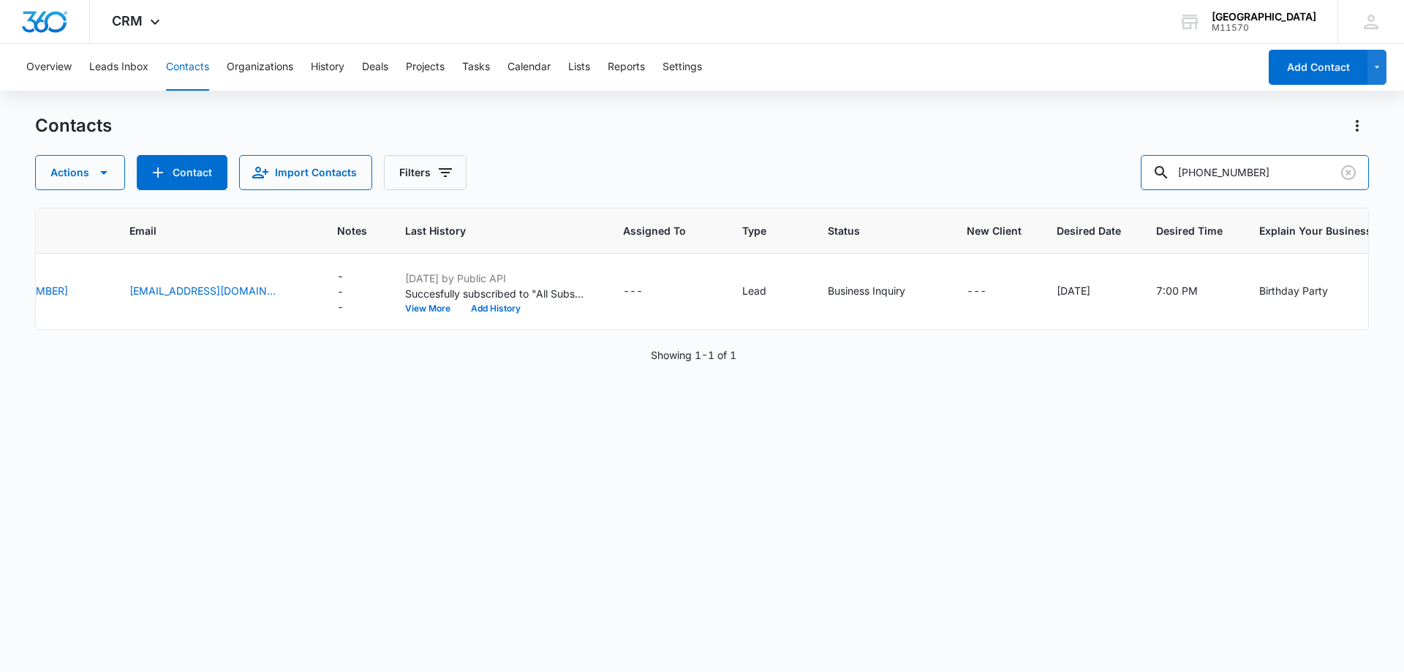
scroll to position [0, 517]
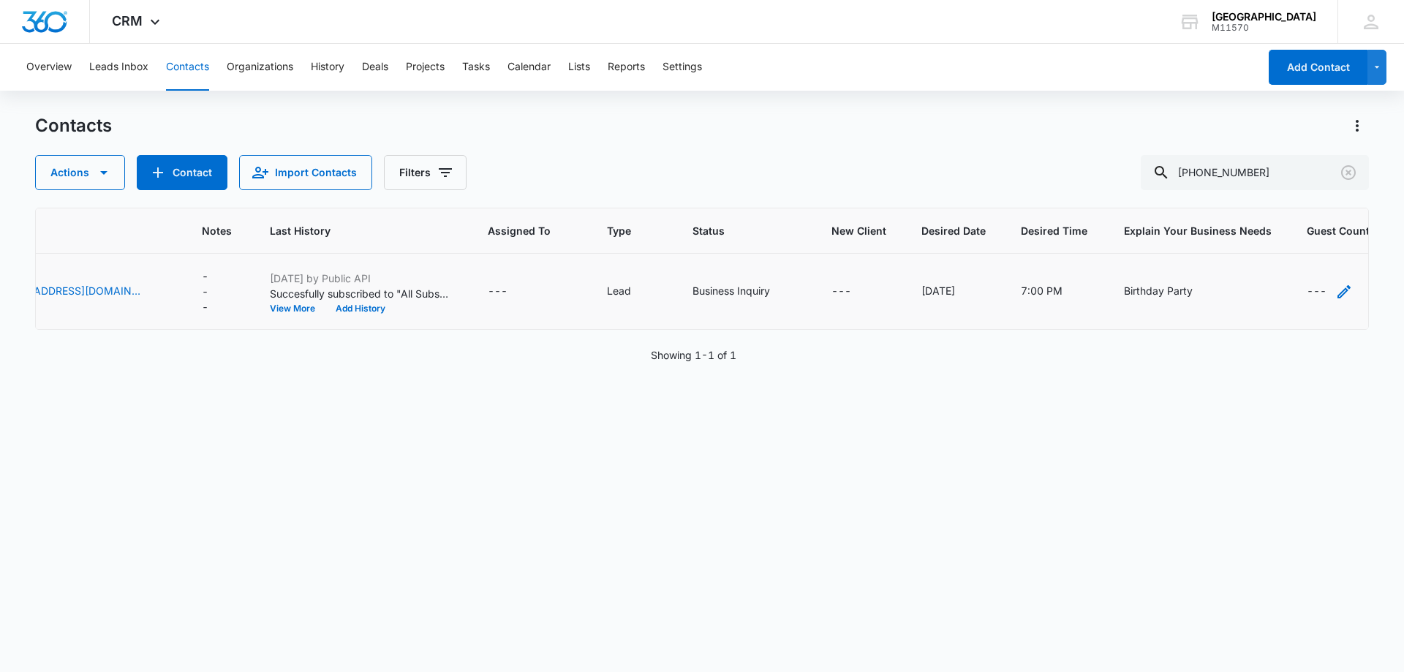
click at [1335, 292] on icon "Guest Count - - Select to Edit Field" at bounding box center [1344, 292] width 18 height 18
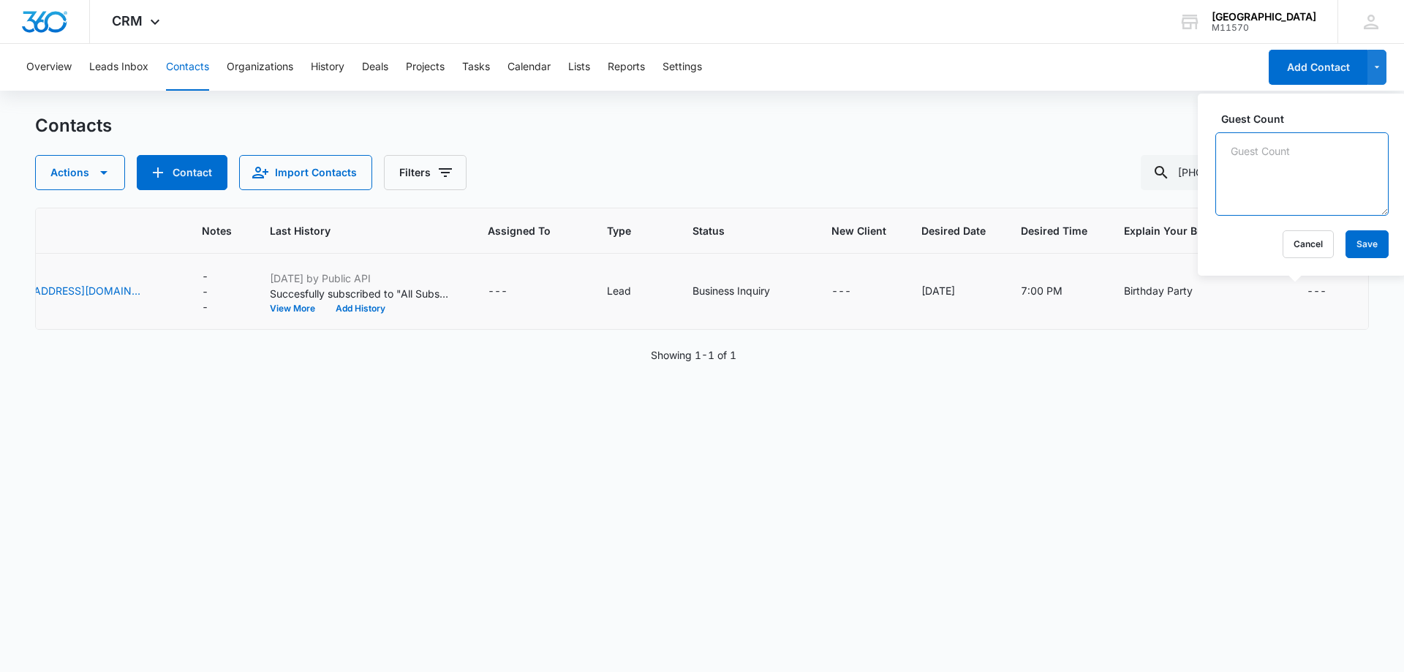
click at [1251, 157] on textarea "Guest Count" at bounding box center [1301, 173] width 173 height 83
type textarea "200"
click at [1358, 247] on button "Save" at bounding box center [1367, 244] width 43 height 28
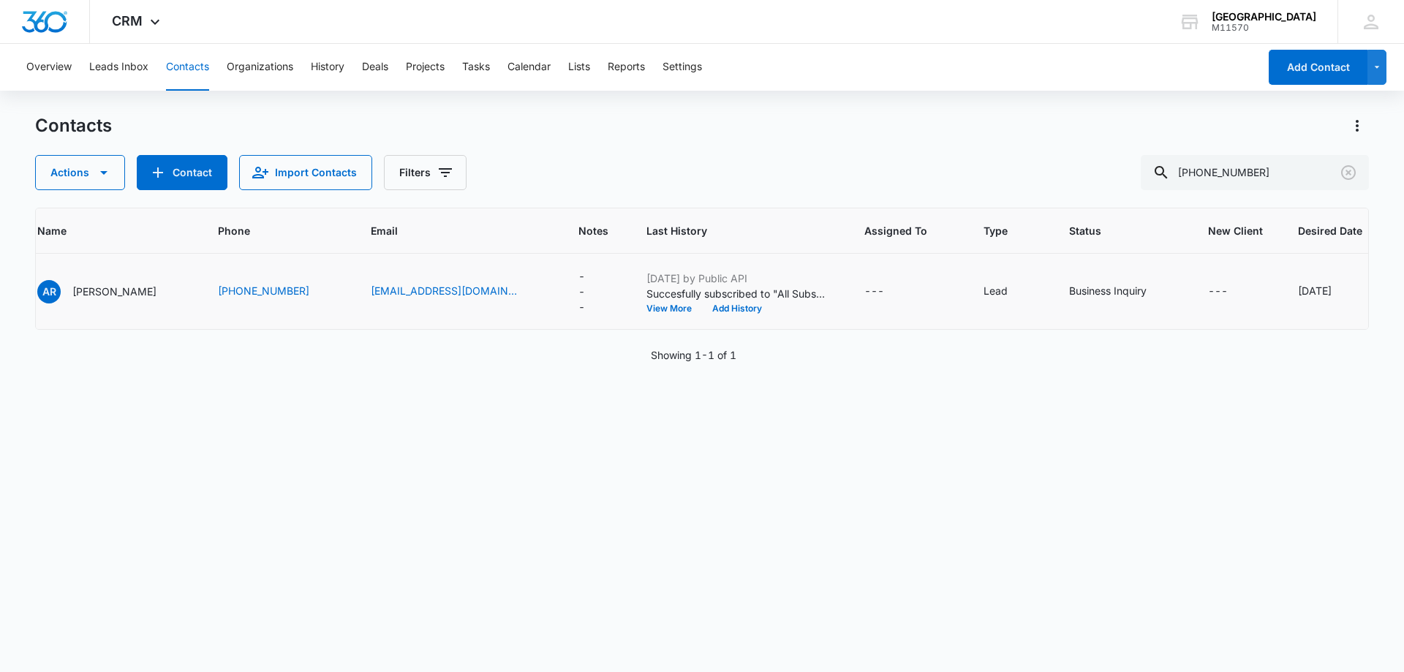
scroll to position [0, 0]
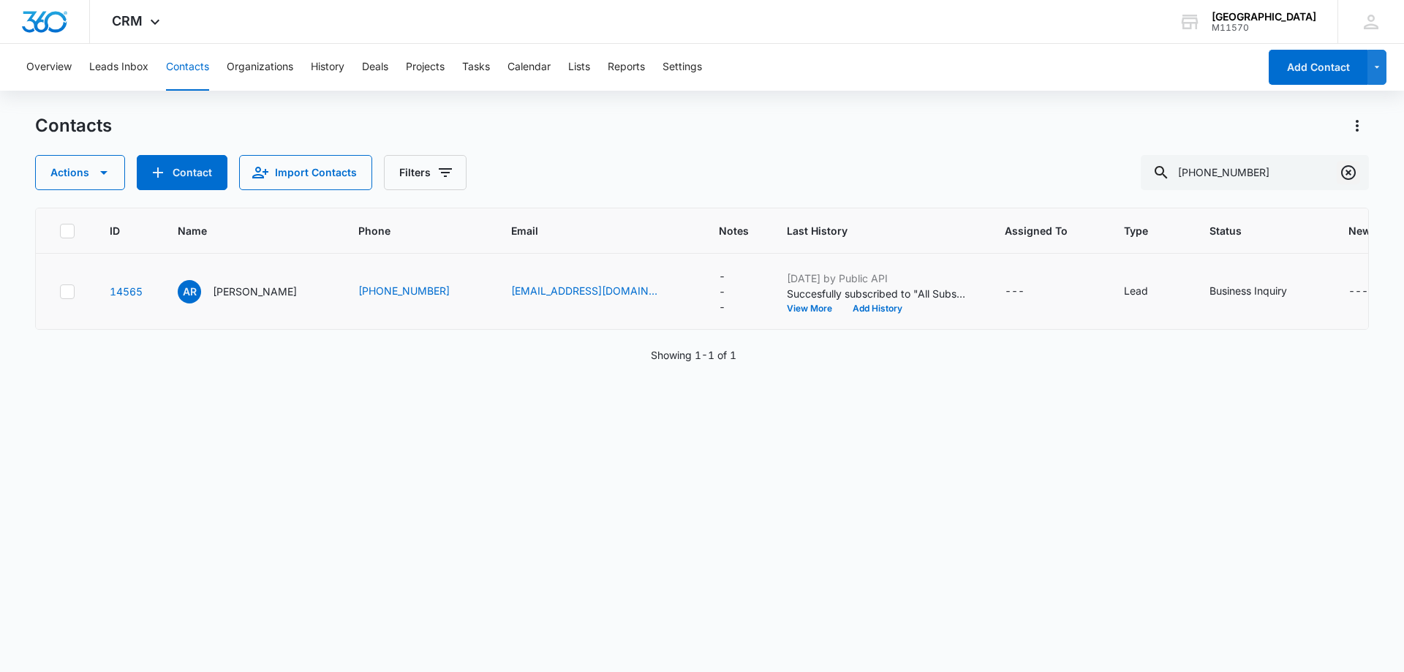
click at [1351, 169] on icon "Clear" at bounding box center [1349, 173] width 18 height 18
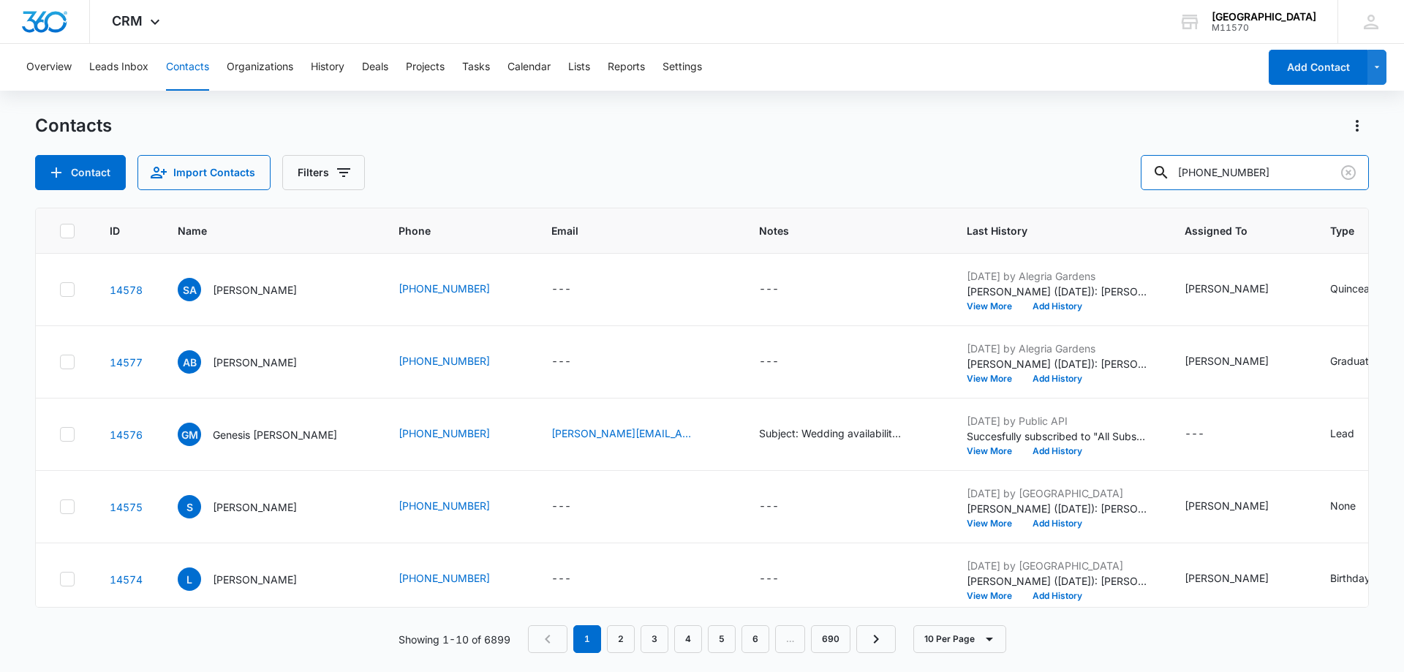
type input "346-218-6539"
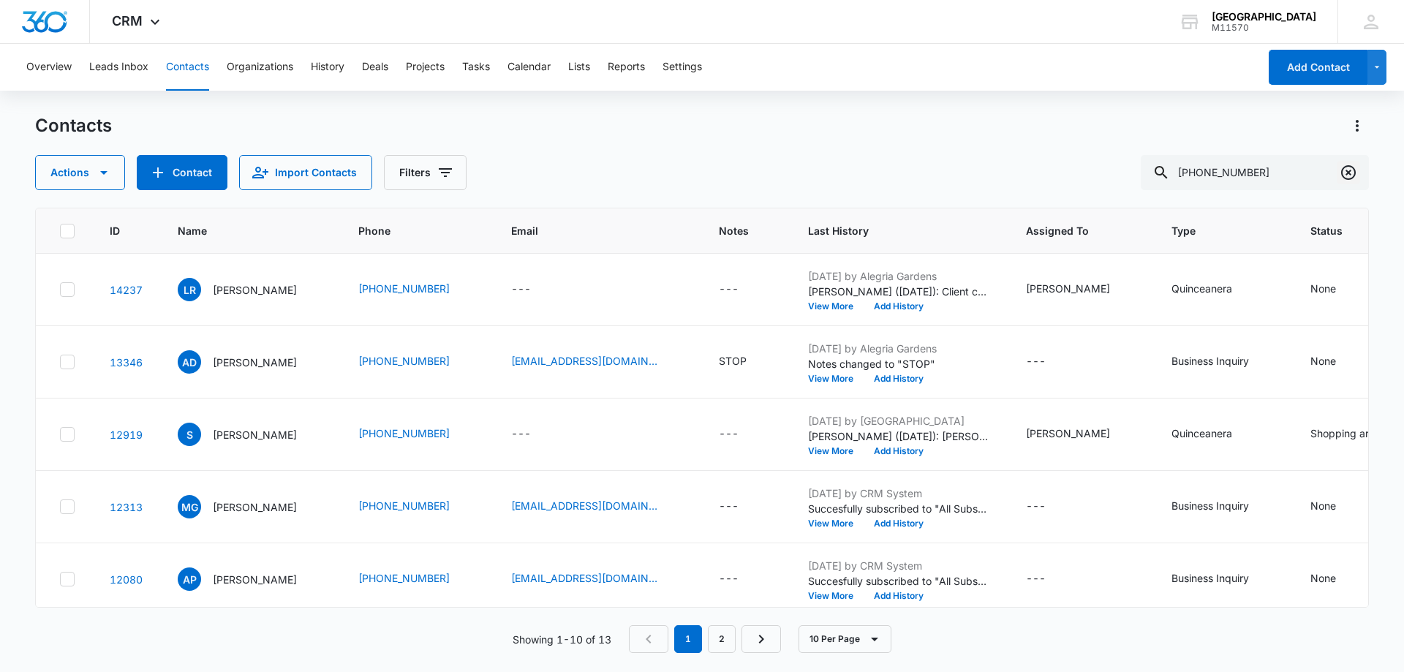
click at [1346, 170] on icon "Clear" at bounding box center [1349, 173] width 18 height 18
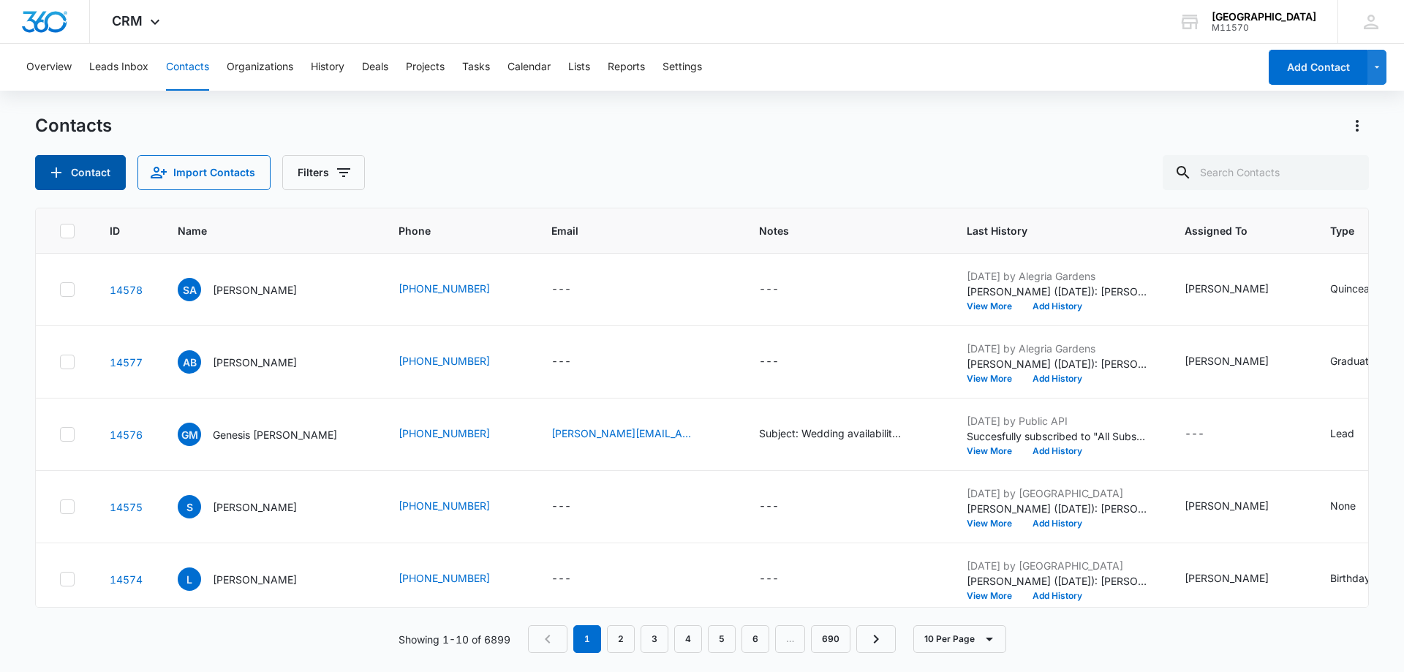
click at [88, 182] on button "Contact" at bounding box center [80, 172] width 91 height 35
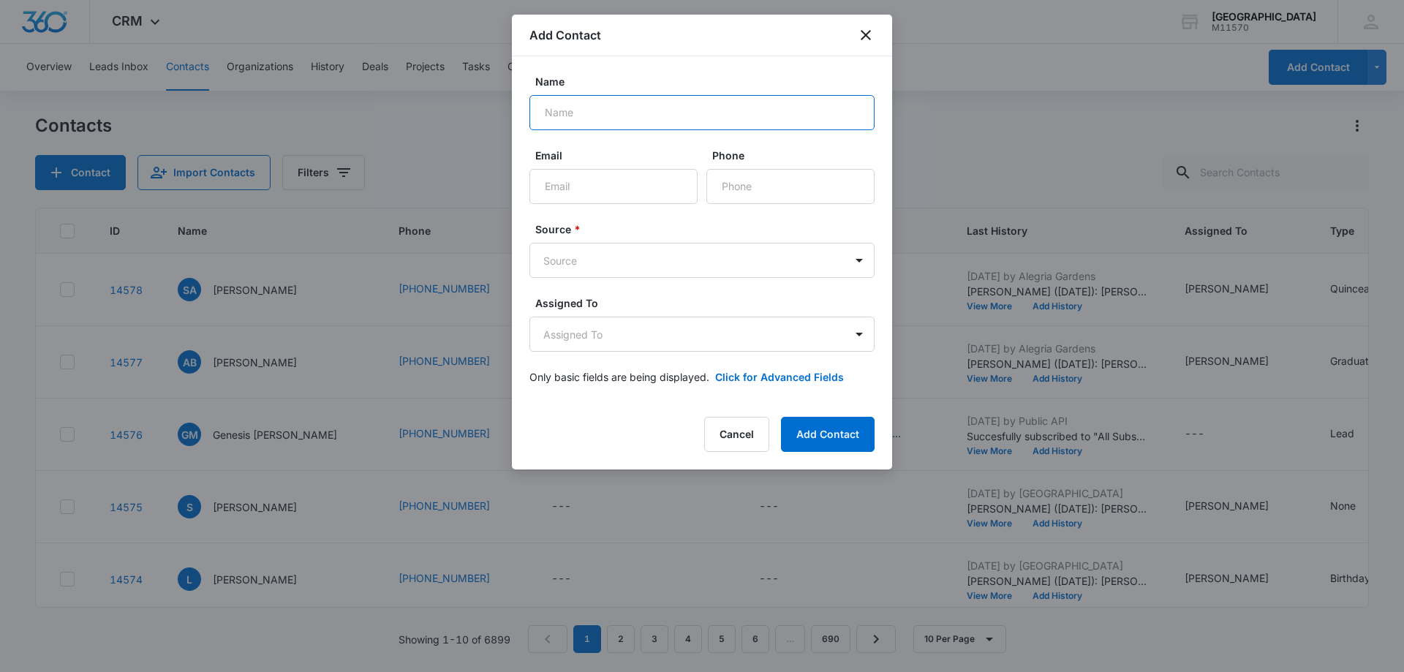
click at [591, 116] on input "Name" at bounding box center [701, 112] width 345 height 35
type input "Meylin Callejas"
click at [734, 192] on input "Phone" at bounding box center [790, 186] width 168 height 35
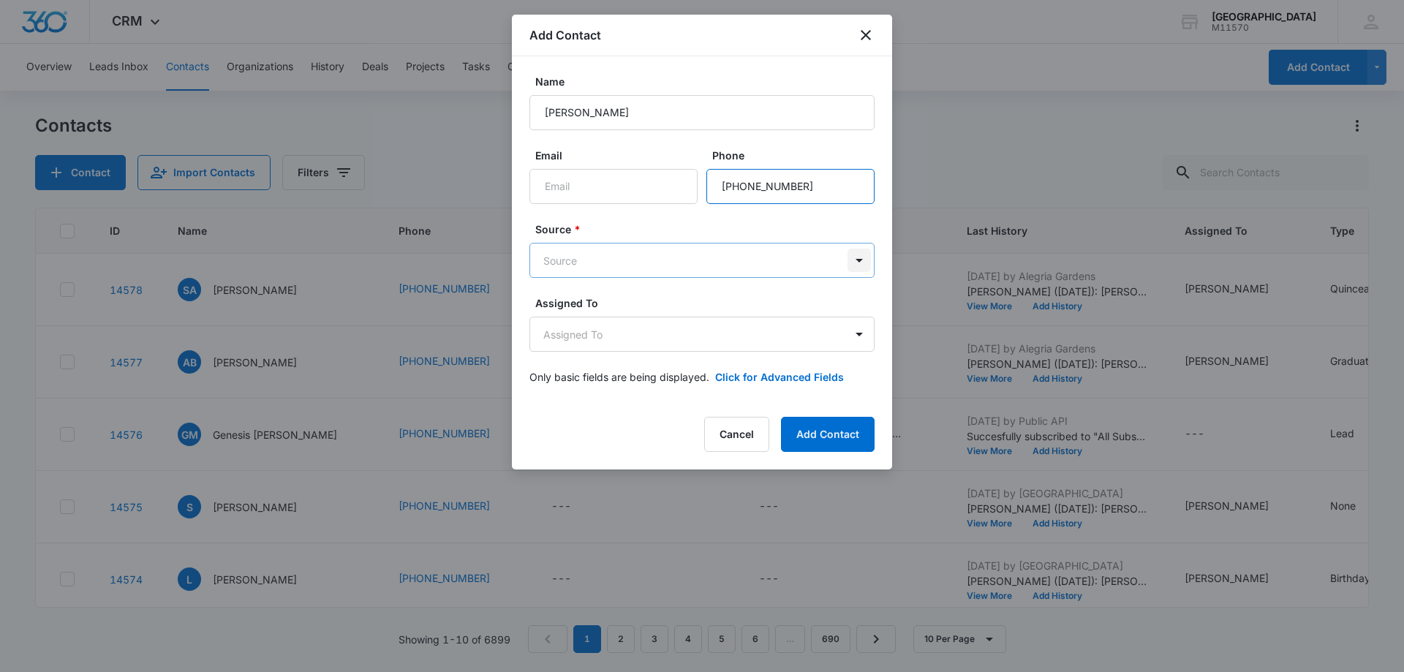
type input "(346) 218-6539"
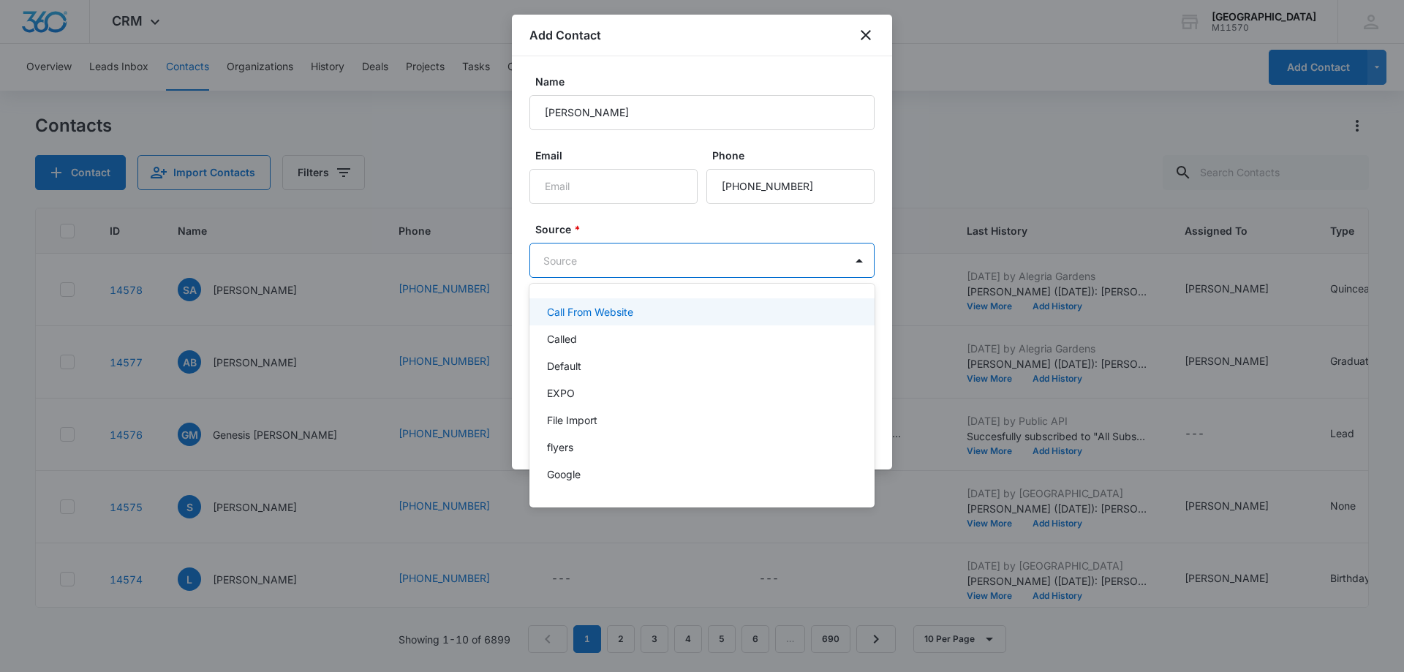
click at [853, 260] on body "CRM Apps Reputation Websites Forms CRM Email Social Shop Payments POS Content A…" at bounding box center [702, 336] width 1404 height 672
click at [559, 339] on p "Called" at bounding box center [562, 338] width 30 height 15
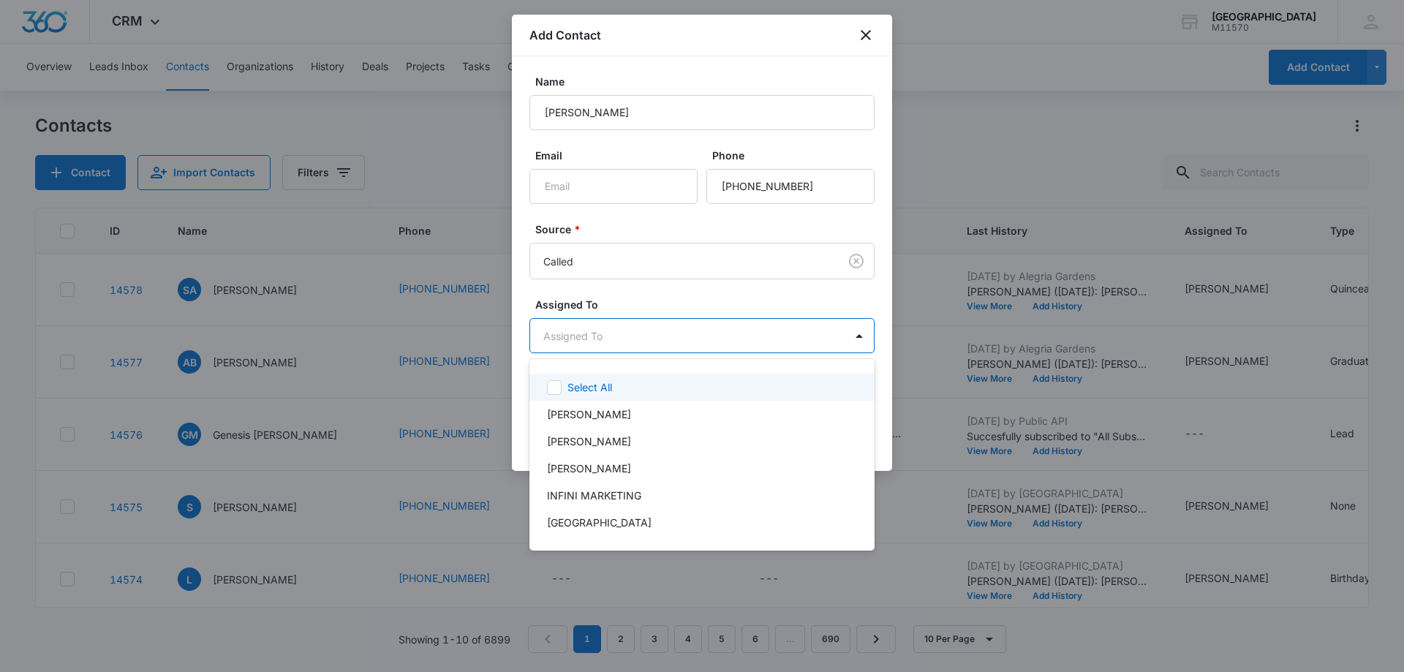
click at [558, 333] on body "CRM Apps Reputation Websites Forms CRM Email Social Shop Payments POS Content A…" at bounding box center [702, 336] width 1404 height 672
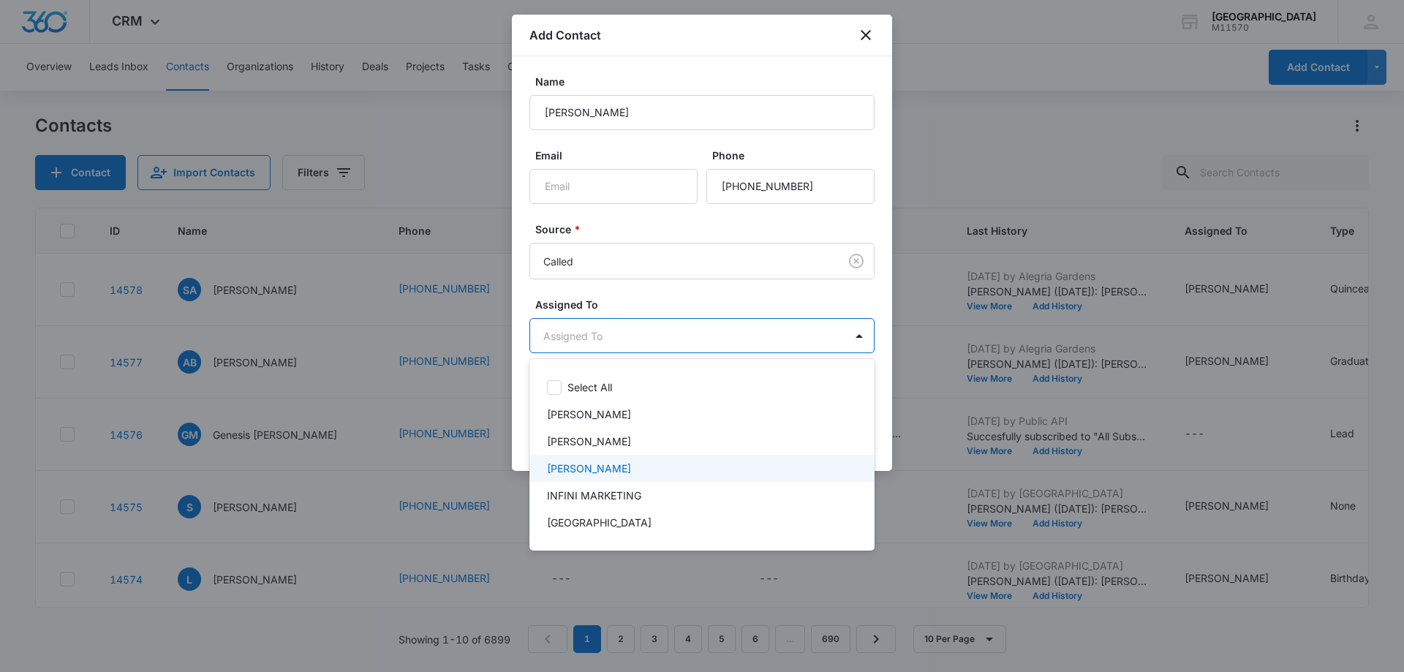
click at [589, 477] on div "Cynthia Peraza" at bounding box center [701, 468] width 345 height 27
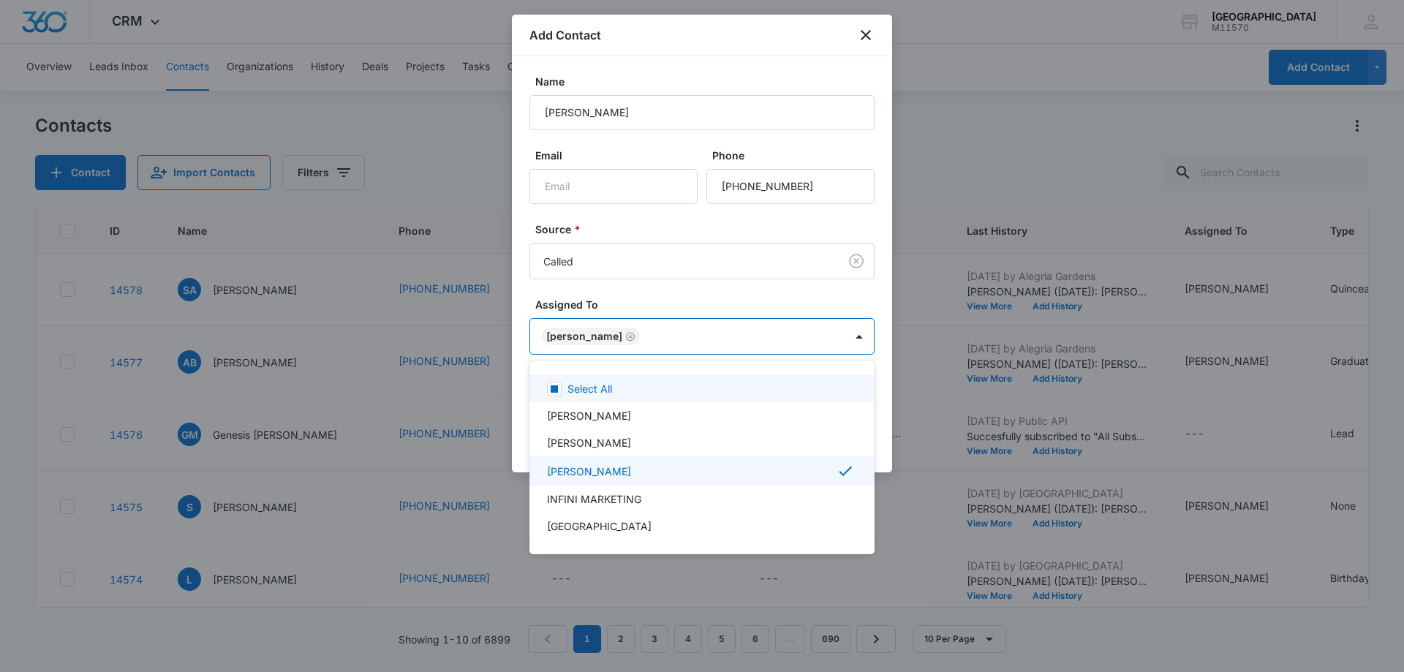
click at [604, 342] on div at bounding box center [702, 336] width 1404 height 672
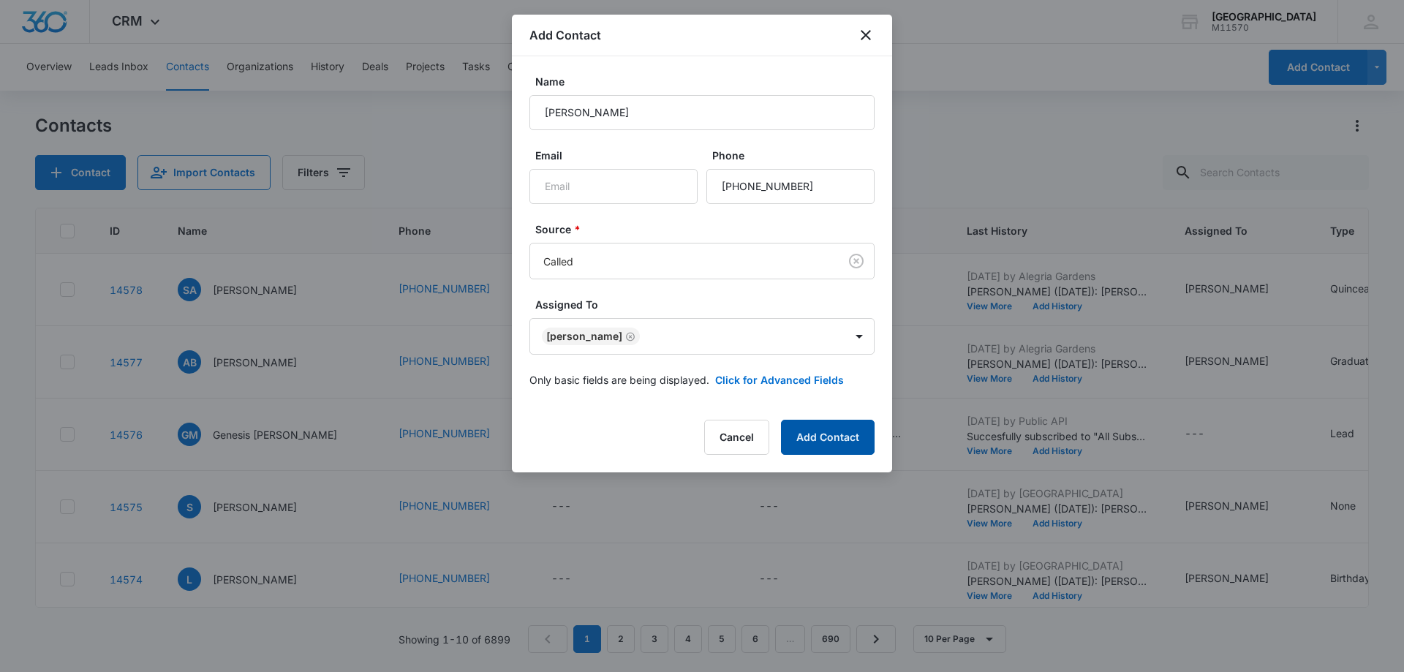
click at [864, 433] on button "Add Contact" at bounding box center [828, 437] width 94 height 35
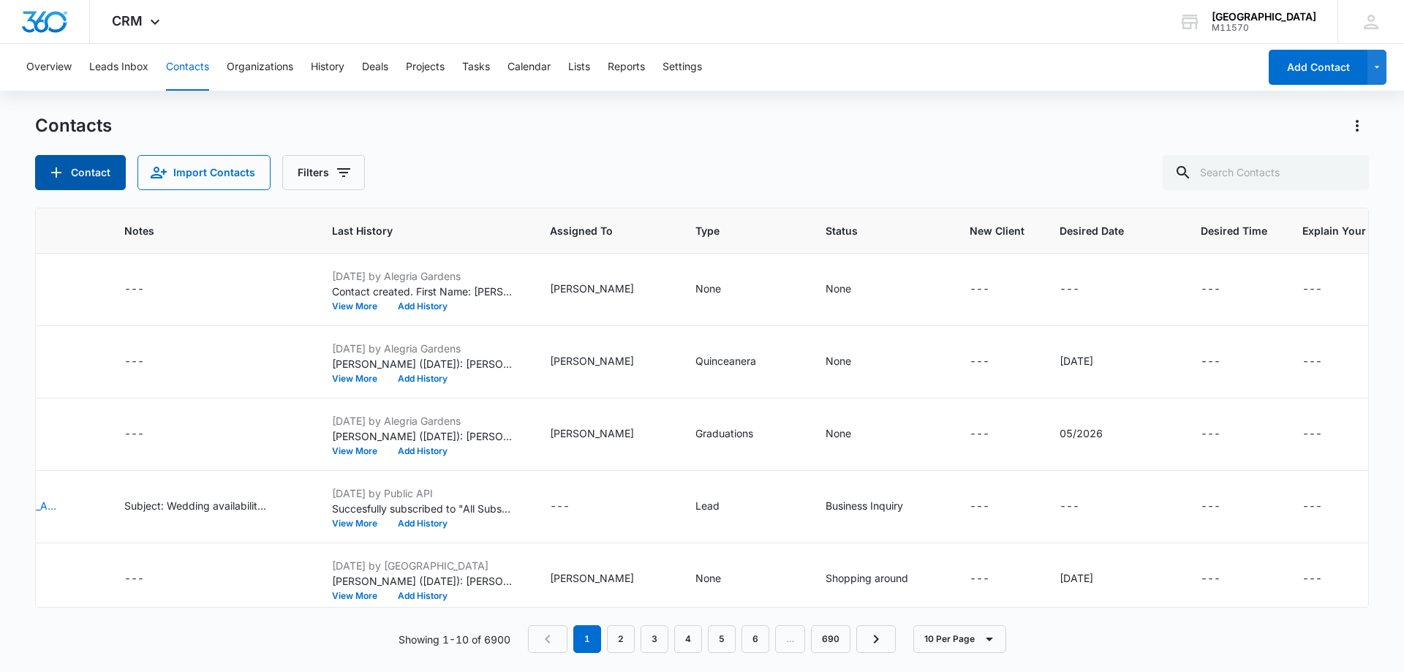
scroll to position [0, 737]
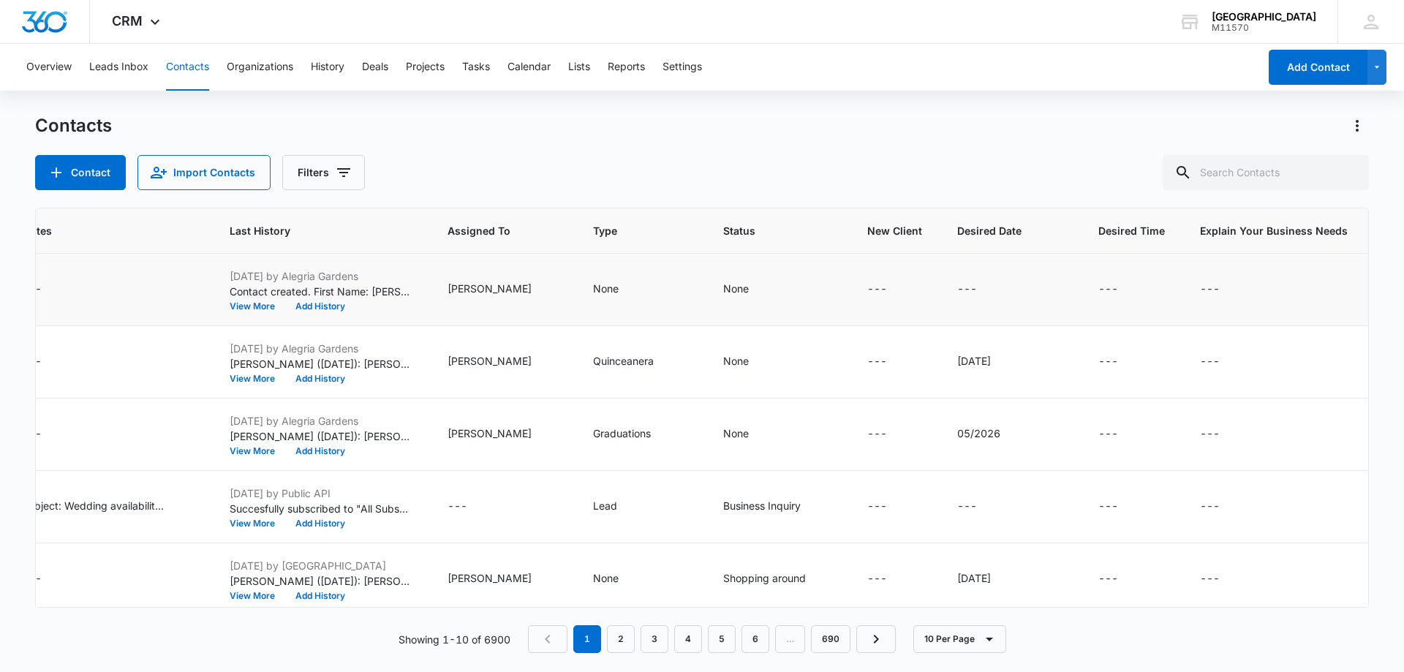
click at [1403, 293] on icon "Guest Count - - Select to Edit Field" at bounding box center [1420, 289] width 13 height 13
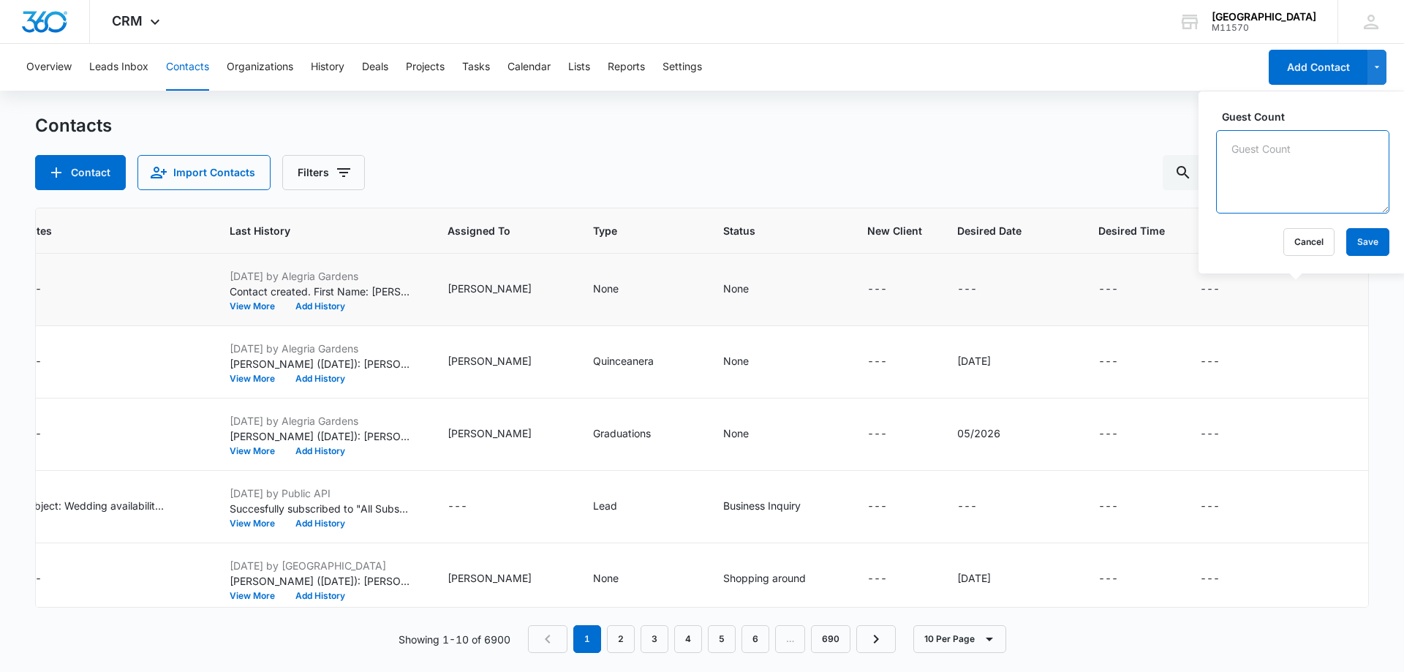
click at [1254, 180] on textarea "Guest Count" at bounding box center [1302, 171] width 173 height 83
type textarea "100"
click at [1370, 238] on button "Save" at bounding box center [1367, 242] width 43 height 28
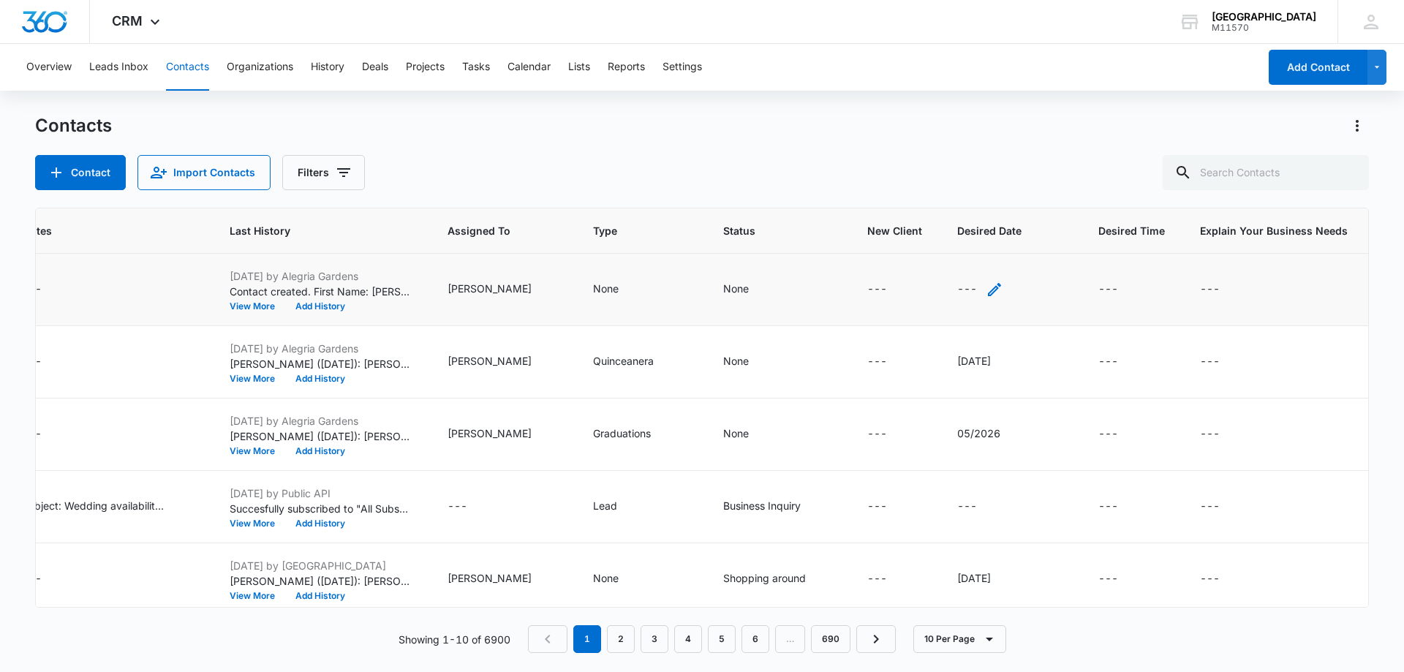
click at [986, 287] on icon "Desired Date - - Select to Edit Field" at bounding box center [995, 290] width 18 height 18
click at [793, 192] on input "Desired Date" at bounding box center [863, 195] width 184 height 35
type input "01/10/2026"
click at [935, 241] on button "Save" at bounding box center [934, 242] width 43 height 28
click at [760, 289] on icon "Status - None - Select to Edit Field" at bounding box center [766, 289] width 13 height 13
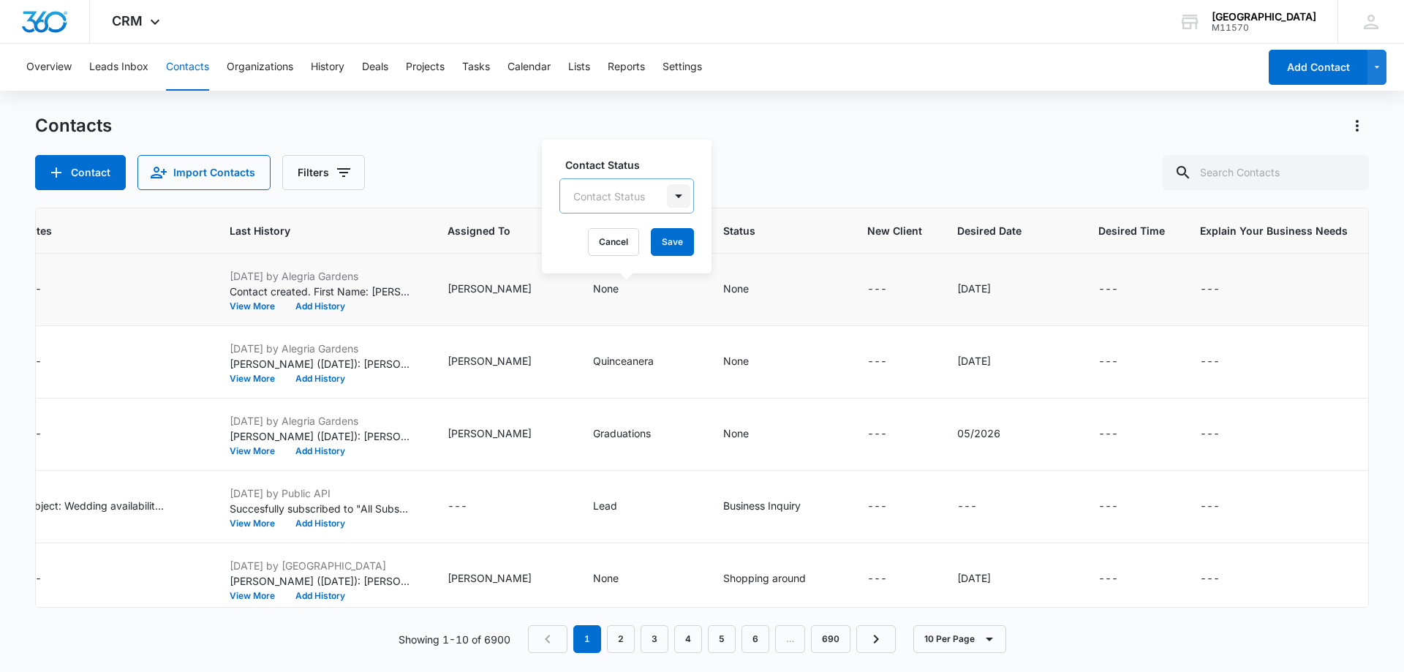
click at [675, 193] on div at bounding box center [678, 195] width 23 height 23
click at [647, 307] on p "Shopping around" at bounding box center [618, 301] width 83 height 15
click at [619, 200] on div "Shopping around" at bounding box center [620, 195] width 88 height 10
click at [725, 238] on button "Save" at bounding box center [716, 242] width 43 height 28
click at [630, 289] on icon "Type - None - Select to Edit Field" at bounding box center [636, 289] width 13 height 13
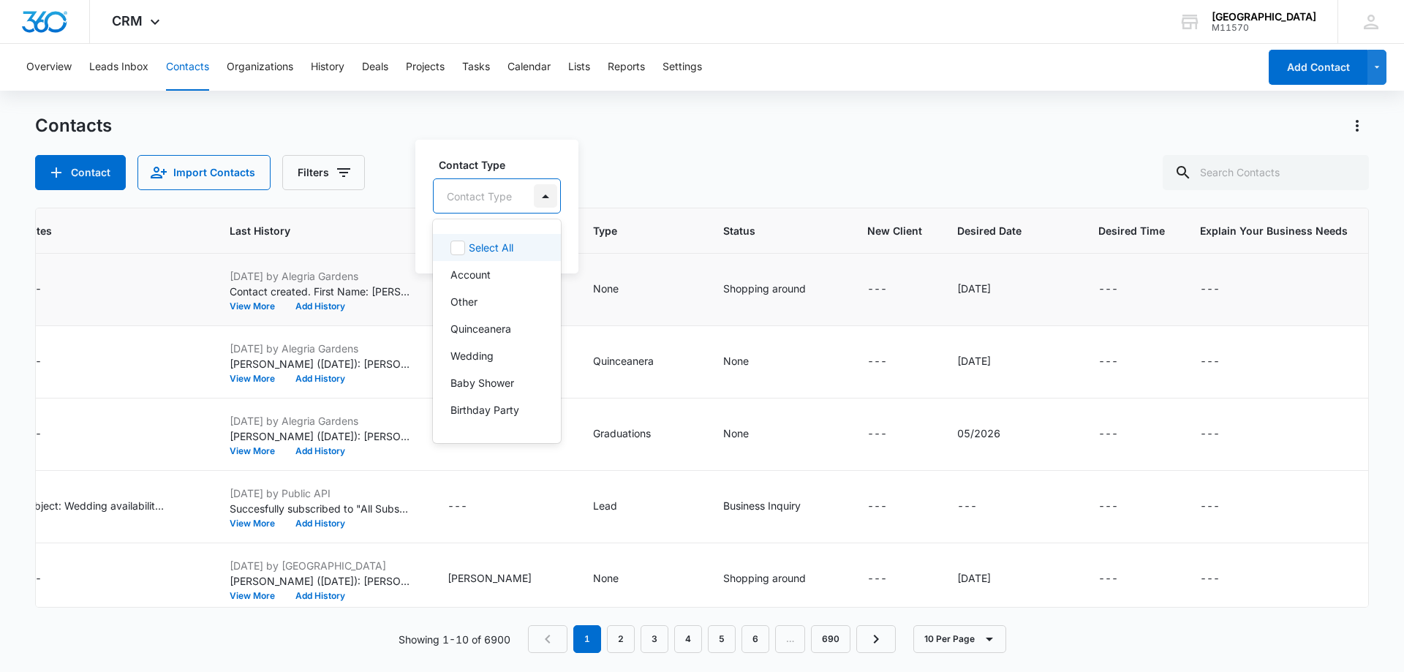
click at [542, 195] on div at bounding box center [545, 195] width 23 height 23
click at [488, 378] on p "Baby Shower" at bounding box center [482, 382] width 64 height 15
click at [497, 410] on p "Birthday Party" at bounding box center [484, 411] width 69 height 15
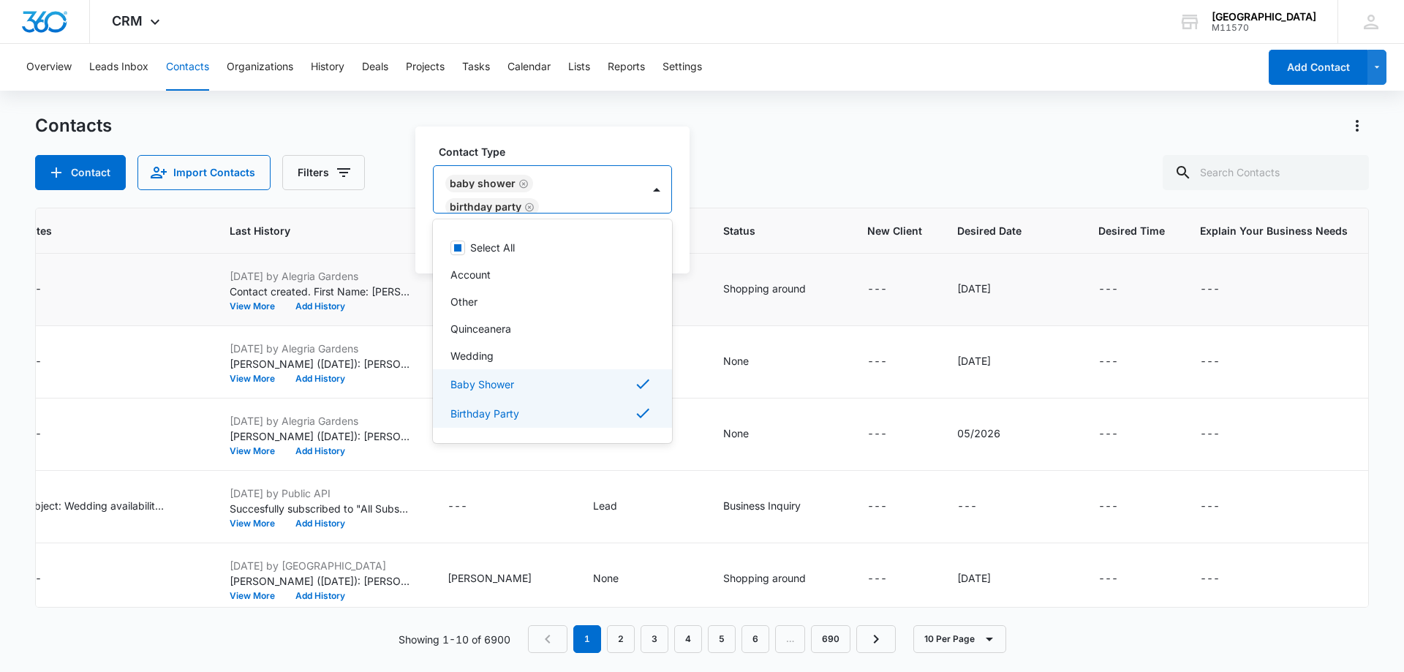
click at [495, 386] on p "Baby Shower" at bounding box center [482, 384] width 64 height 15
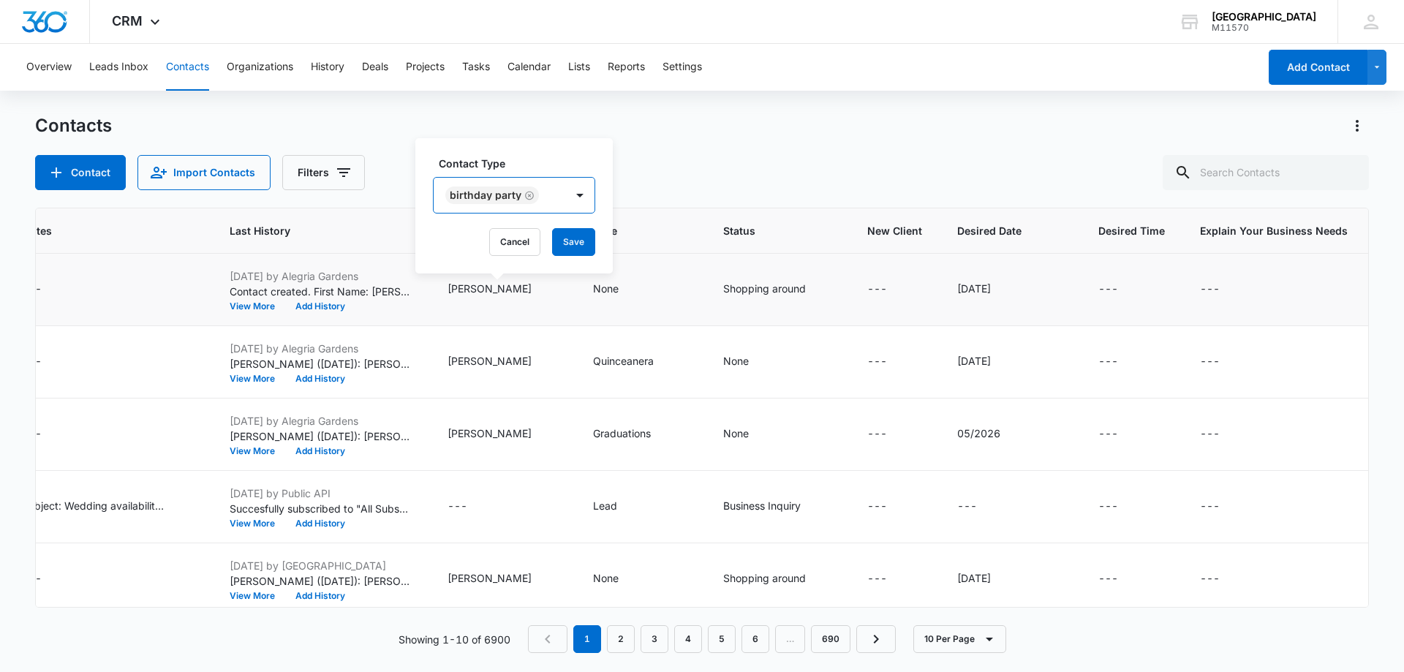
click at [491, 193] on div "Birthday Party" at bounding box center [486, 195] width 72 height 10
click at [579, 244] on button "Save" at bounding box center [573, 242] width 43 height 28
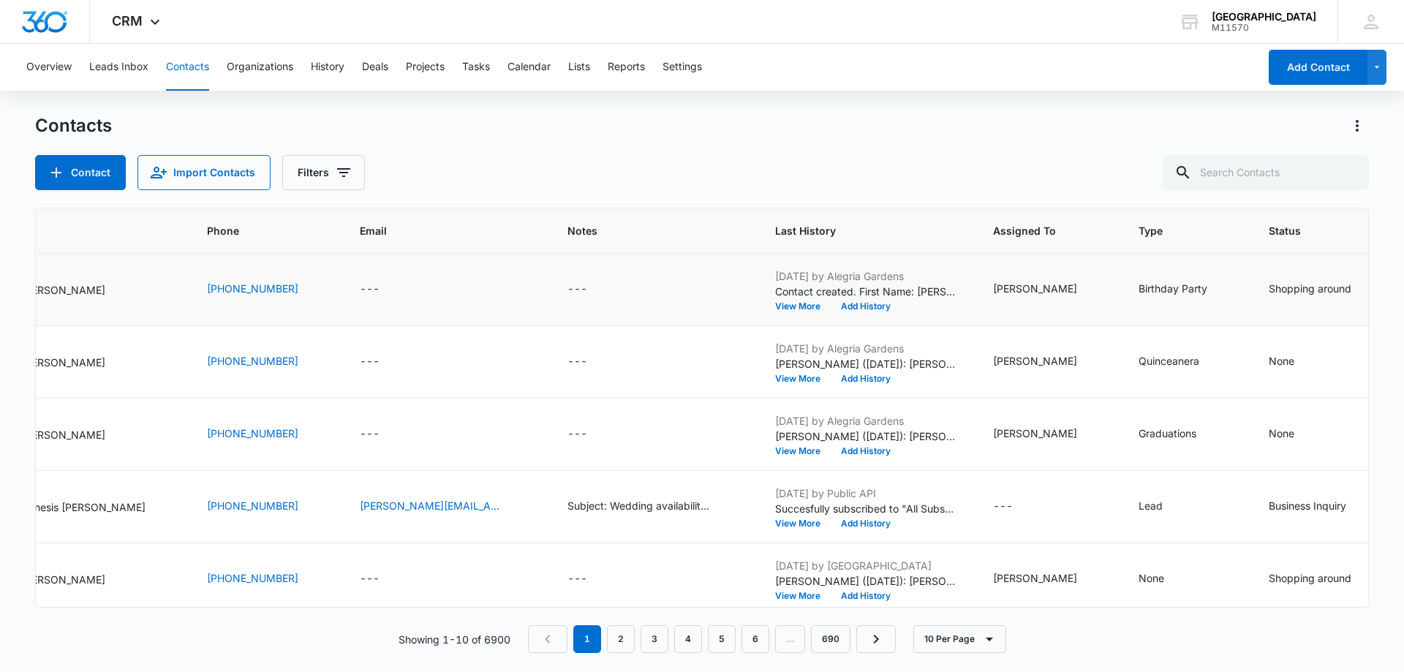
scroll to position [0, 0]
